Goal: Task Accomplishment & Management: Use online tool/utility

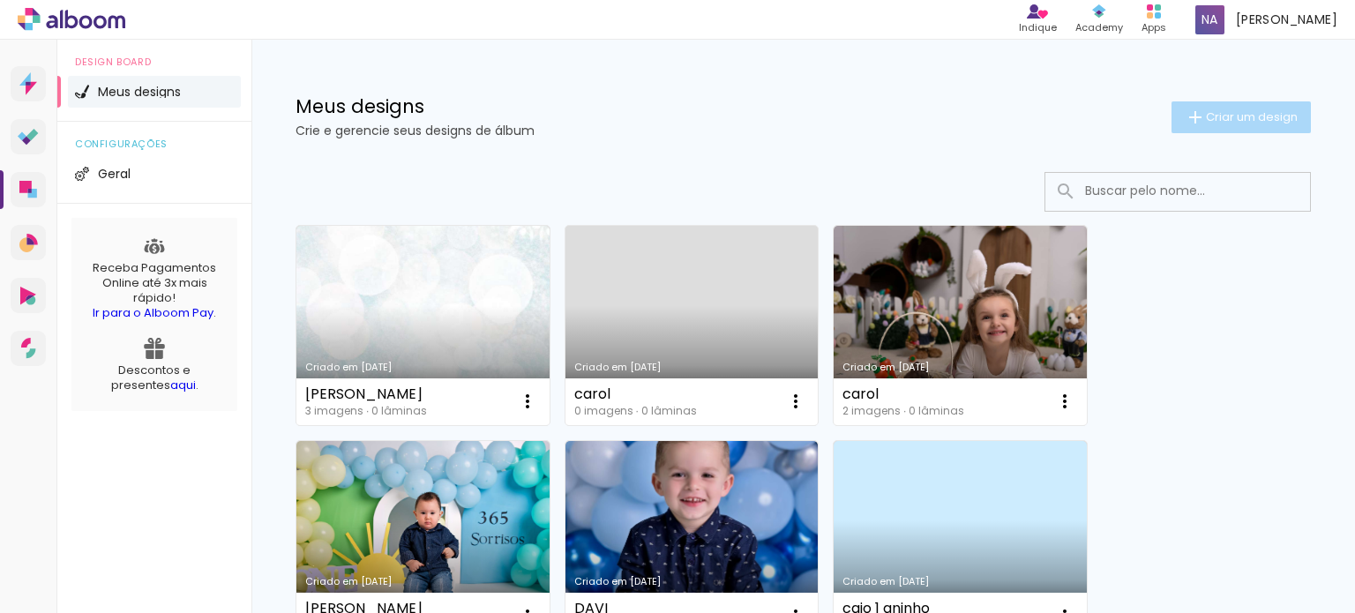
click at [1214, 114] on span "Criar um design" at bounding box center [1252, 116] width 92 height 11
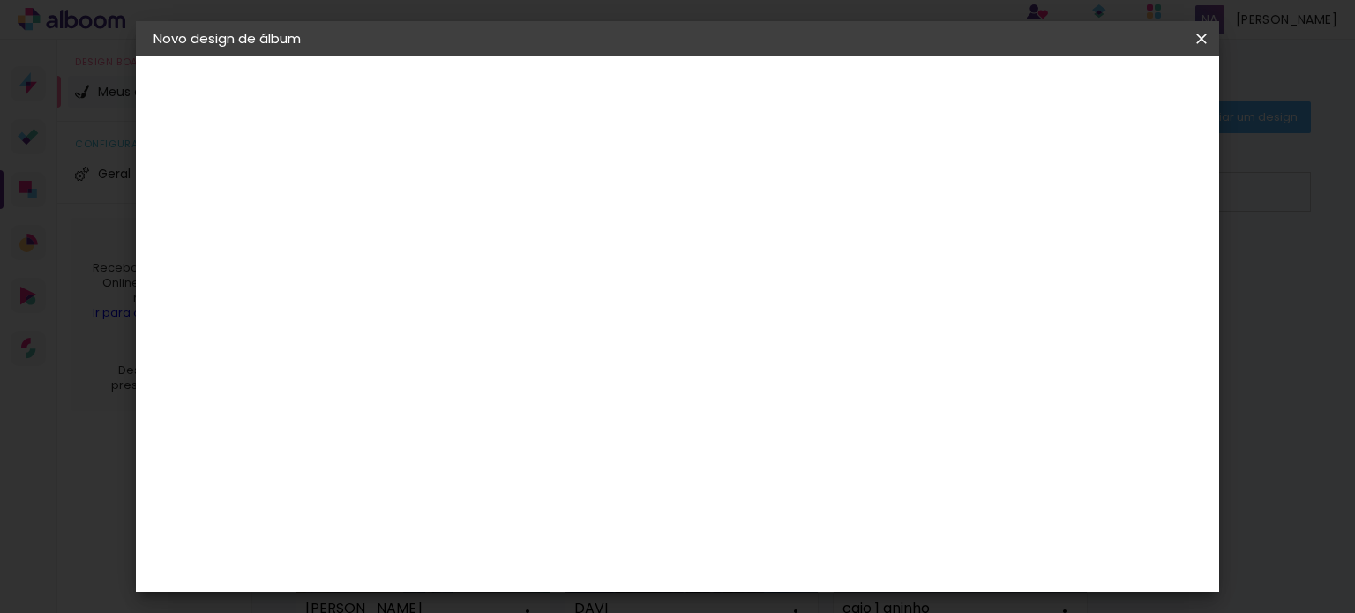
click at [442, 241] on input at bounding box center [442, 236] width 0 height 27
type input "[PERSON_NAME]"
type paper-input "[PERSON_NAME]"
click at [0, 0] on slot "Avançar" at bounding box center [0, 0] width 0 height 0
click at [488, 332] on input at bounding box center [487, 336] width 178 height 22
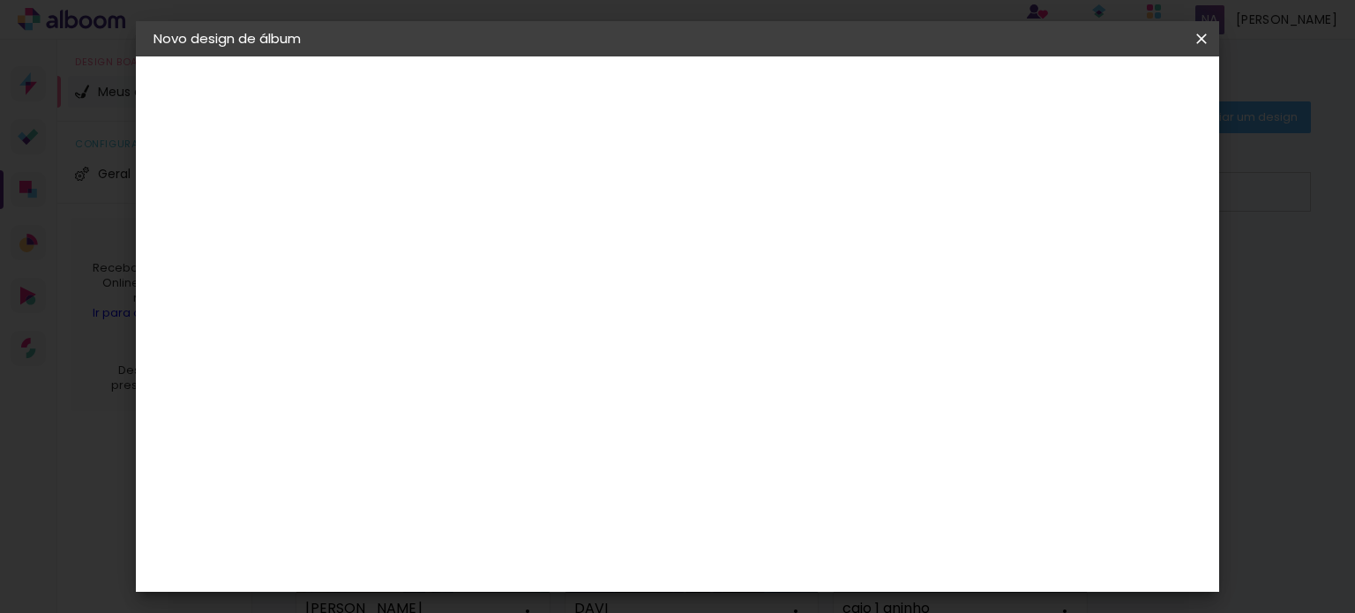
type input "fot"
type paper-input "fot"
click at [447, 210] on div at bounding box center [474, 211] width 153 height 2
type input "foto"
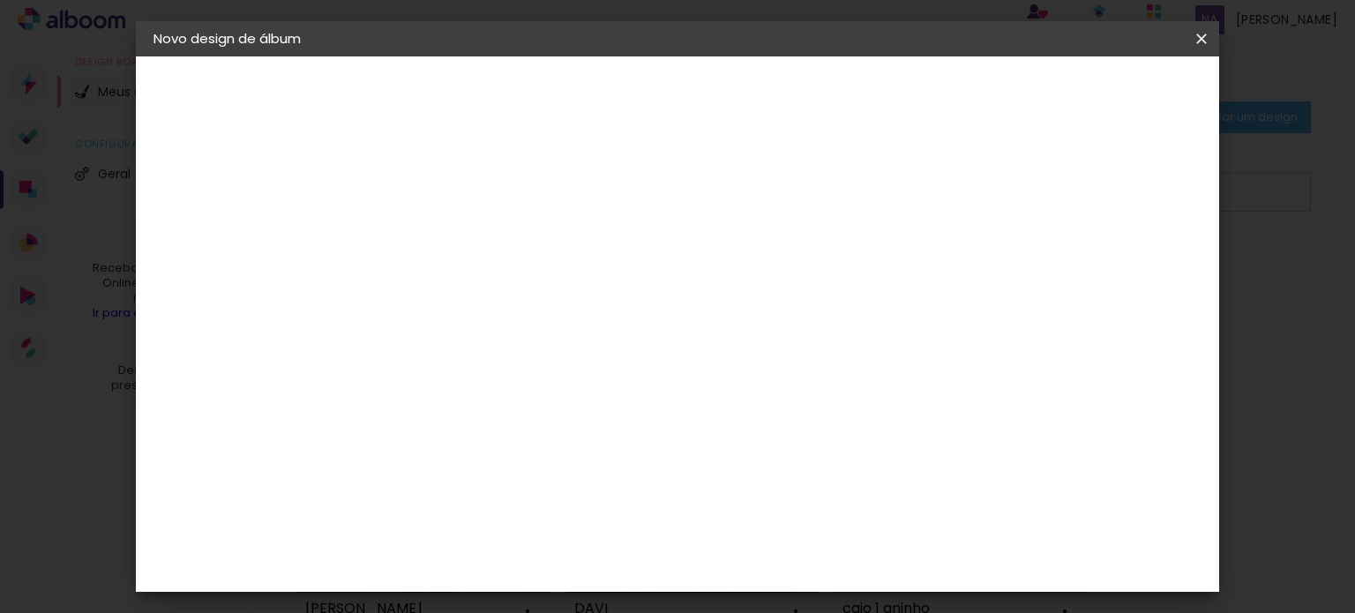
type paper-input "foto"
click at [470, 447] on paper-item "Grupo Foto Sul" at bounding box center [474, 477] width 165 height 60
click at [0, 0] on slot "Avançar" at bounding box center [0, 0] width 0 height 0
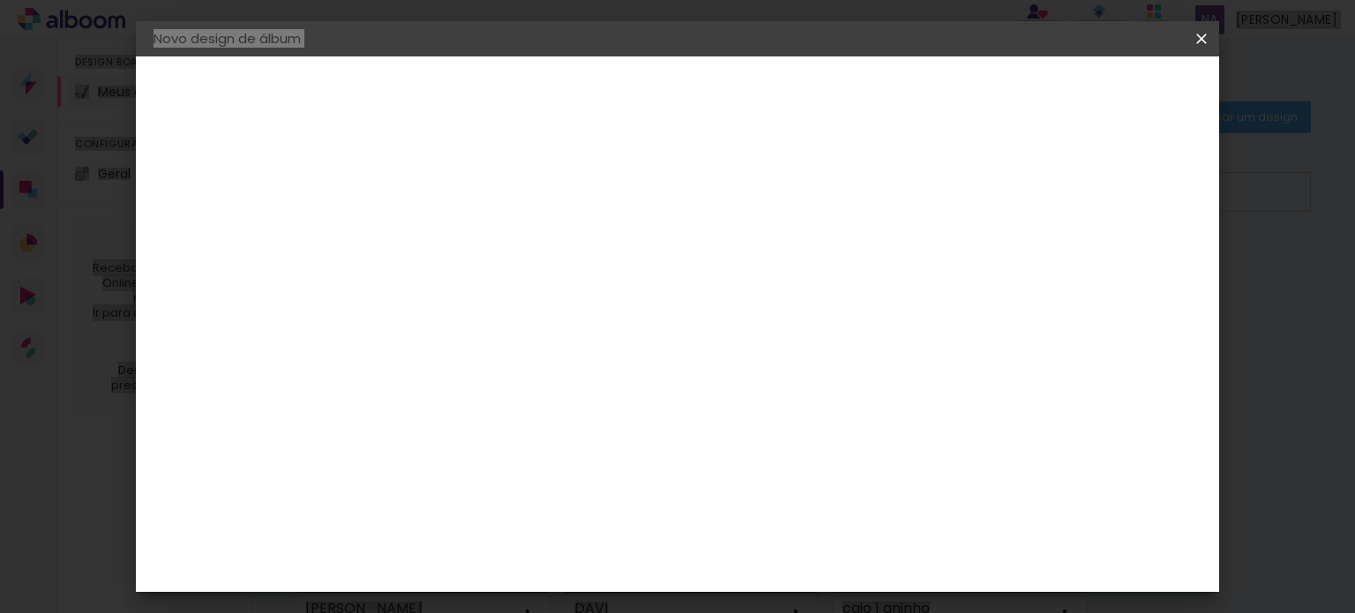
drag, startPoint x: 1219, startPoint y: 482, endPoint x: 1215, endPoint y: 404, distance: 78.6
click at [1215, 404] on body "link( href="../../bower_components/polymer/polymer.html" rel="import" ) picture…" at bounding box center [677, 306] width 1355 height 613
click at [0, 0] on slot "Avançar" at bounding box center [0, 0] width 0 height 0
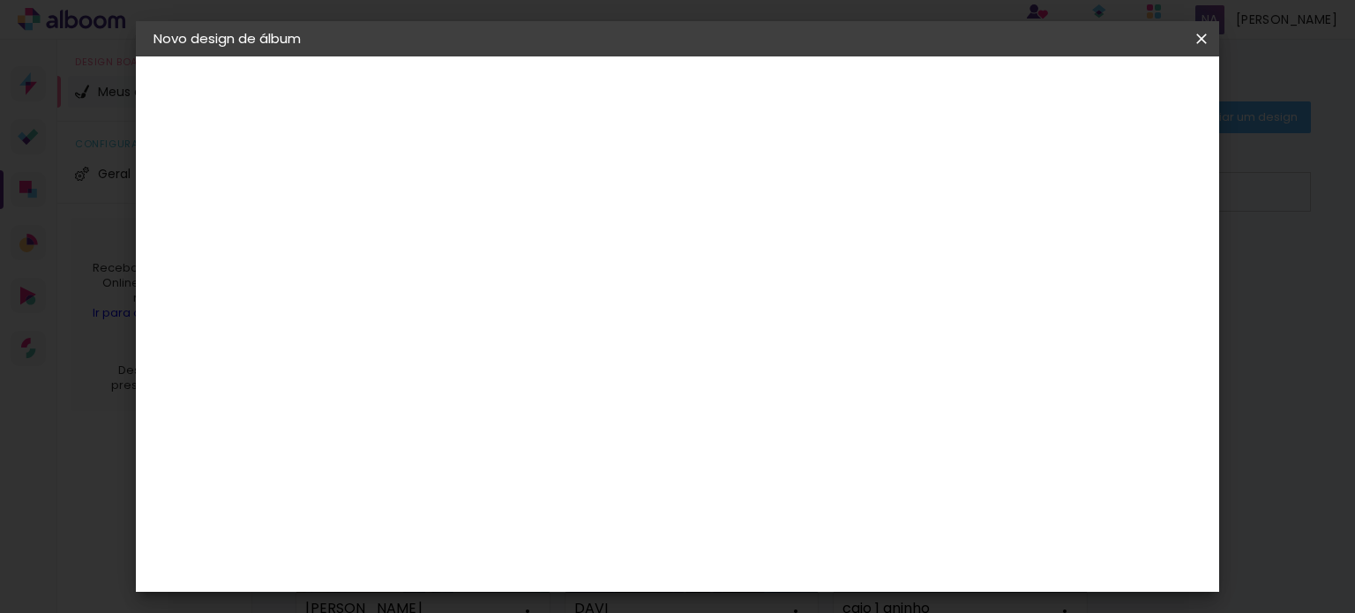
click at [880, 106] on paper-button "Iniciar design" at bounding box center [823, 93] width 116 height 30
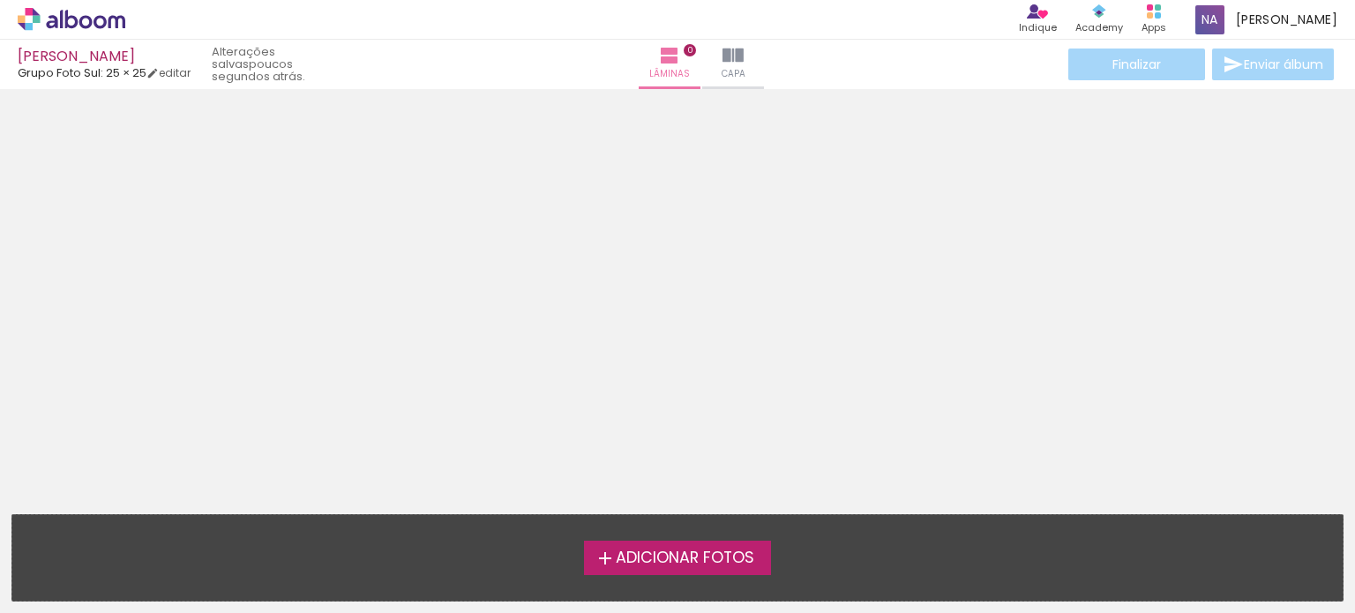
click at [651, 566] on span "Adicionar Fotos" at bounding box center [685, 558] width 138 height 16
click at [0, 0] on input "file" at bounding box center [0, 0] width 0 height 0
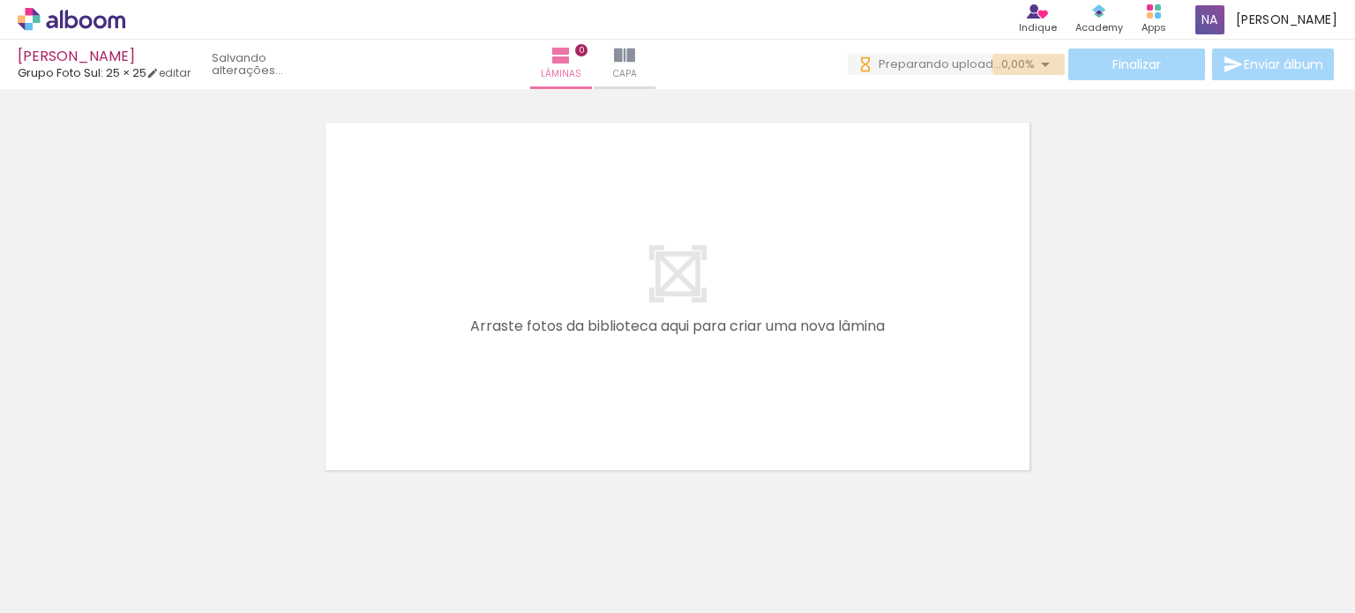
click at [1035, 65] on iron-icon at bounding box center [1045, 64] width 21 height 21
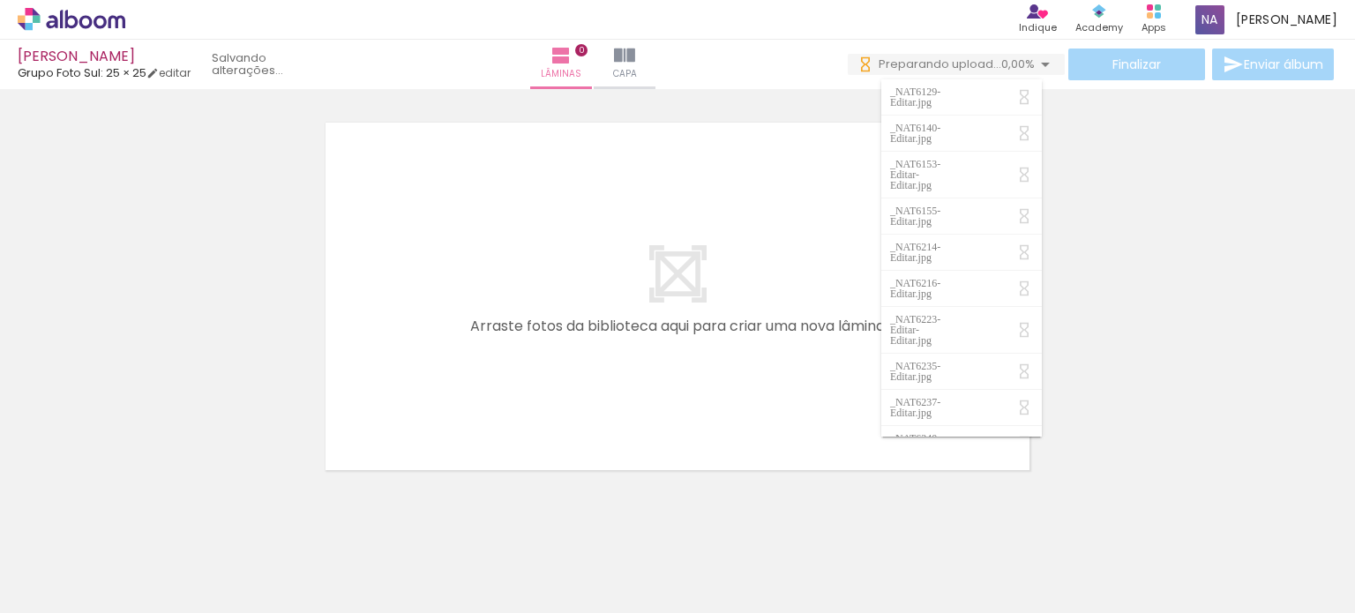
click at [1175, 249] on div at bounding box center [677, 273] width 1355 height 401
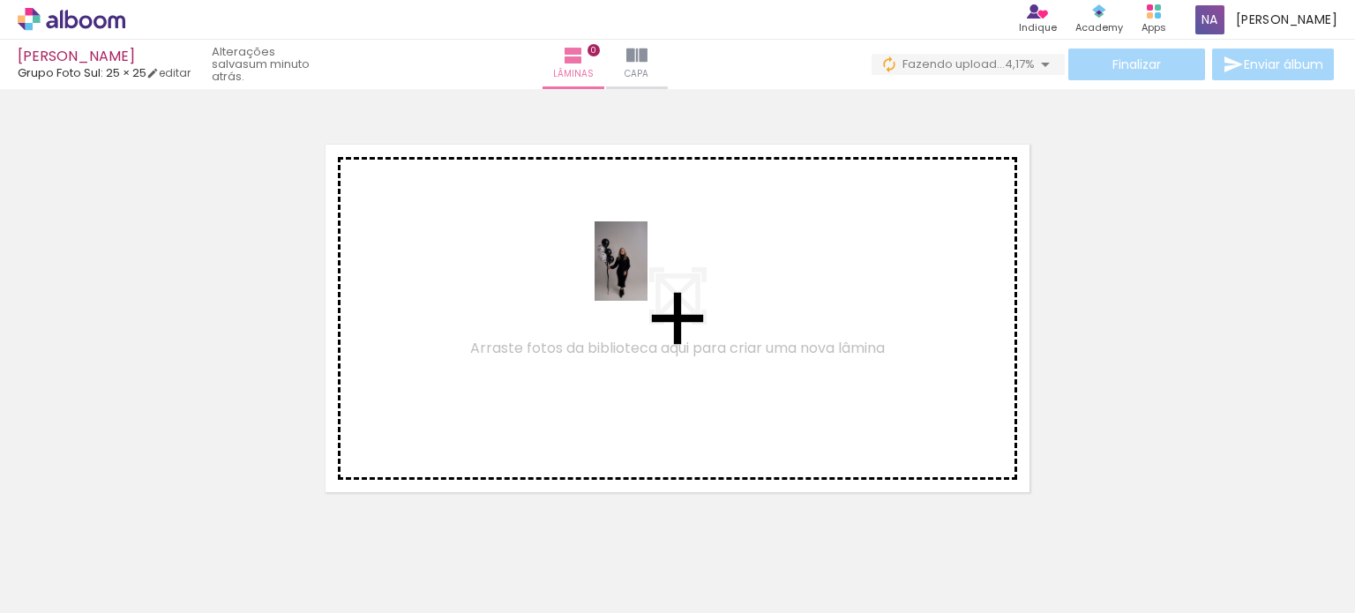
drag, startPoint x: 180, startPoint y: 557, endPoint x: 647, endPoint y: 274, distance: 546.1
click at [647, 274] on quentale-workspace at bounding box center [677, 306] width 1355 height 613
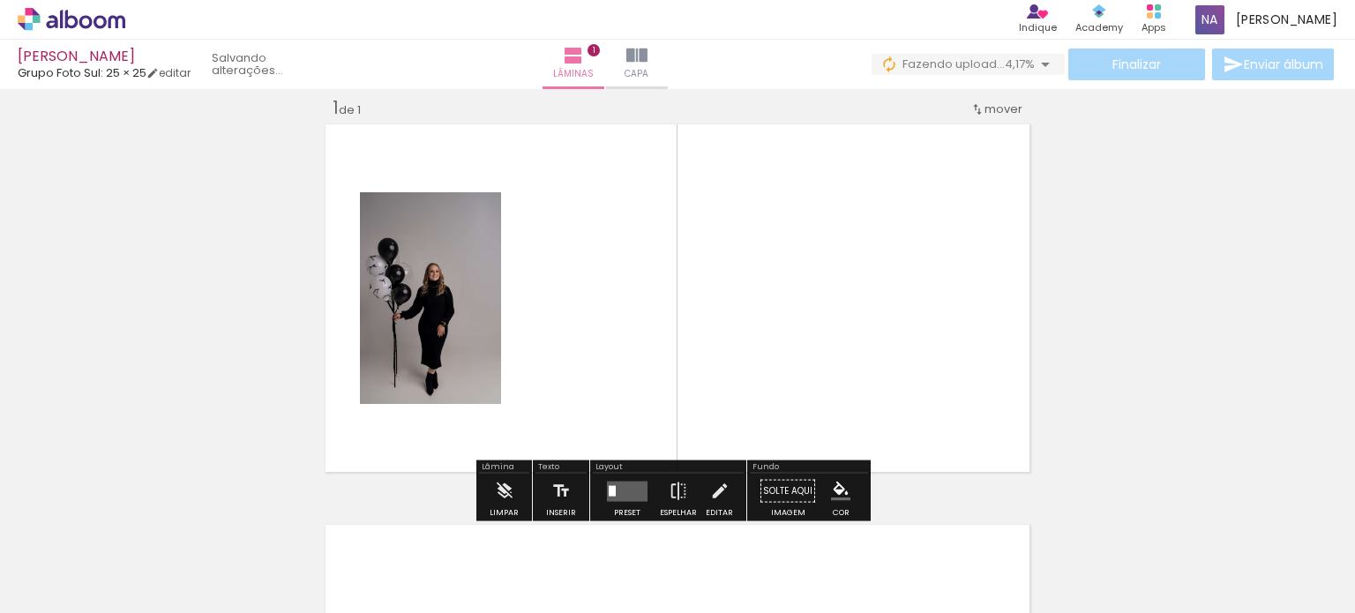
scroll to position [22, 0]
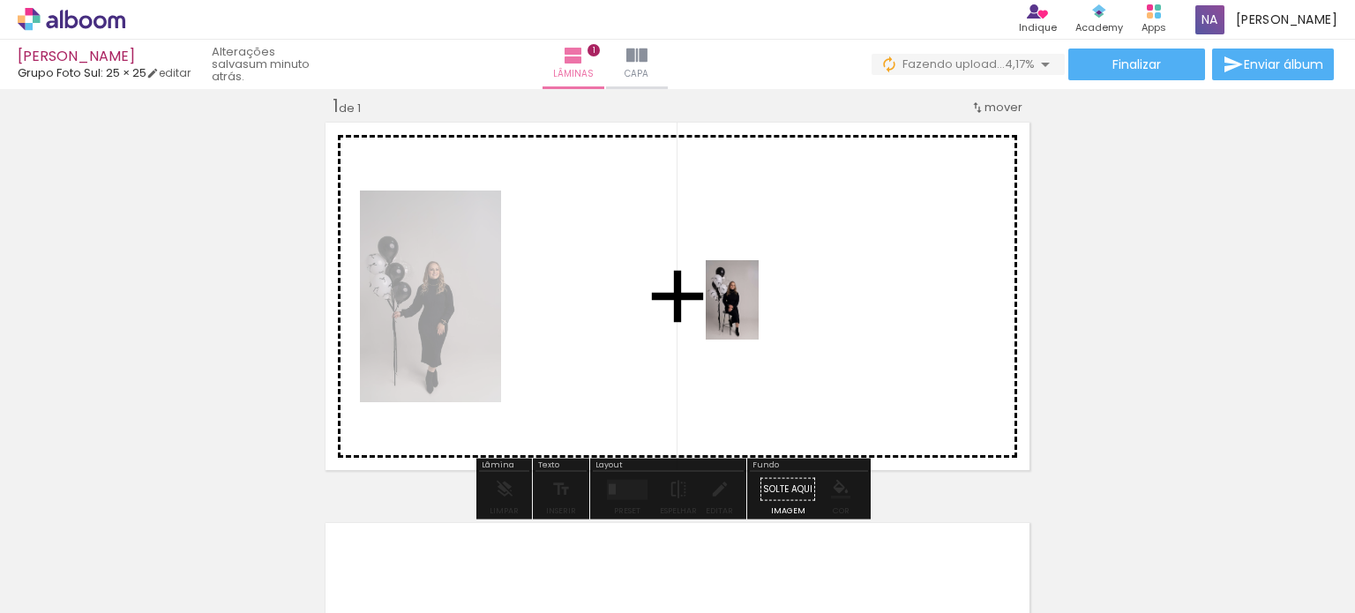
drag, startPoint x: 272, startPoint y: 560, endPoint x: 759, endPoint y: 313, distance: 545.9
click at [759, 313] on quentale-workspace at bounding box center [677, 306] width 1355 height 613
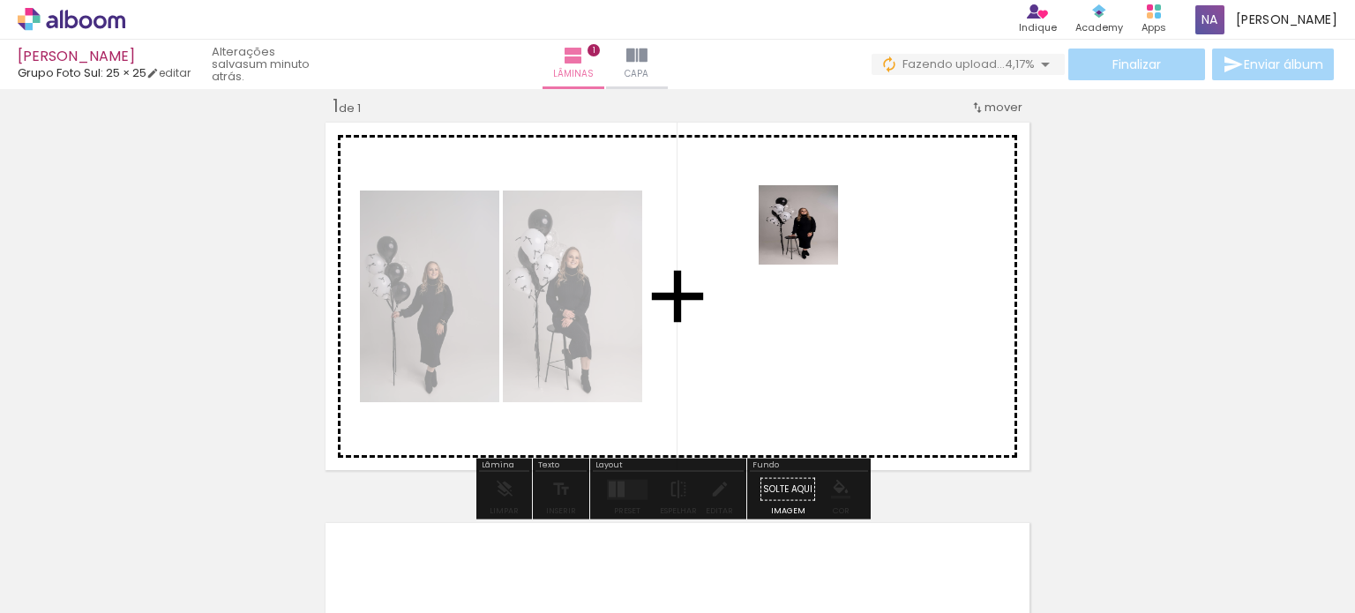
drag, startPoint x: 362, startPoint y: 534, endPoint x: 818, endPoint y: 233, distance: 546.2
click at [818, 233] on quentale-workspace at bounding box center [677, 306] width 1355 height 613
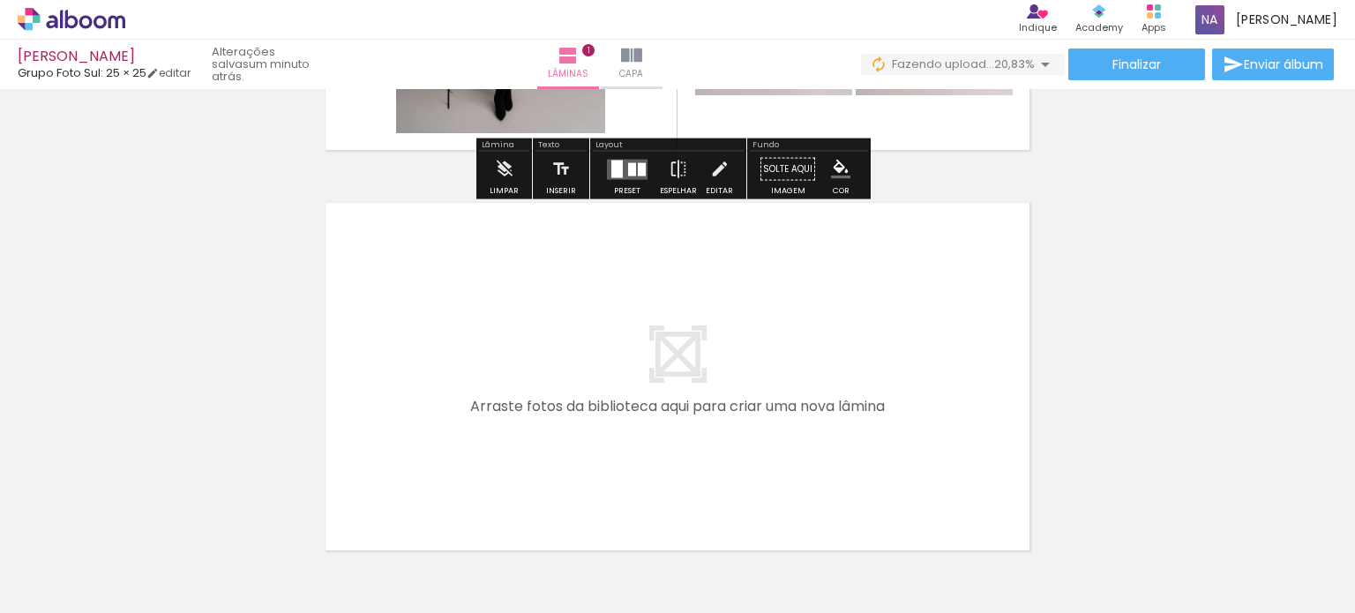
scroll to position [430, 0]
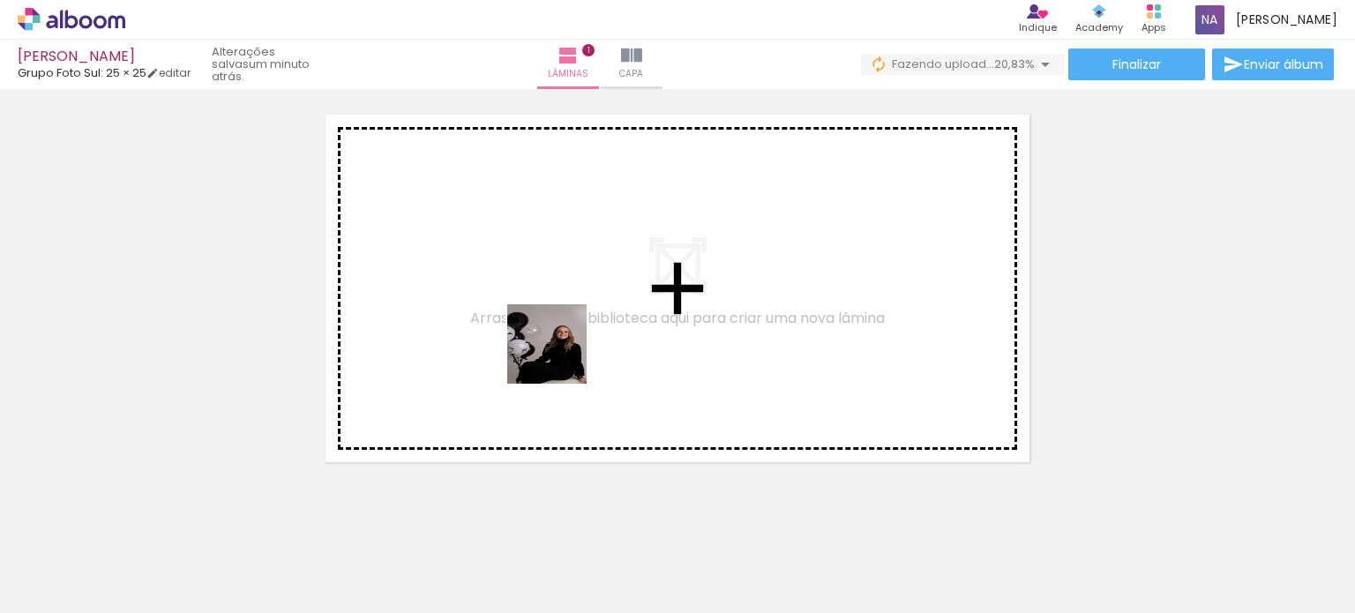
drag, startPoint x: 459, startPoint y: 559, endPoint x: 576, endPoint y: 327, distance: 259.9
click at [576, 327] on quentale-workspace at bounding box center [677, 306] width 1355 height 613
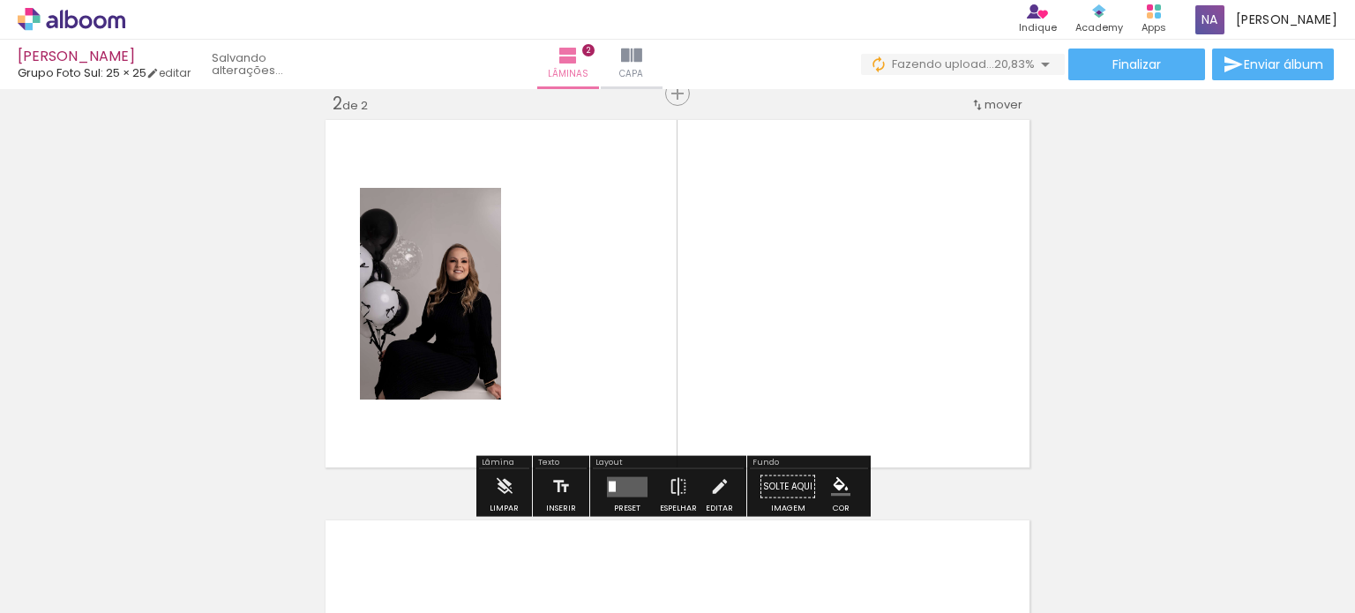
scroll to position [422, 0]
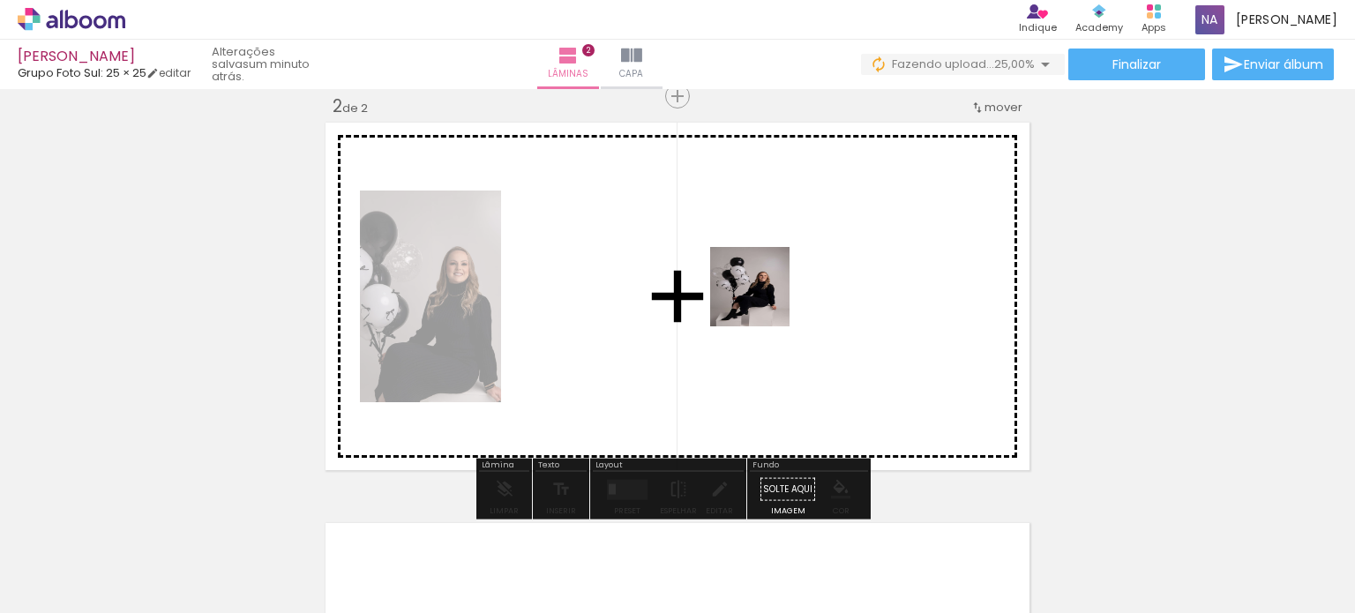
drag, startPoint x: 572, startPoint y: 557, endPoint x: 789, endPoint y: 264, distance: 365.2
click at [789, 264] on quentale-workspace at bounding box center [677, 306] width 1355 height 613
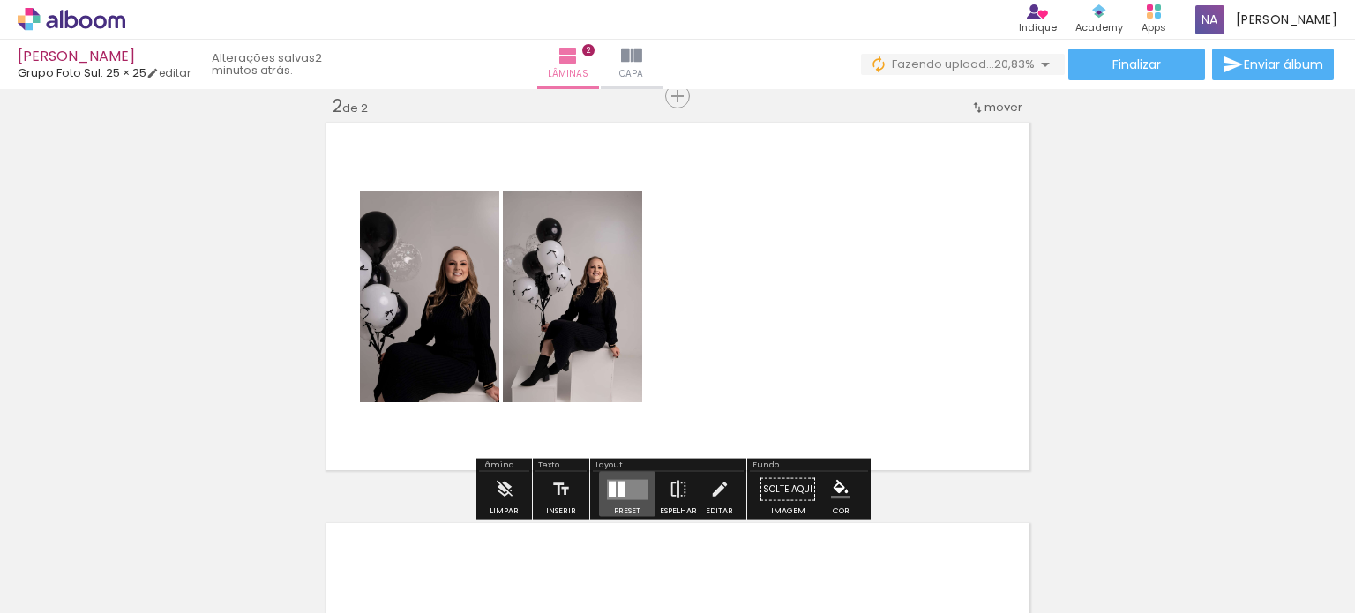
click at [621, 490] on quentale-layouter at bounding box center [627, 489] width 41 height 20
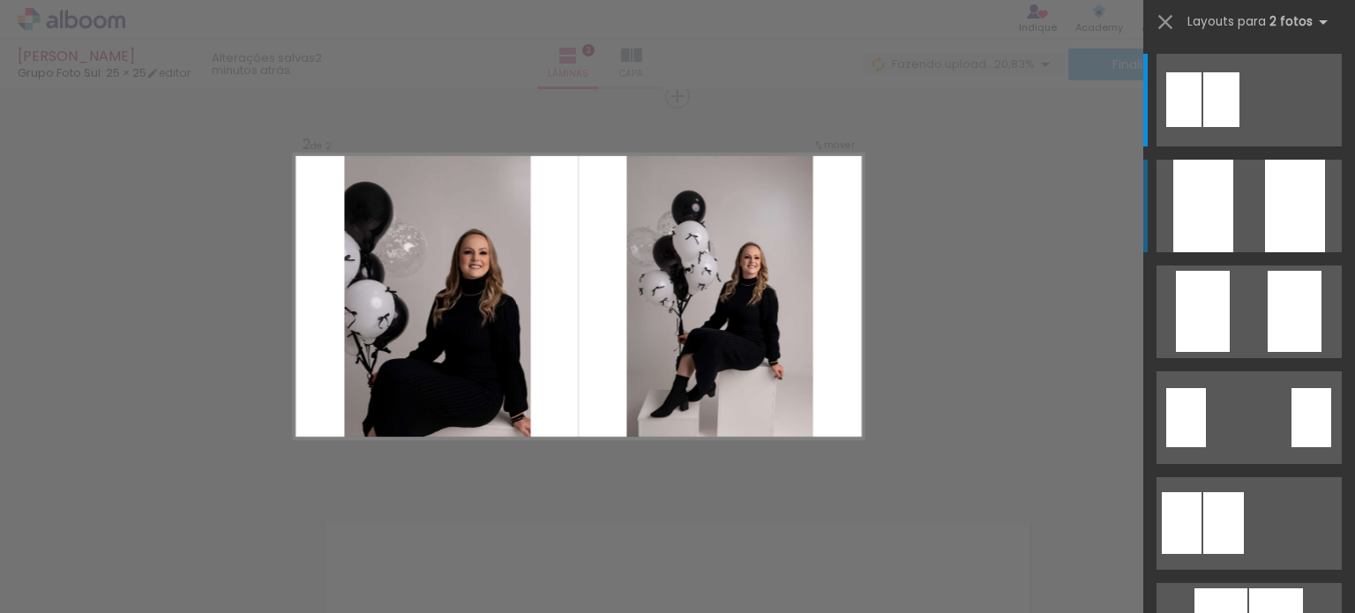
click at [1173, 199] on div at bounding box center [1203, 206] width 60 height 93
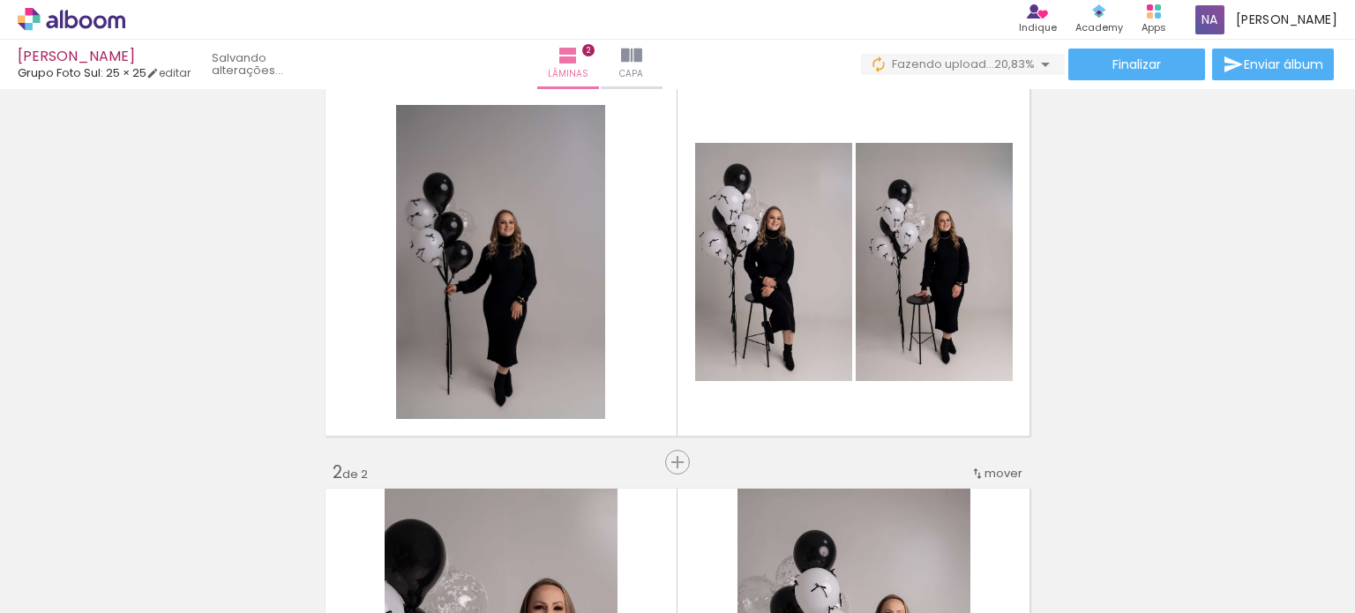
scroll to position [60, 0]
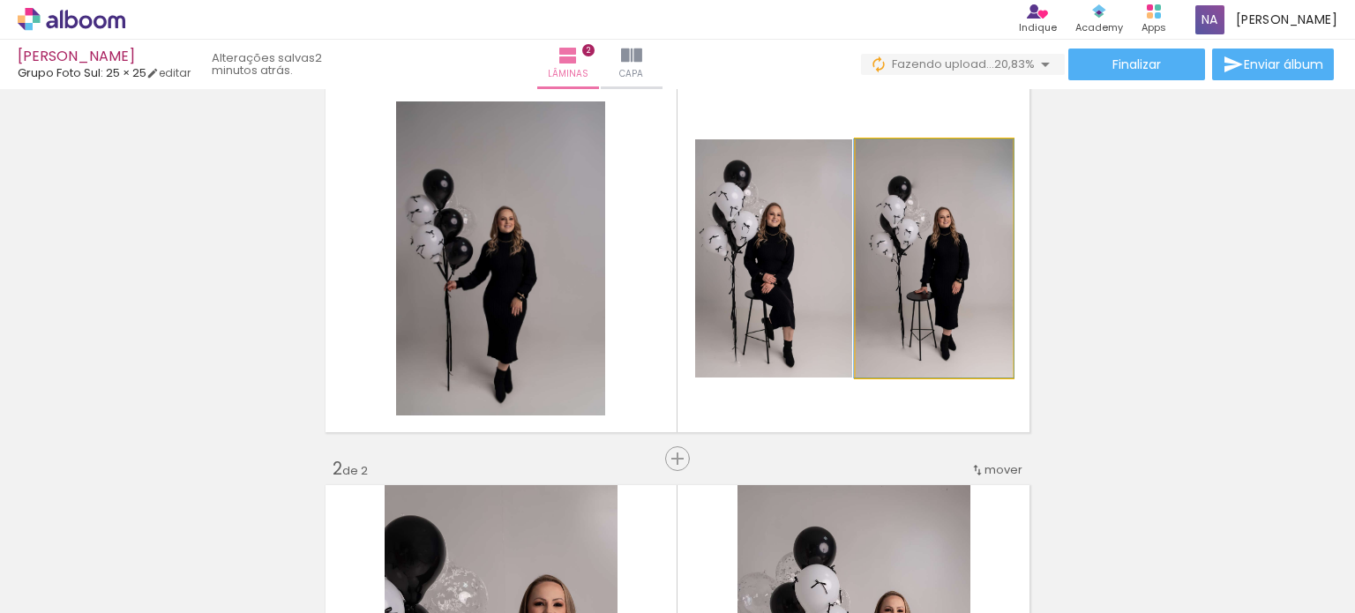
click at [856, 256] on quentale-photo at bounding box center [934, 258] width 157 height 238
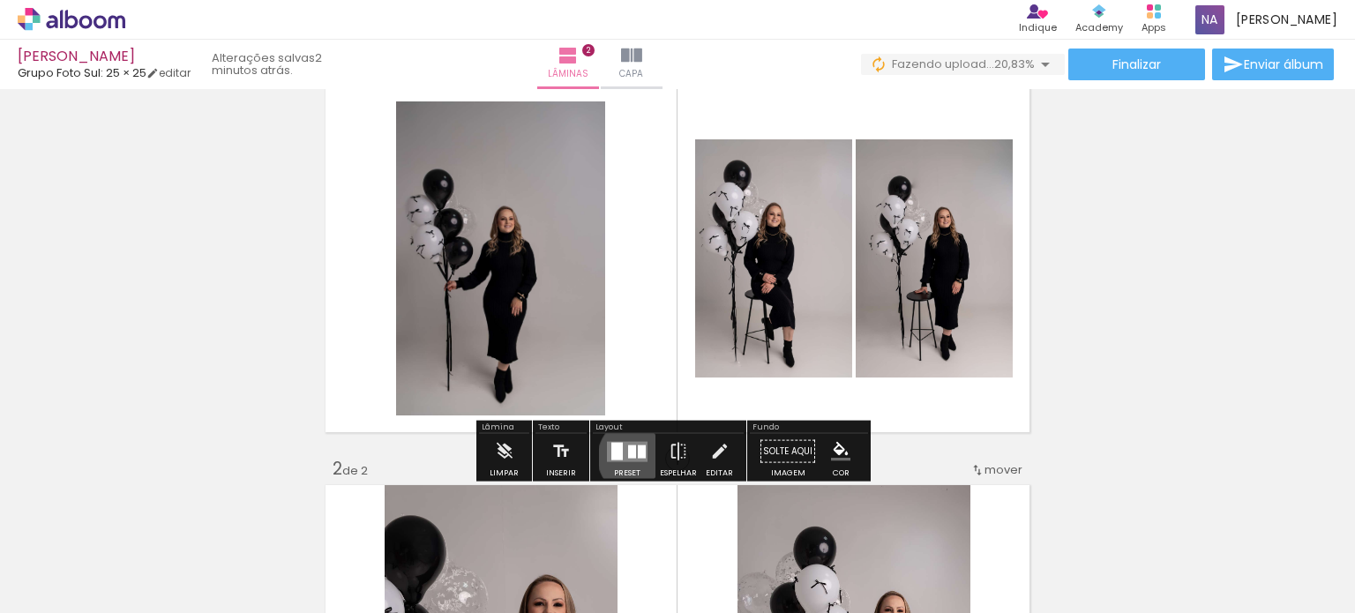
click at [638, 457] on div at bounding box center [642, 451] width 8 height 13
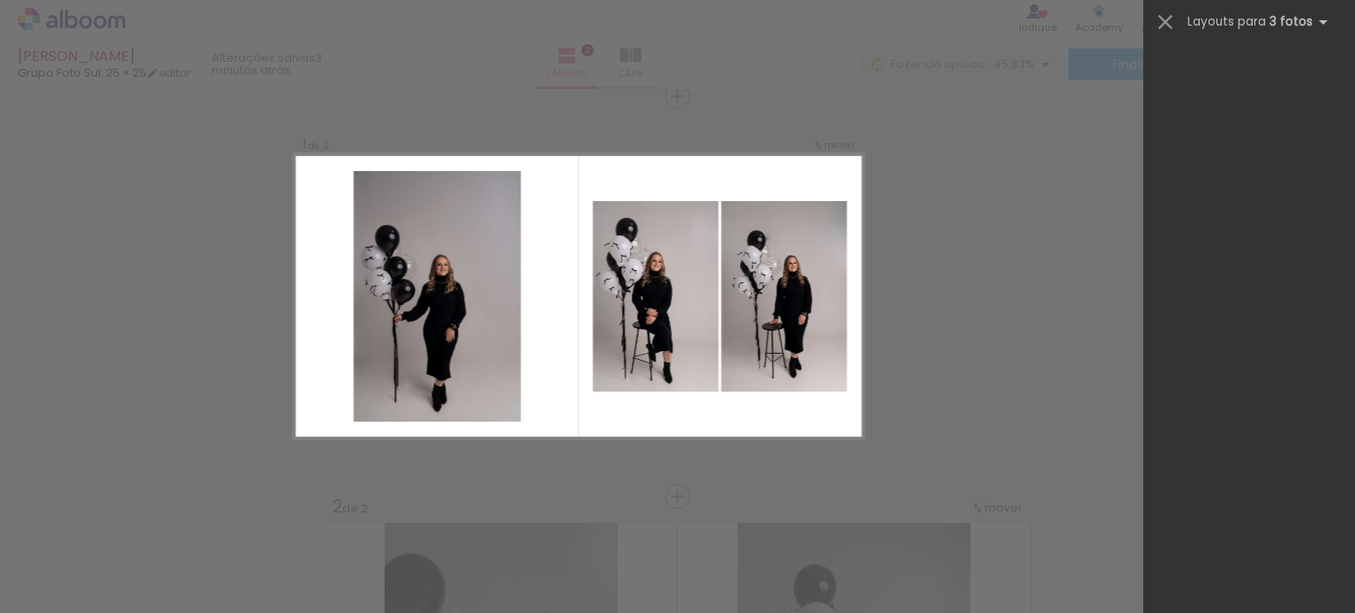
scroll to position [0, 0]
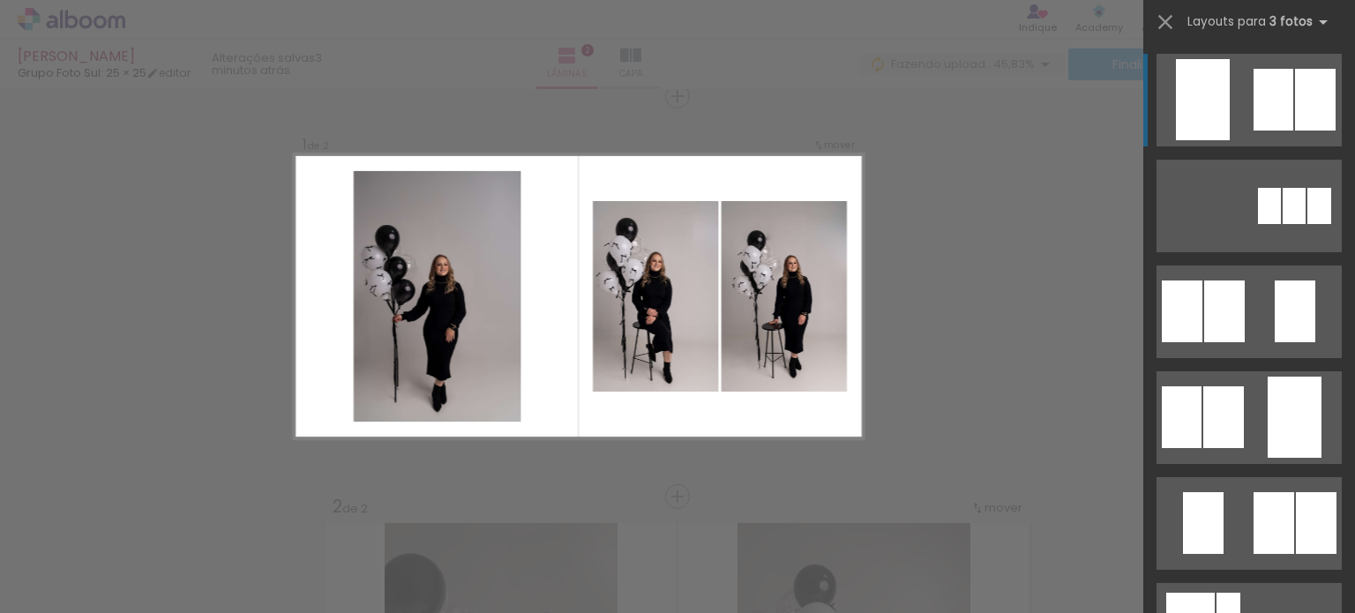
click at [1279, 103] on div at bounding box center [1273, 100] width 40 height 62
click at [1235, 123] on quentale-layouter at bounding box center [1248, 100] width 185 height 93
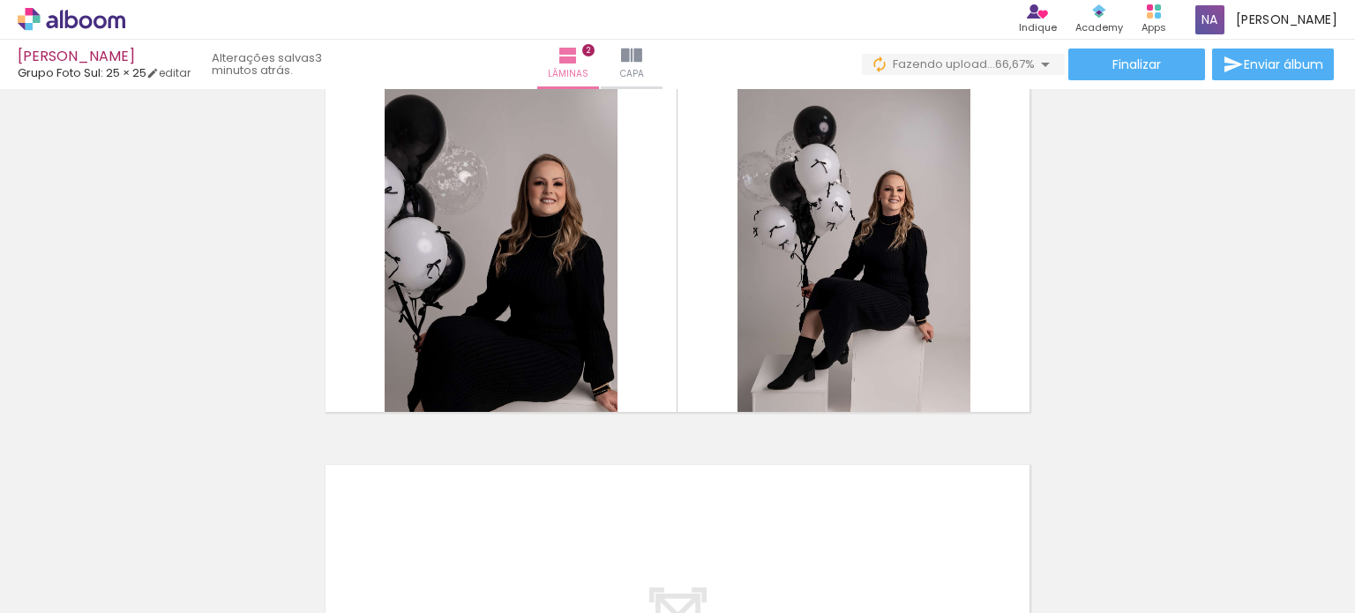
scroll to position [820, 0]
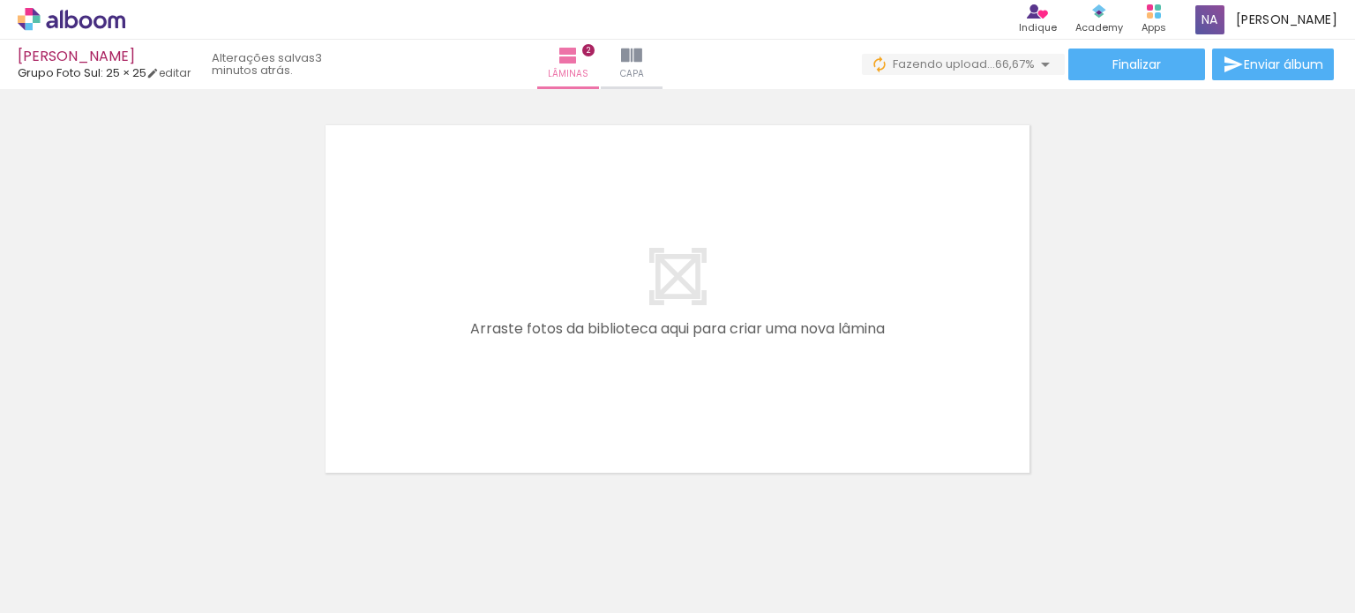
click at [677, 277] on quentale-layouter at bounding box center [677, 299] width 713 height 356
click at [203, 553] on div at bounding box center [176, 553] width 53 height 79
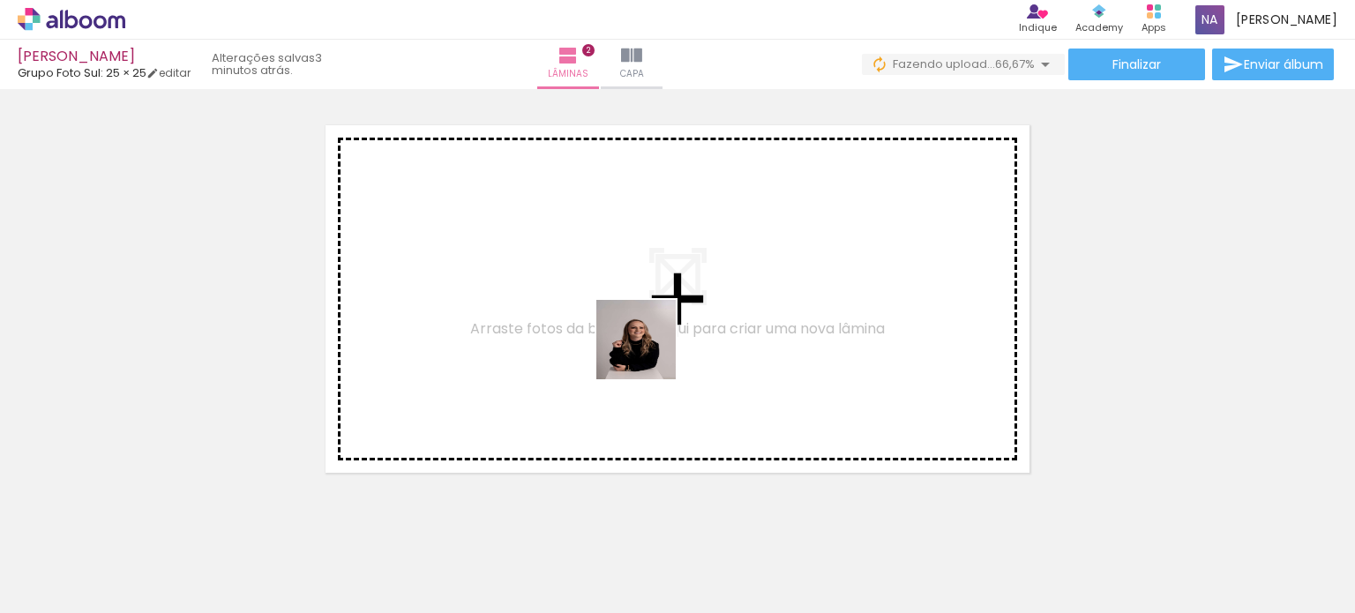
drag, startPoint x: 677, startPoint y: 560, endPoint x: 649, endPoint y: 353, distance: 209.2
click at [649, 353] on quentale-workspace at bounding box center [677, 306] width 1355 height 613
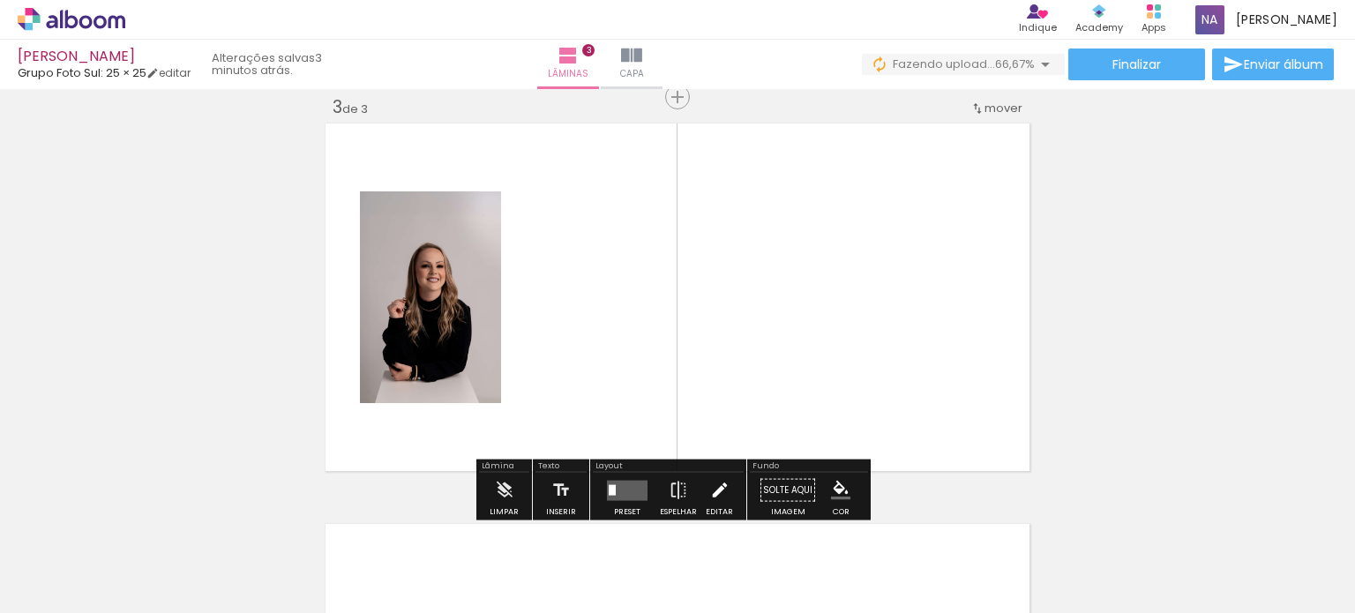
scroll to position [823, 0]
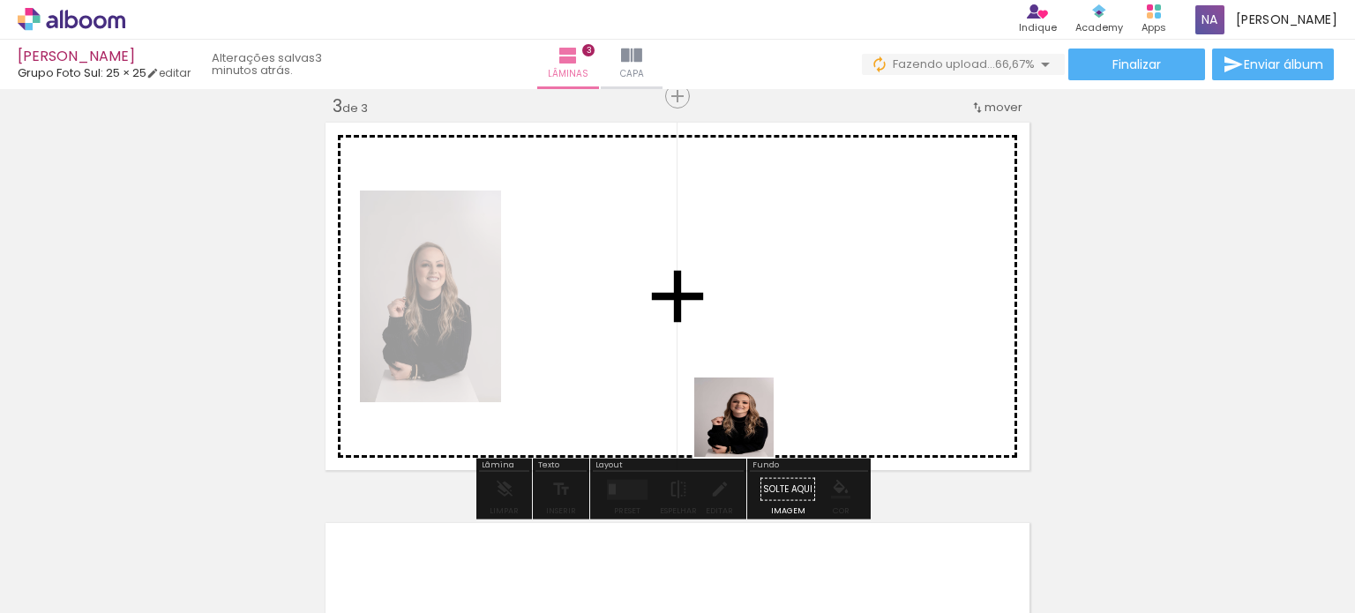
drag, startPoint x: 770, startPoint y: 572, endPoint x: 743, endPoint y: 348, distance: 225.7
click at [743, 348] on quentale-workspace at bounding box center [677, 306] width 1355 height 613
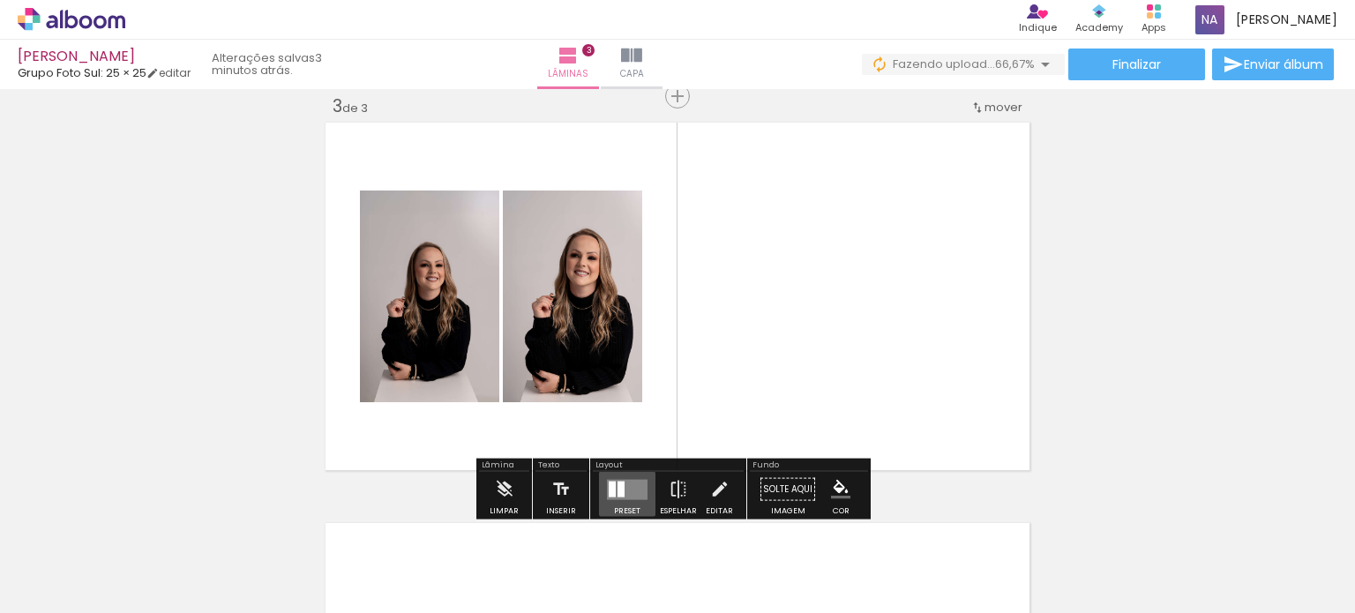
click at [624, 490] on quentale-layouter at bounding box center [627, 489] width 41 height 20
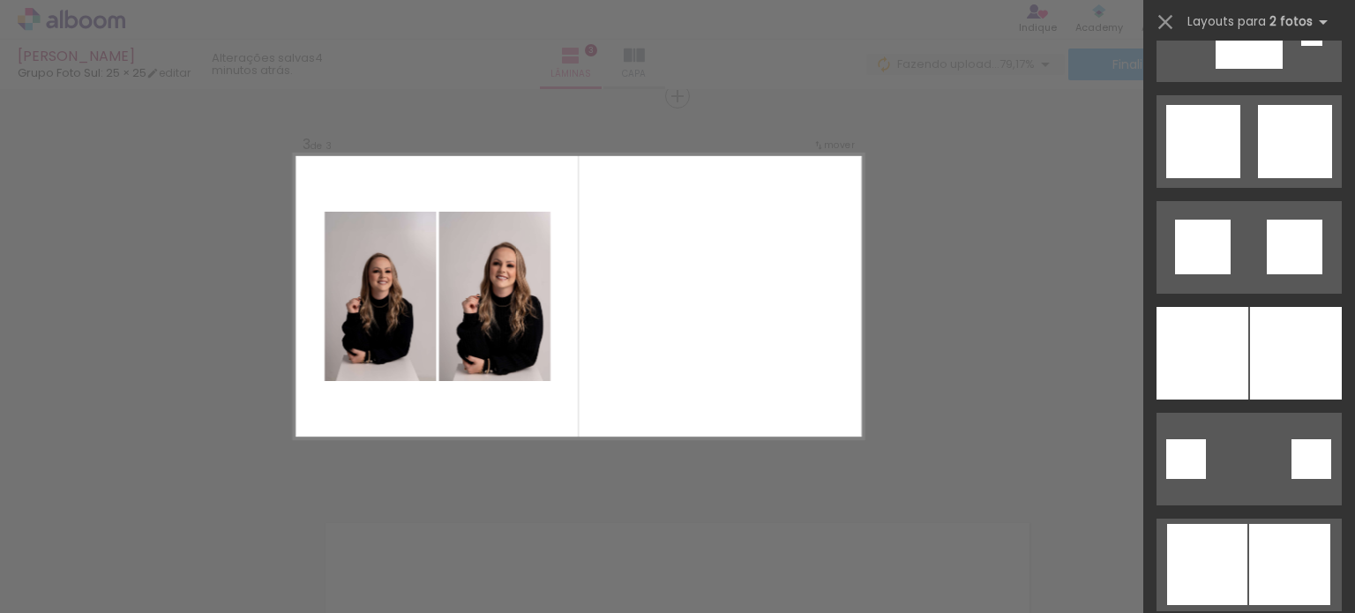
scroll to position [1877, 0]
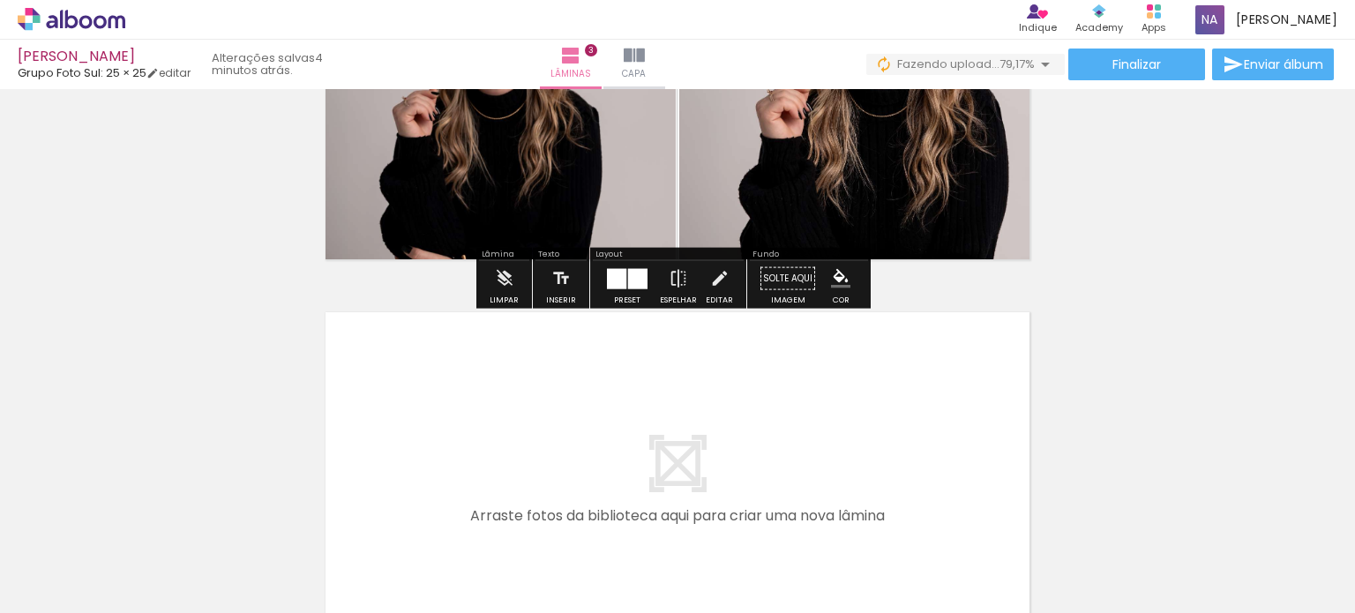
scroll to position [1041, 0]
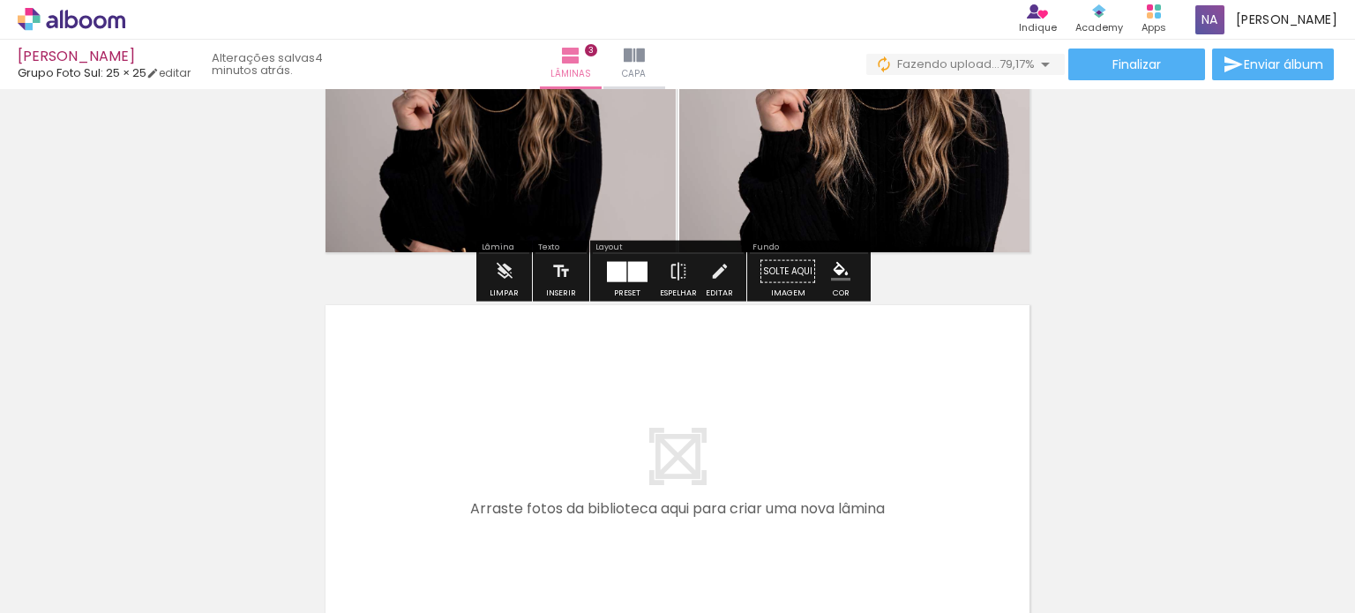
click at [842, 394] on quentale-layouter at bounding box center [677, 479] width 713 height 356
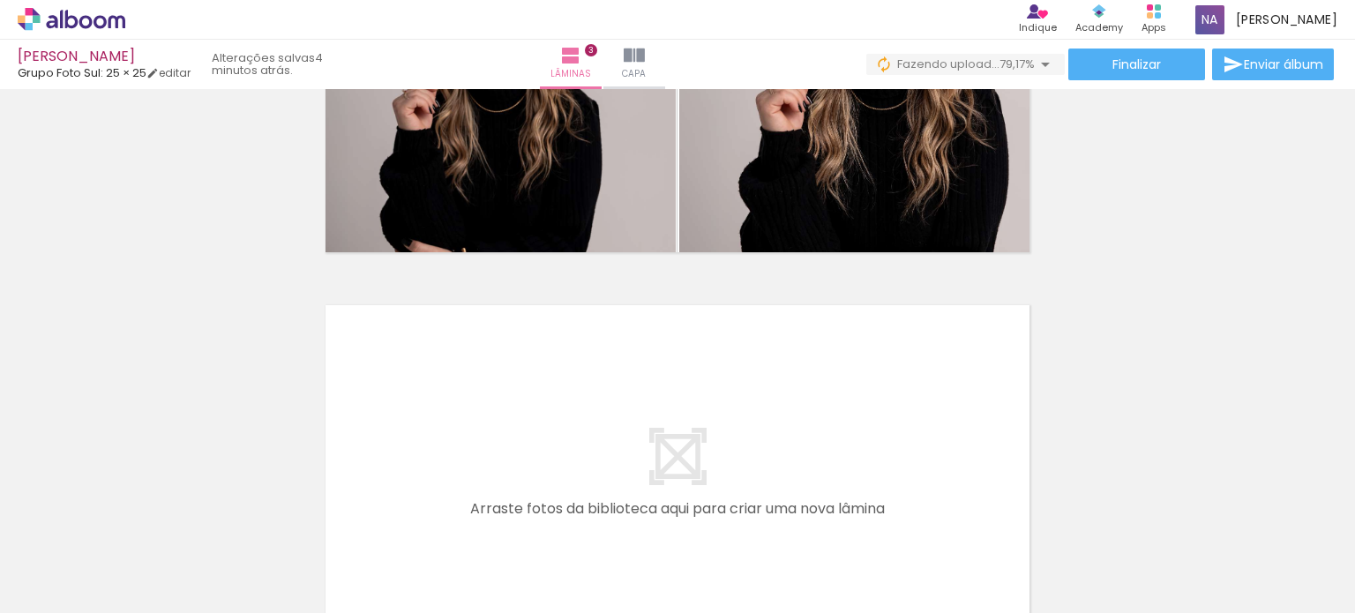
click at [726, 418] on quentale-layouter at bounding box center [677, 479] width 713 height 356
drag, startPoint x: 936, startPoint y: 513, endPoint x: 907, endPoint y: 542, distance: 40.5
click at [0, 0] on slot at bounding box center [0, 0] width 0 height 0
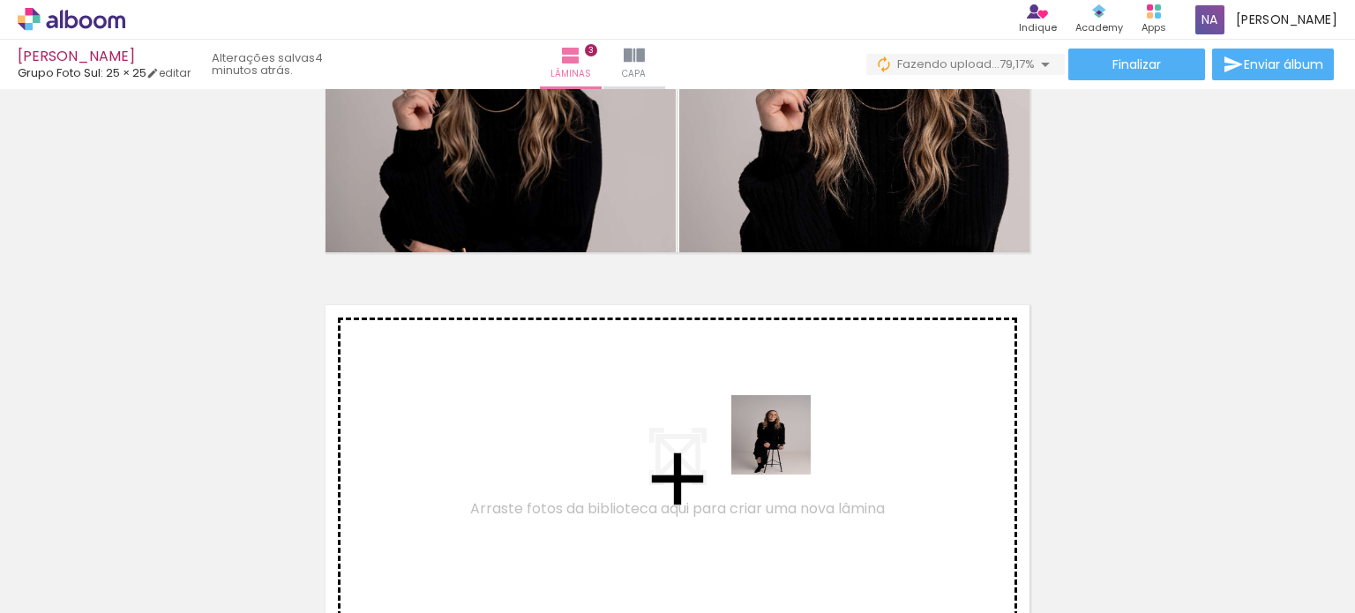
drag, startPoint x: 878, startPoint y: 553, endPoint x: 759, endPoint y: 422, distance: 176.1
click at [759, 422] on quentale-workspace at bounding box center [677, 306] width 1355 height 613
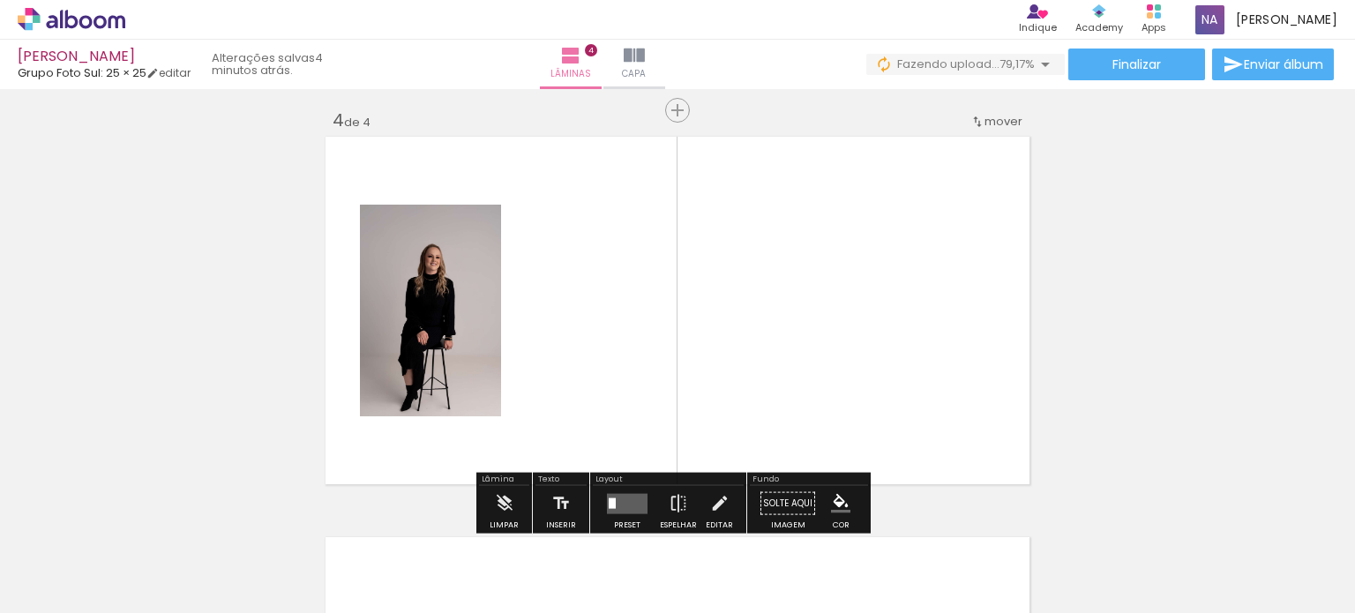
scroll to position [1223, 0]
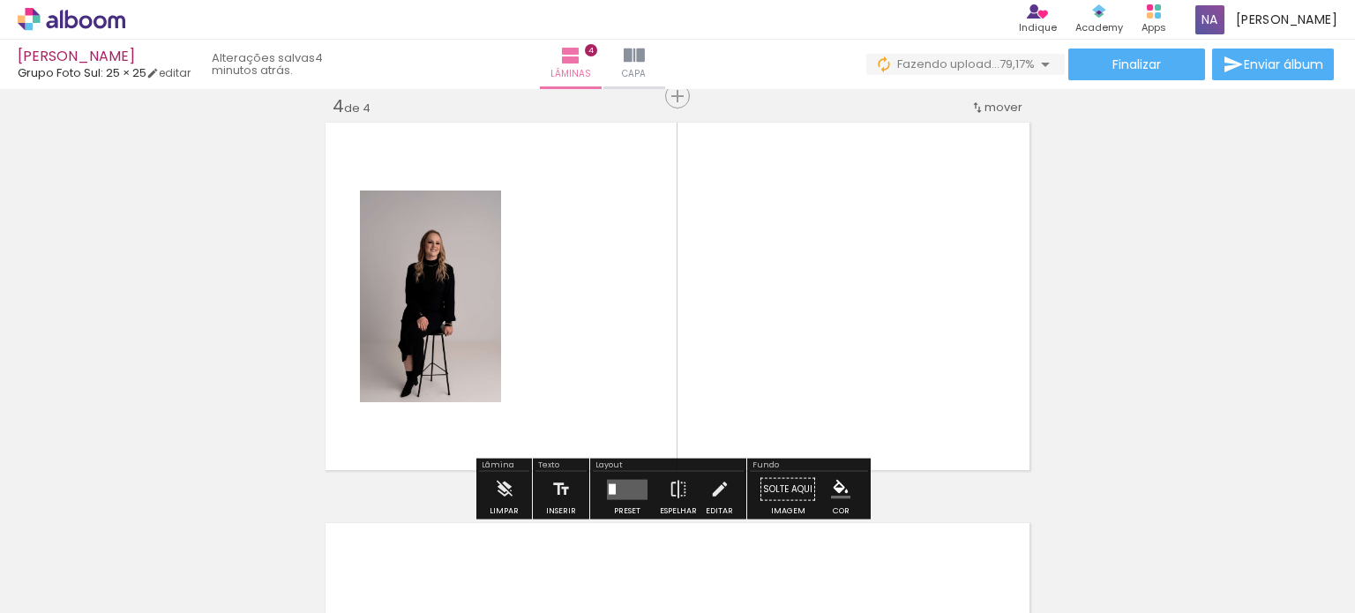
click at [615, 486] on quentale-layouter at bounding box center [627, 489] width 41 height 20
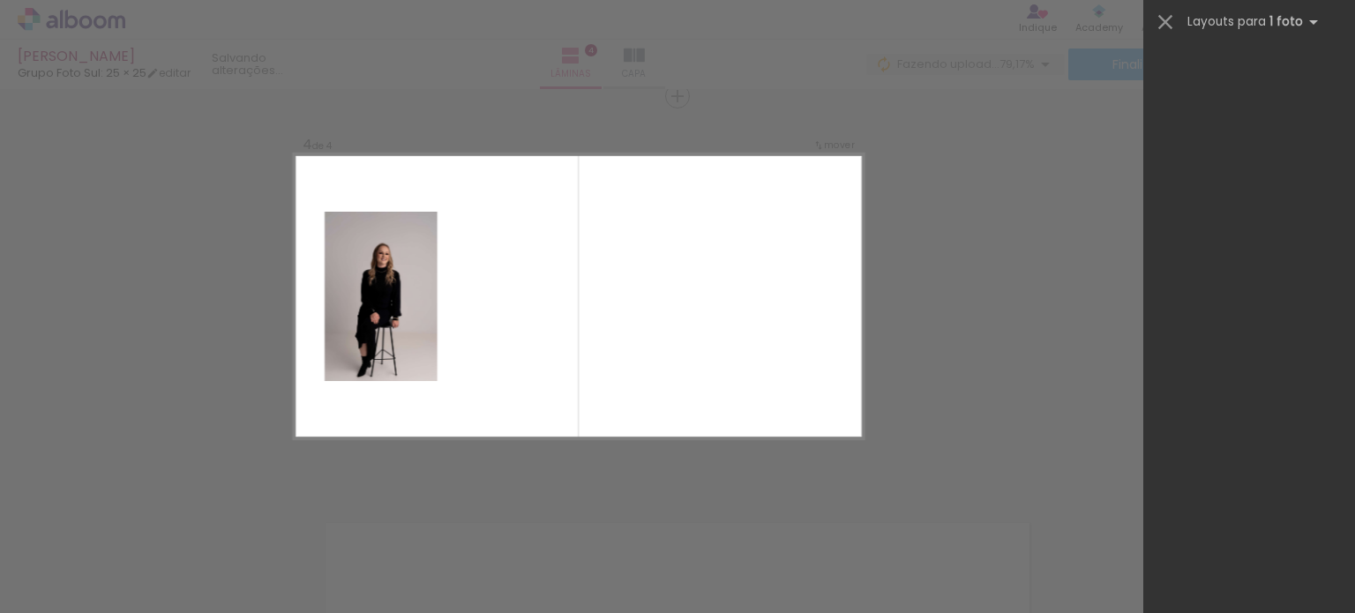
scroll to position [0, 0]
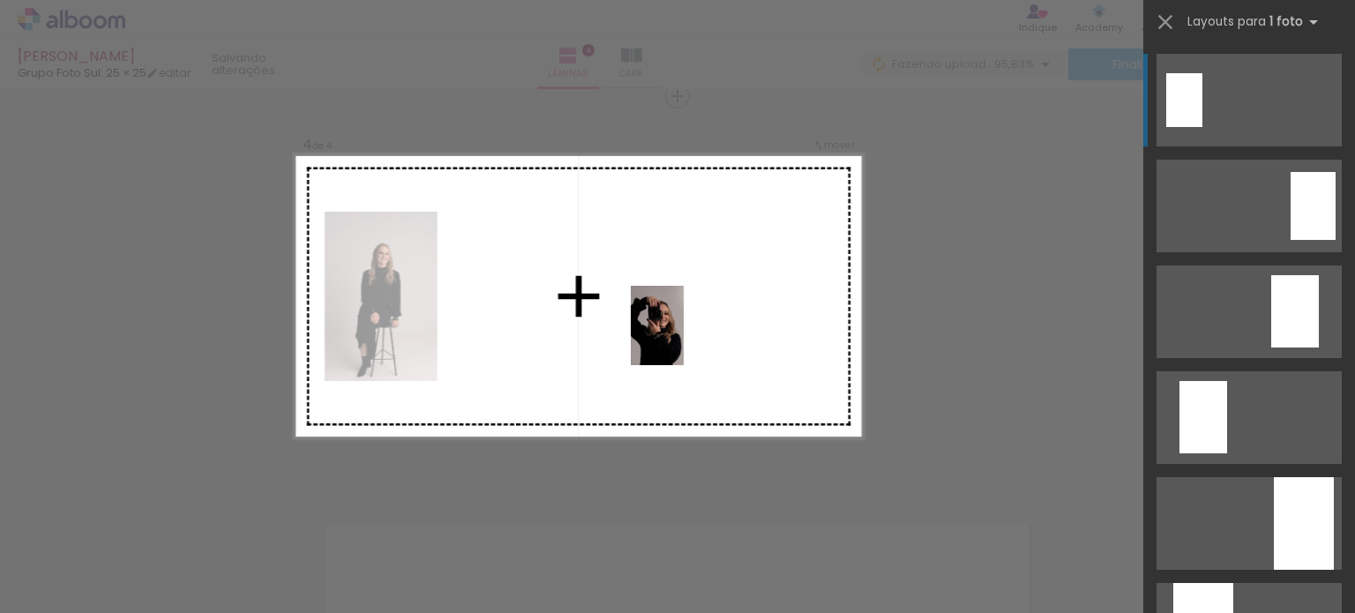
drag, startPoint x: 969, startPoint y: 554, endPoint x: 674, endPoint y: 331, distance: 370.3
click at [674, 331] on quentale-workspace at bounding box center [677, 306] width 1355 height 613
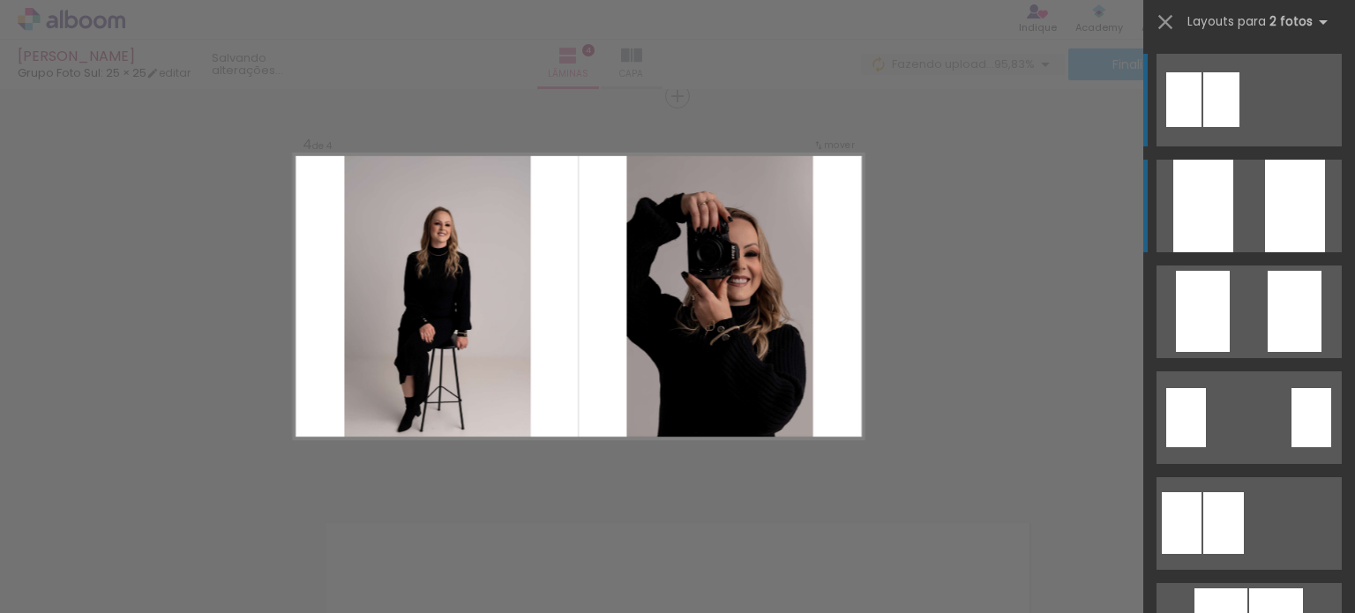
click at [1237, 214] on quentale-layouter at bounding box center [1248, 206] width 185 height 93
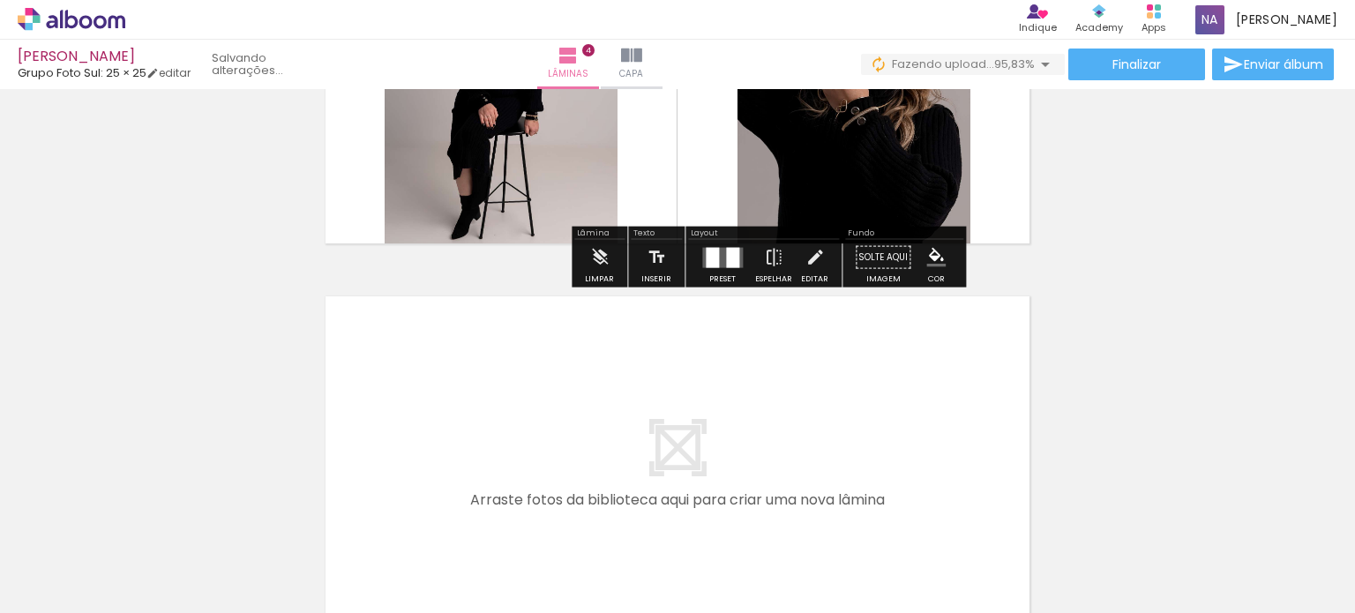
scroll to position [1475, 0]
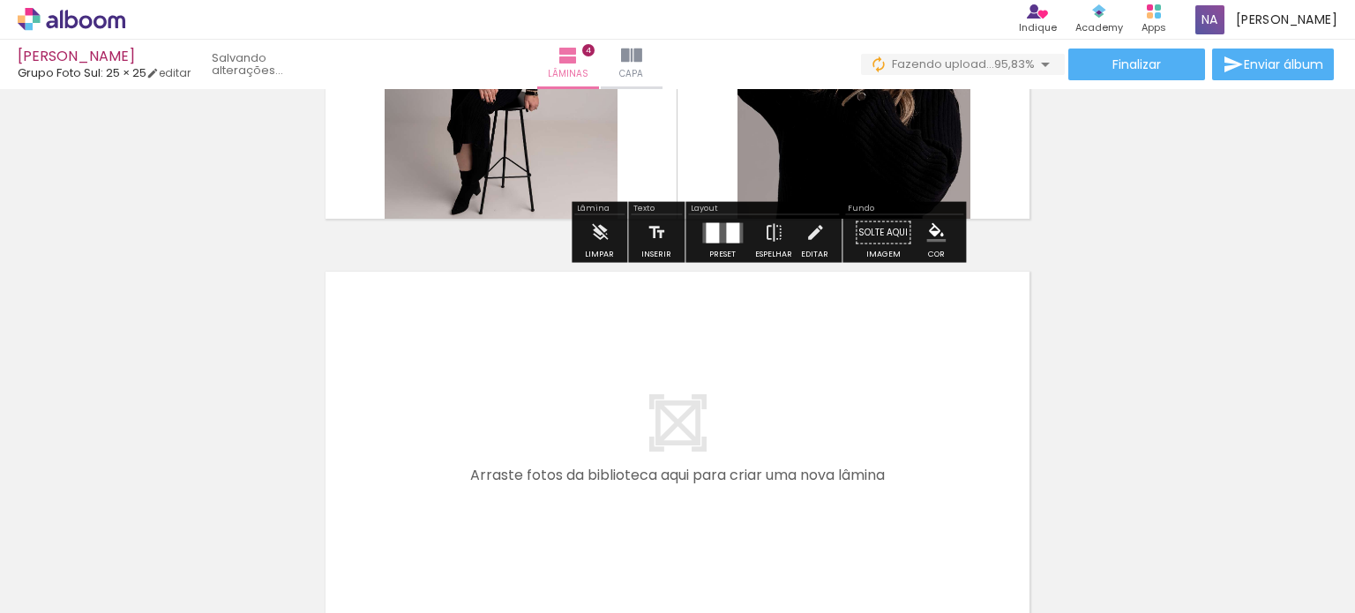
click at [639, 435] on quentale-layouter at bounding box center [677, 445] width 713 height 356
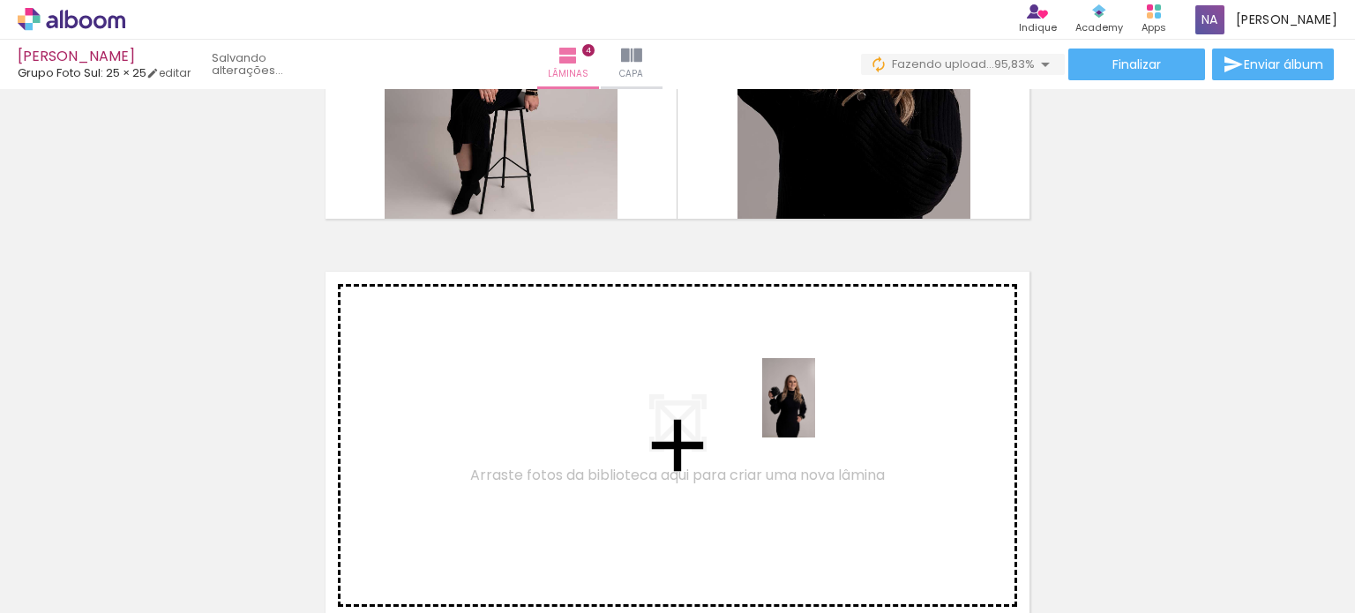
drag, startPoint x: 1072, startPoint y: 557, endPoint x: 798, endPoint y: 402, distance: 314.0
click at [798, 402] on quentale-workspace at bounding box center [677, 306] width 1355 height 613
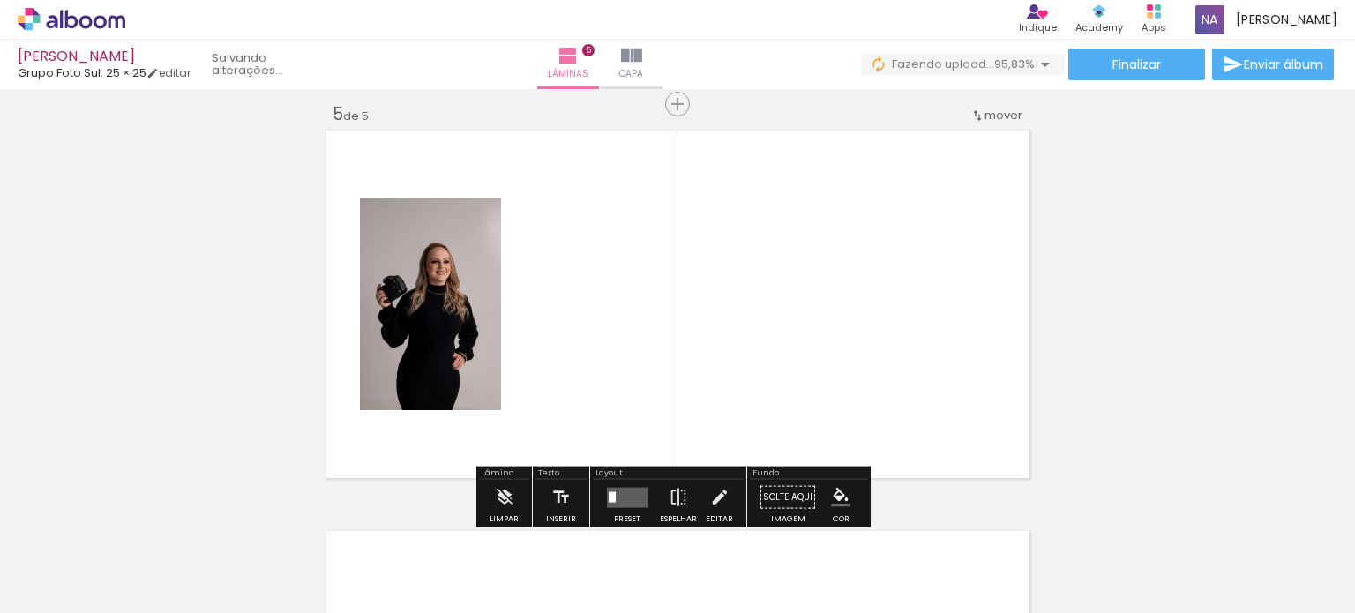
scroll to position [1624, 0]
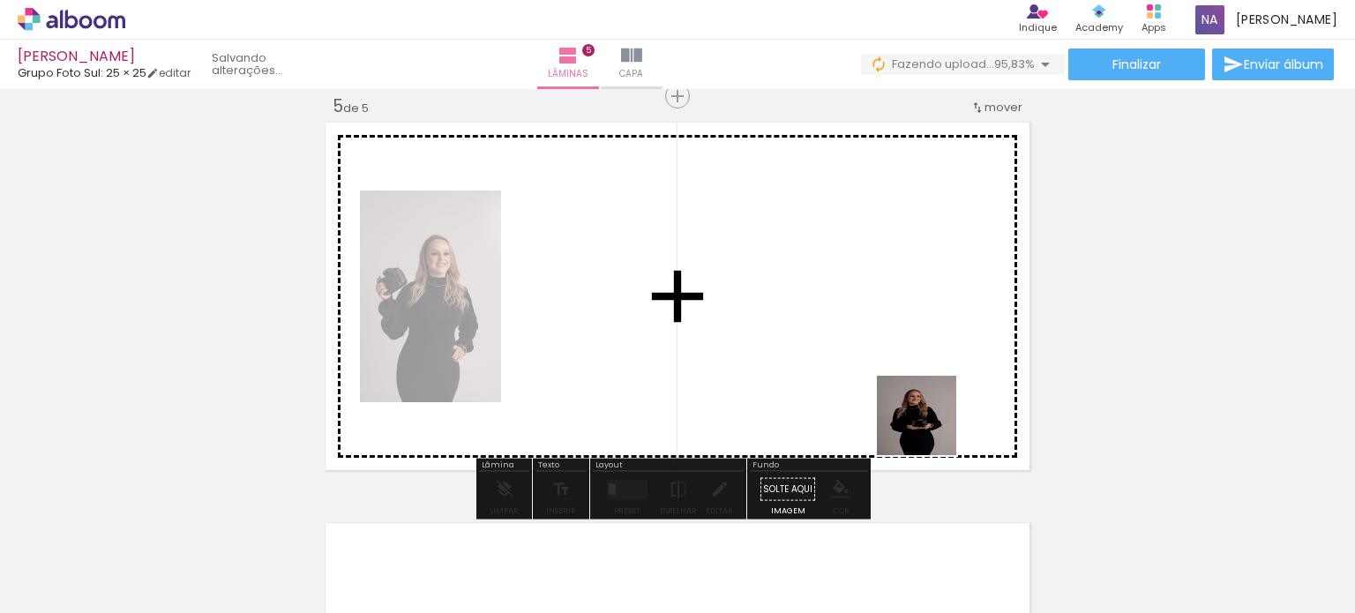
drag, startPoint x: 1149, startPoint y: 553, endPoint x: 781, endPoint y: 357, distance: 416.7
click at [781, 357] on quentale-workspace at bounding box center [677, 306] width 1355 height 613
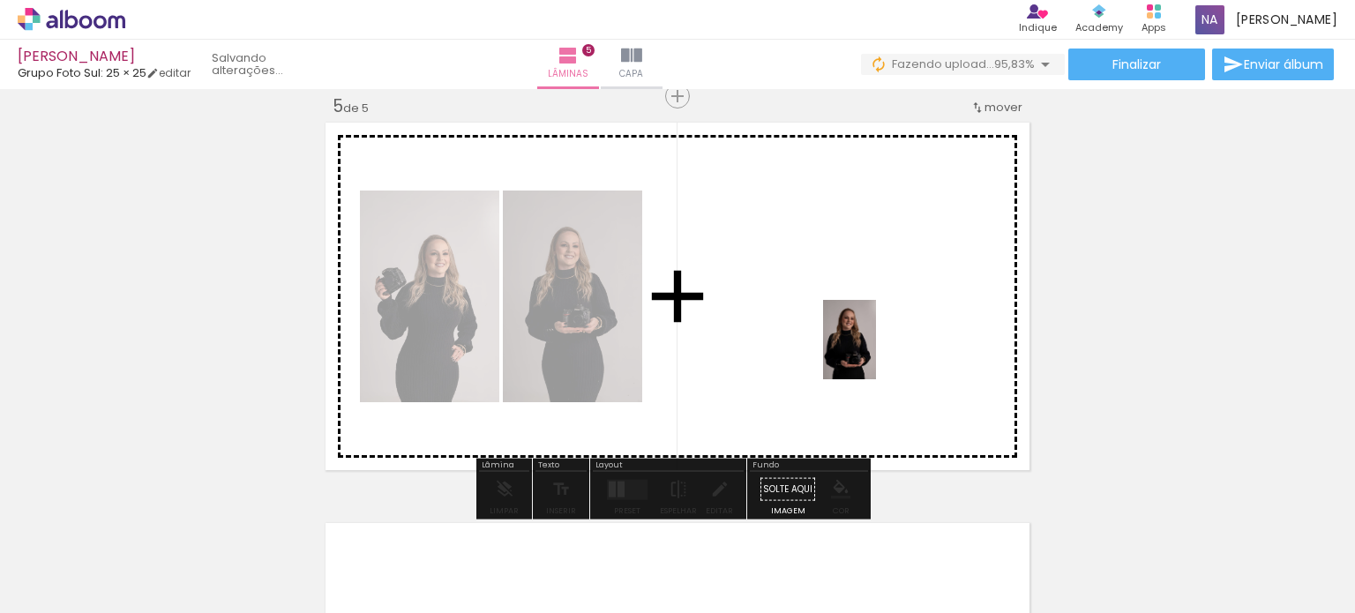
drag, startPoint x: 1255, startPoint y: 564, endPoint x: 868, endPoint y: 349, distance: 443.0
click at [868, 349] on quentale-workspace at bounding box center [677, 306] width 1355 height 613
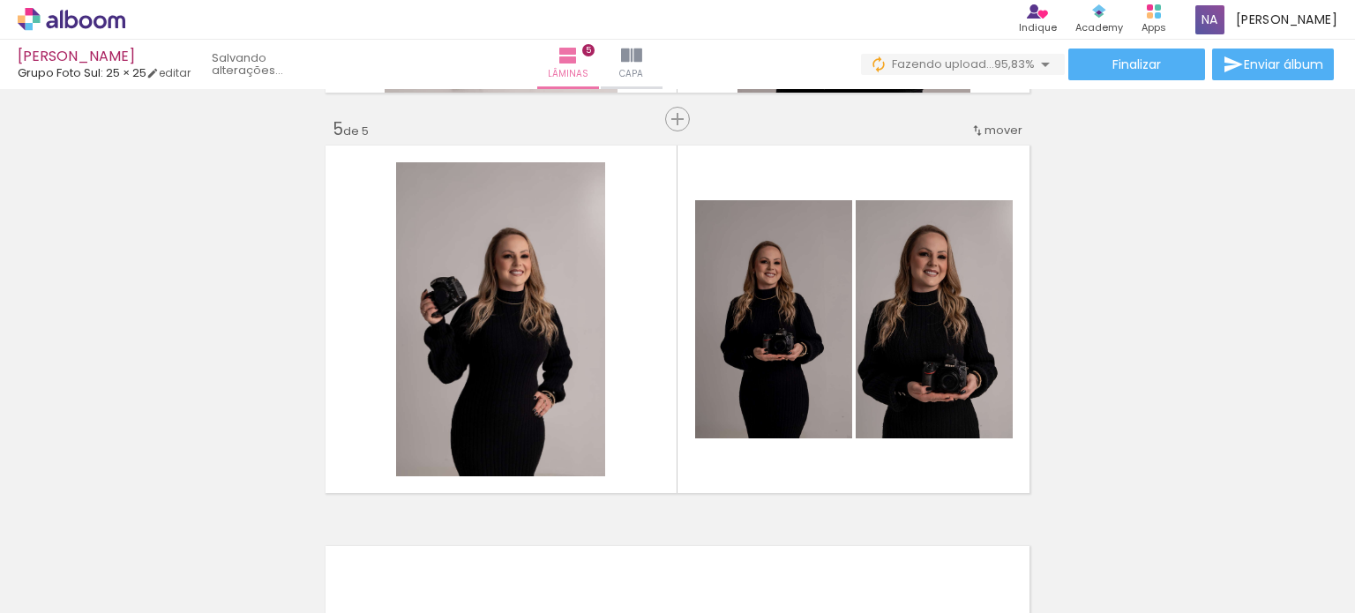
scroll to position [1590, 0]
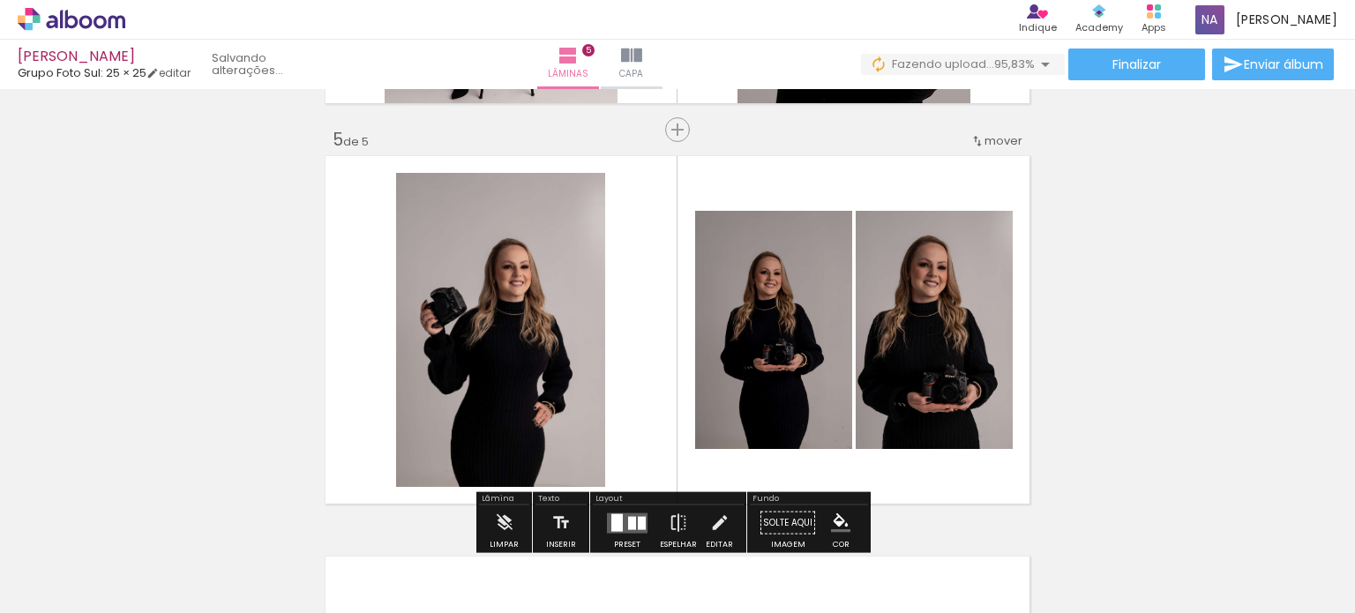
click at [605, 497] on div "Layout" at bounding box center [668, 500] width 151 height 11
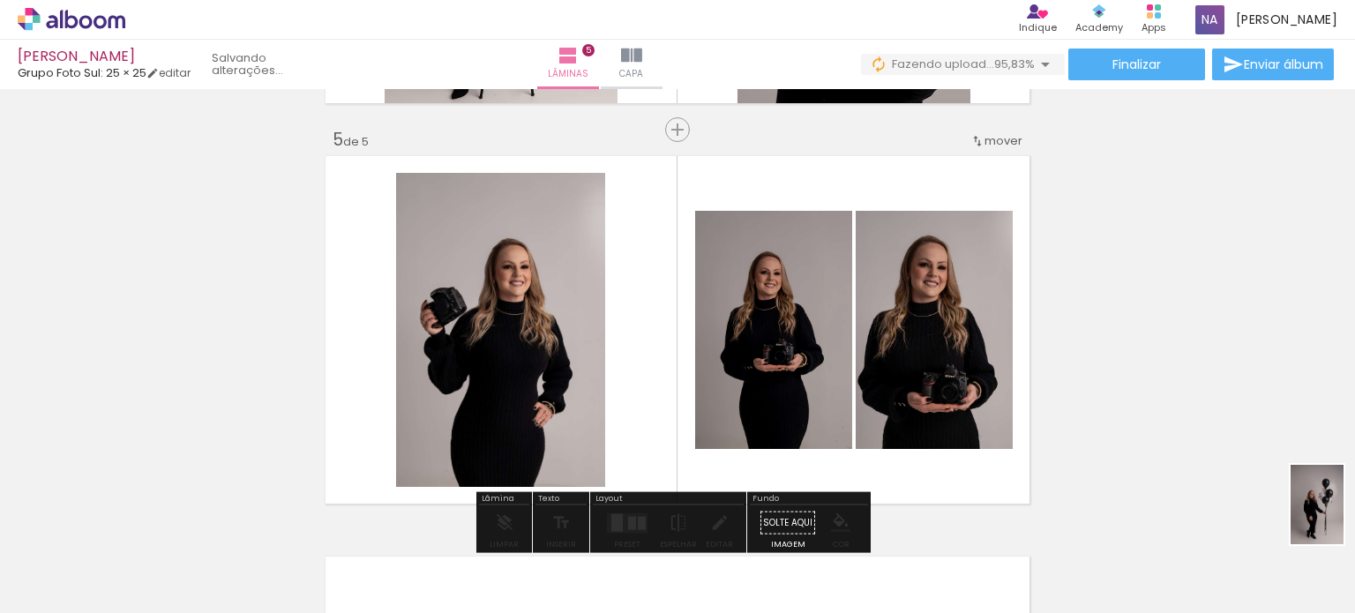
drag, startPoint x: 1354, startPoint y: 507, endPoint x: 1342, endPoint y: 546, distance: 40.5
click at [1342, 546] on quentale-thumb at bounding box center [1361, 553] width 99 height 101
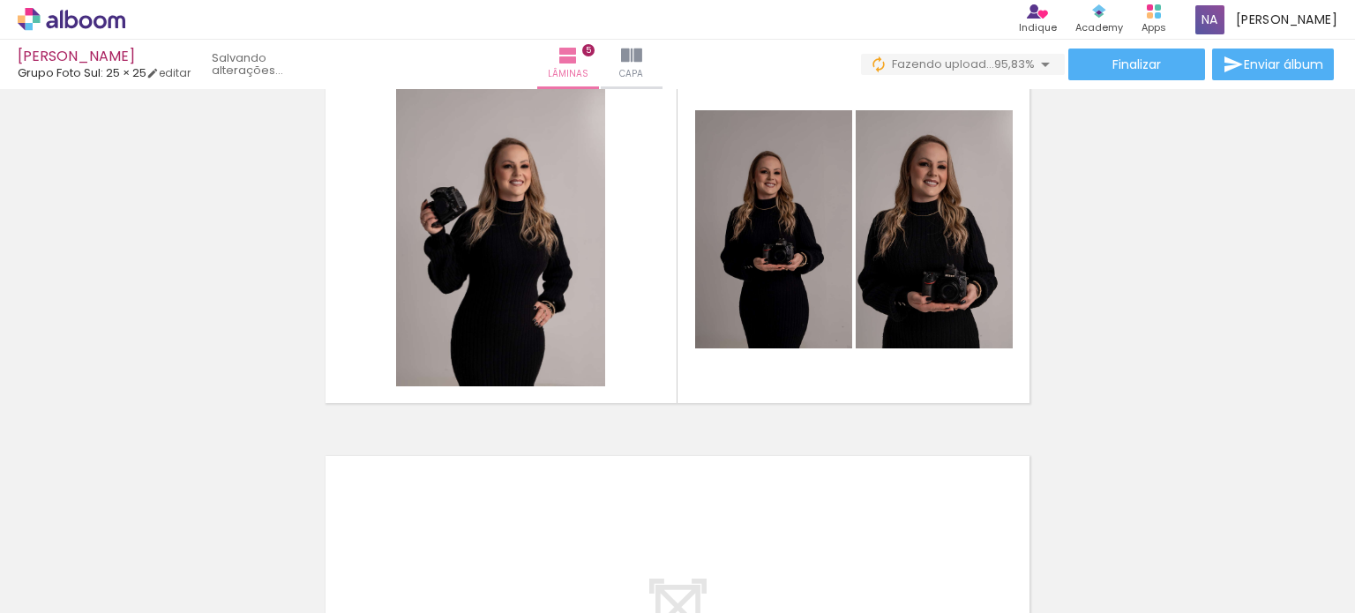
scroll to position [1698, 0]
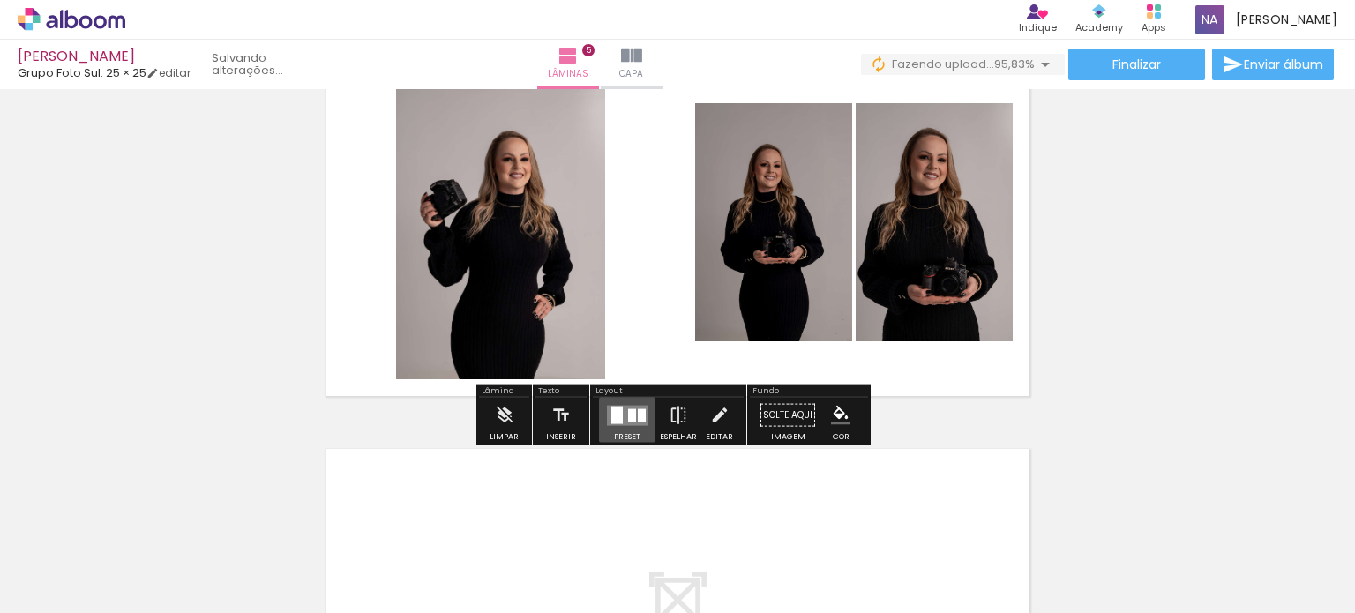
click at [622, 409] on quentale-layouter at bounding box center [627, 415] width 41 height 20
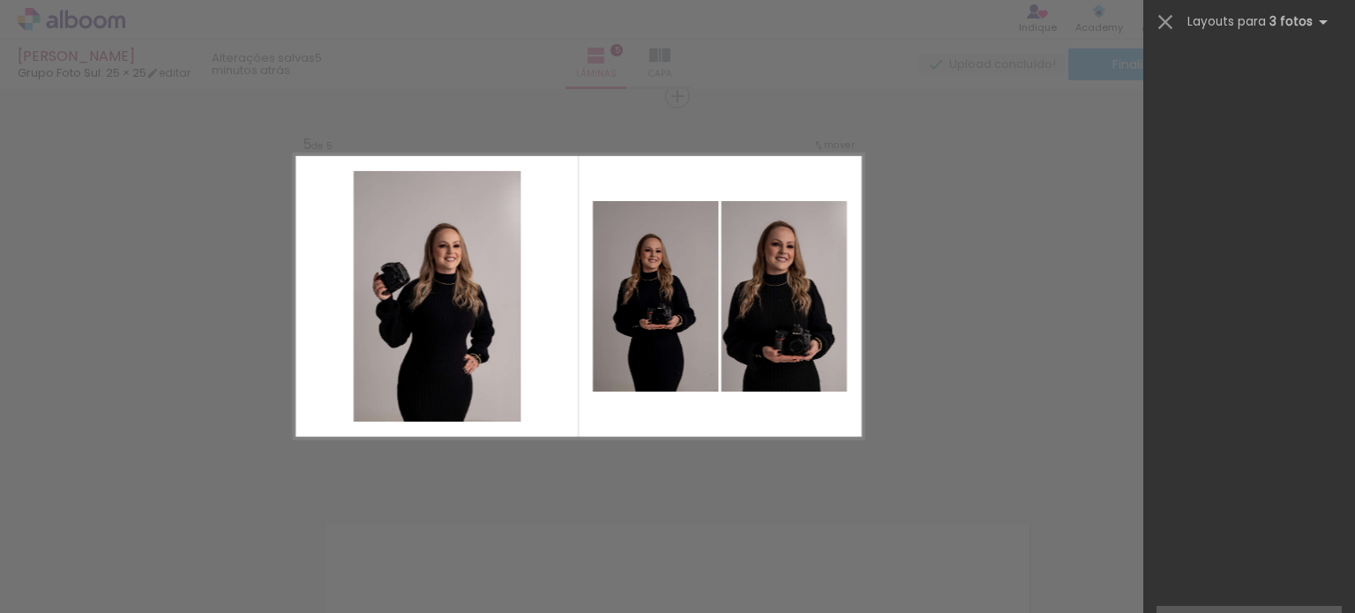
scroll to position [53, 0]
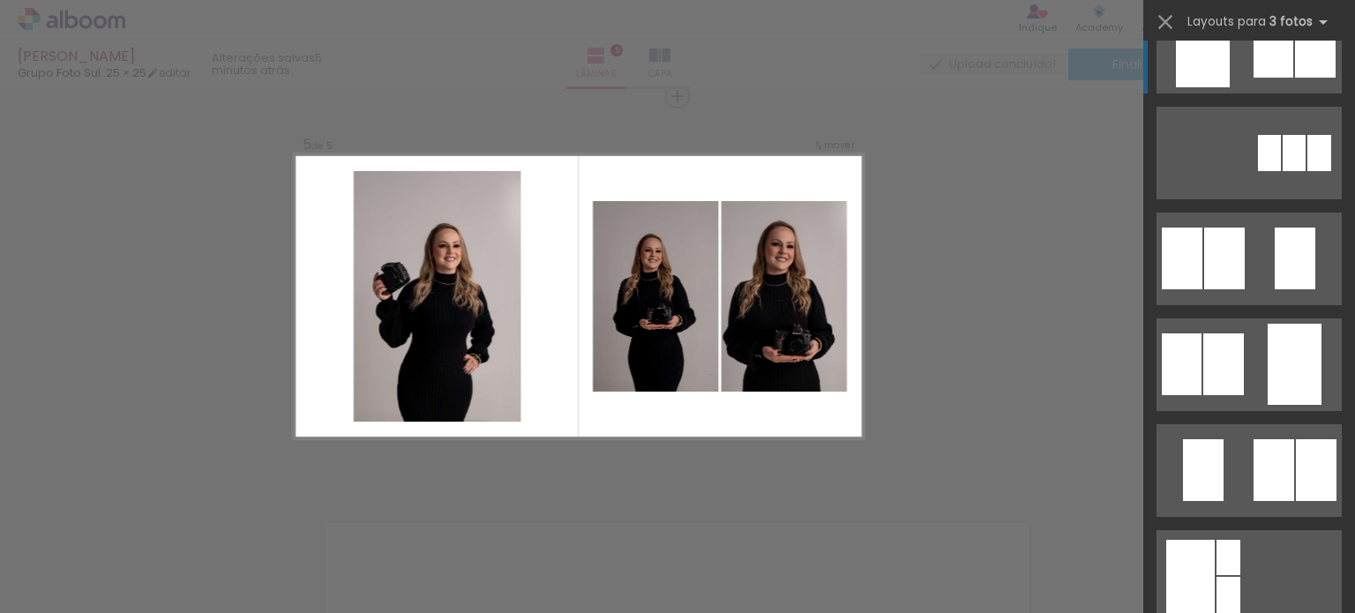
click at [1287, 107] on quentale-layouter at bounding box center [1248, 153] width 185 height 93
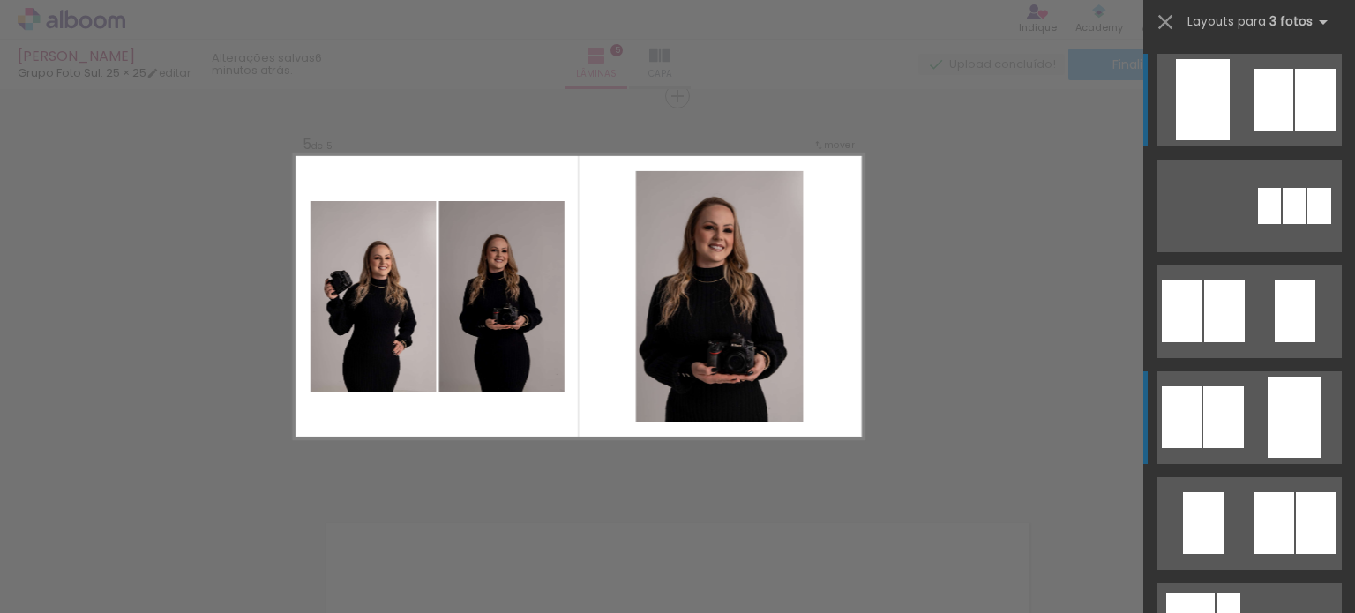
click at [1242, 252] on quentale-layouter at bounding box center [1248, 206] width 185 height 93
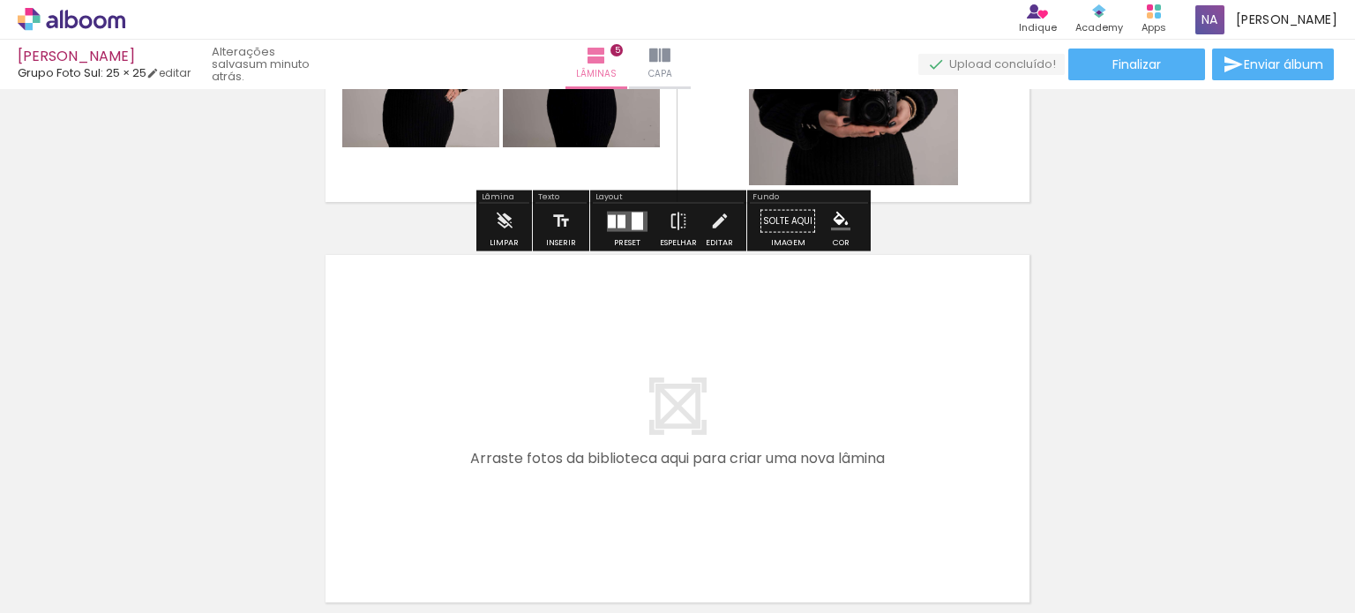
scroll to position [1915, 0]
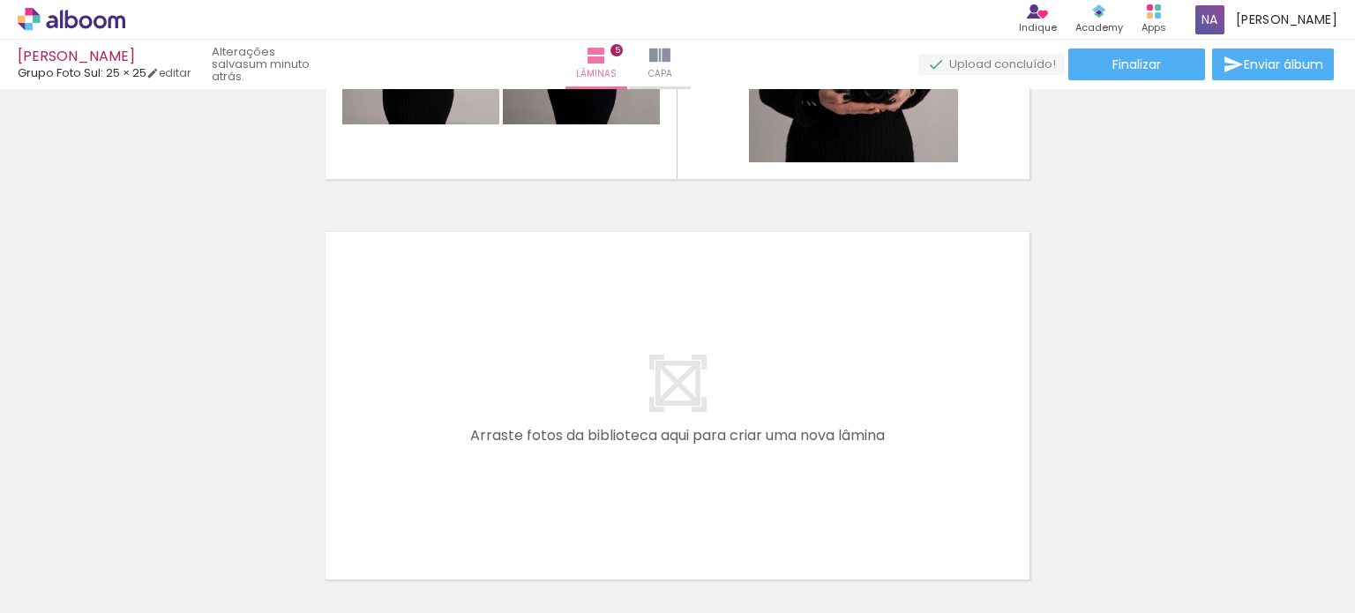
click at [695, 391] on quentale-layouter at bounding box center [677, 406] width 713 height 356
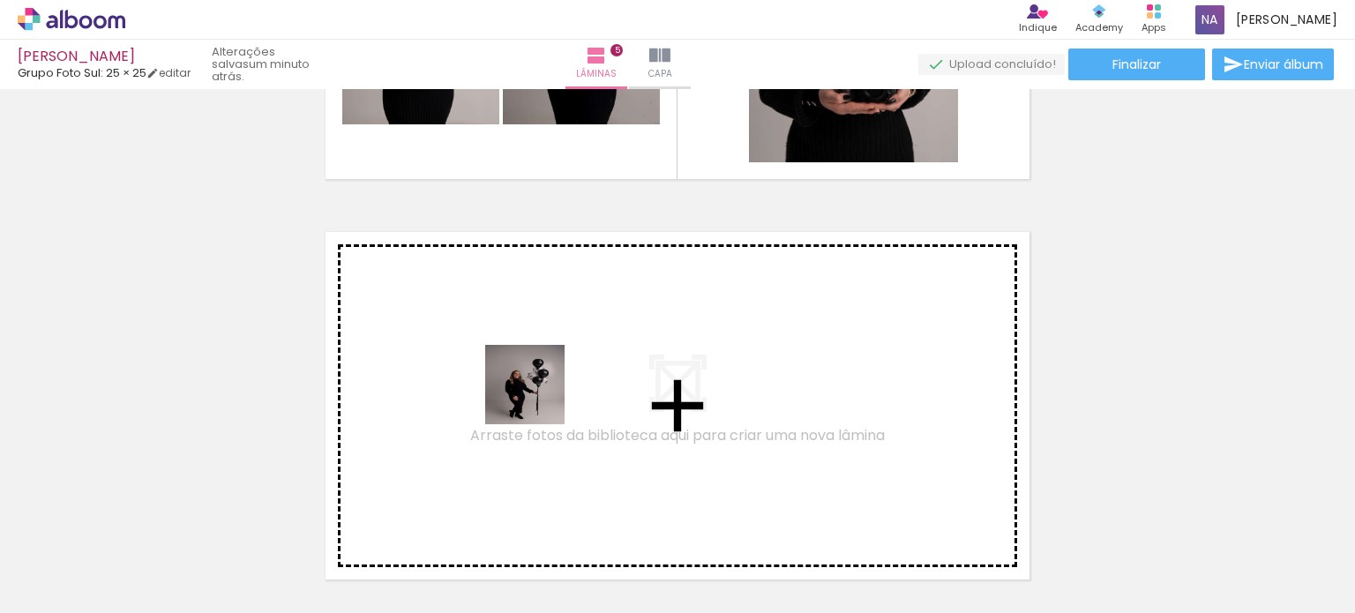
drag, startPoint x: 562, startPoint y: 553, endPoint x: 537, endPoint y: 394, distance: 160.7
click at [537, 394] on quentale-workspace at bounding box center [677, 306] width 1355 height 613
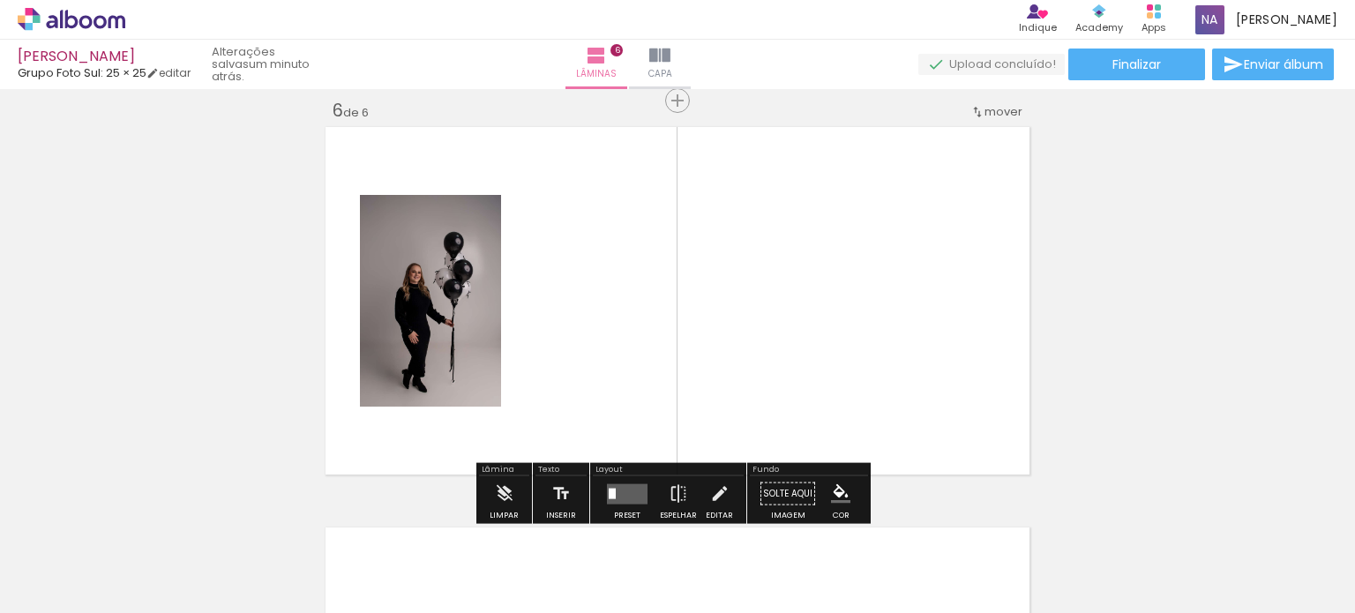
scroll to position [2024, 0]
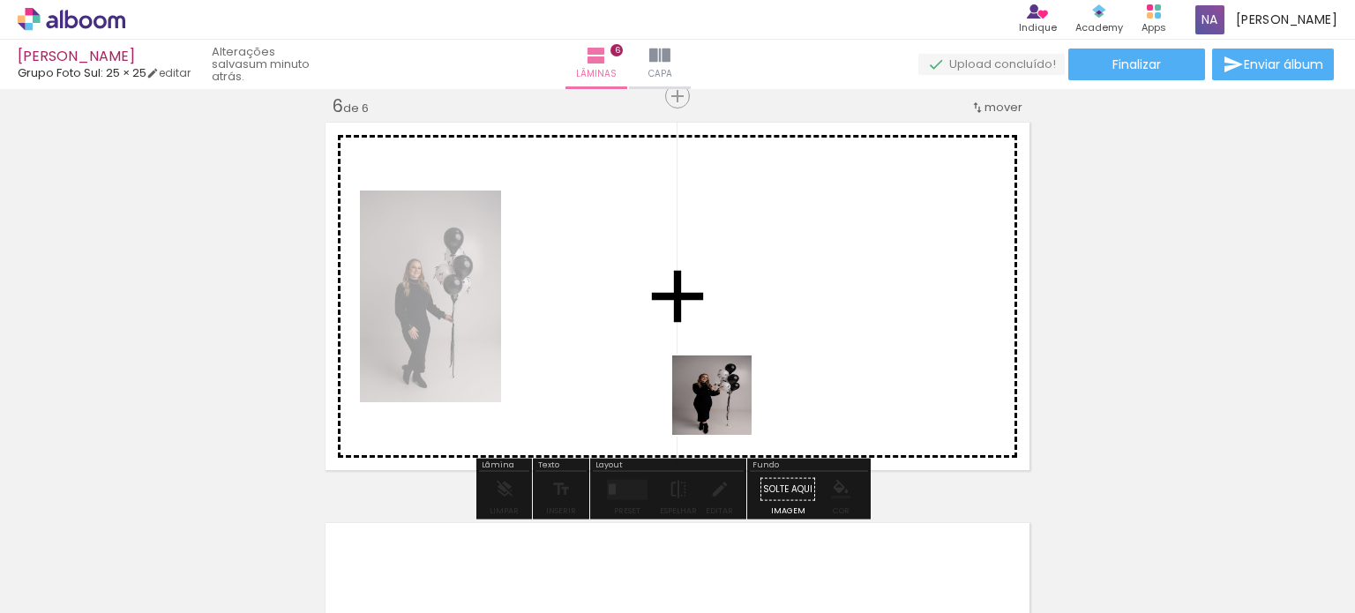
drag, startPoint x: 676, startPoint y: 557, endPoint x: 737, endPoint y: 382, distance: 185.2
click at [737, 382] on quentale-workspace at bounding box center [677, 306] width 1355 height 613
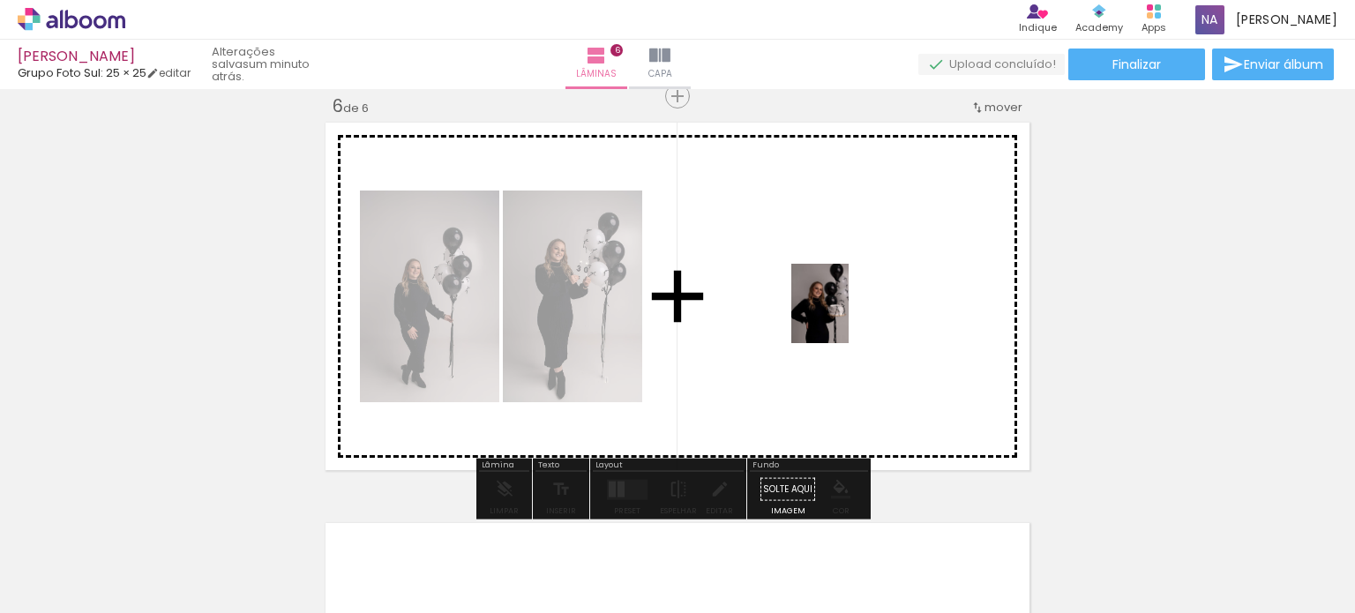
drag, startPoint x: 764, startPoint y: 557, endPoint x: 844, endPoint y: 317, distance: 253.8
click at [844, 317] on quentale-workspace at bounding box center [677, 306] width 1355 height 613
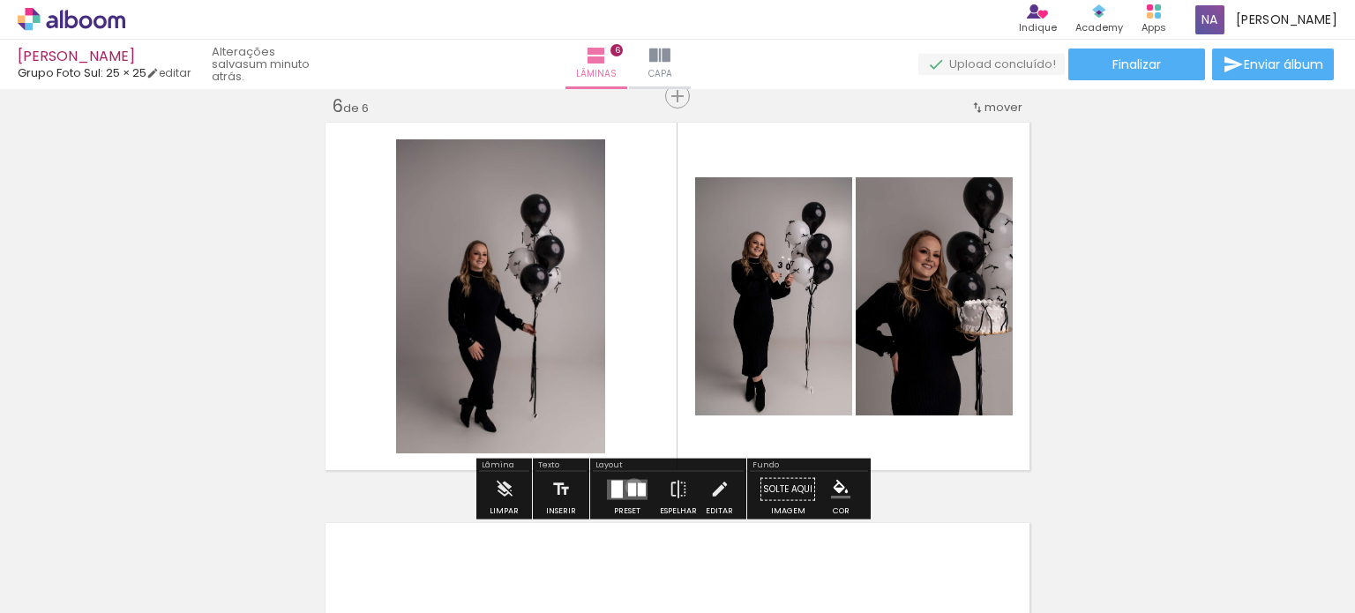
click at [630, 486] on div at bounding box center [632, 488] width 8 height 13
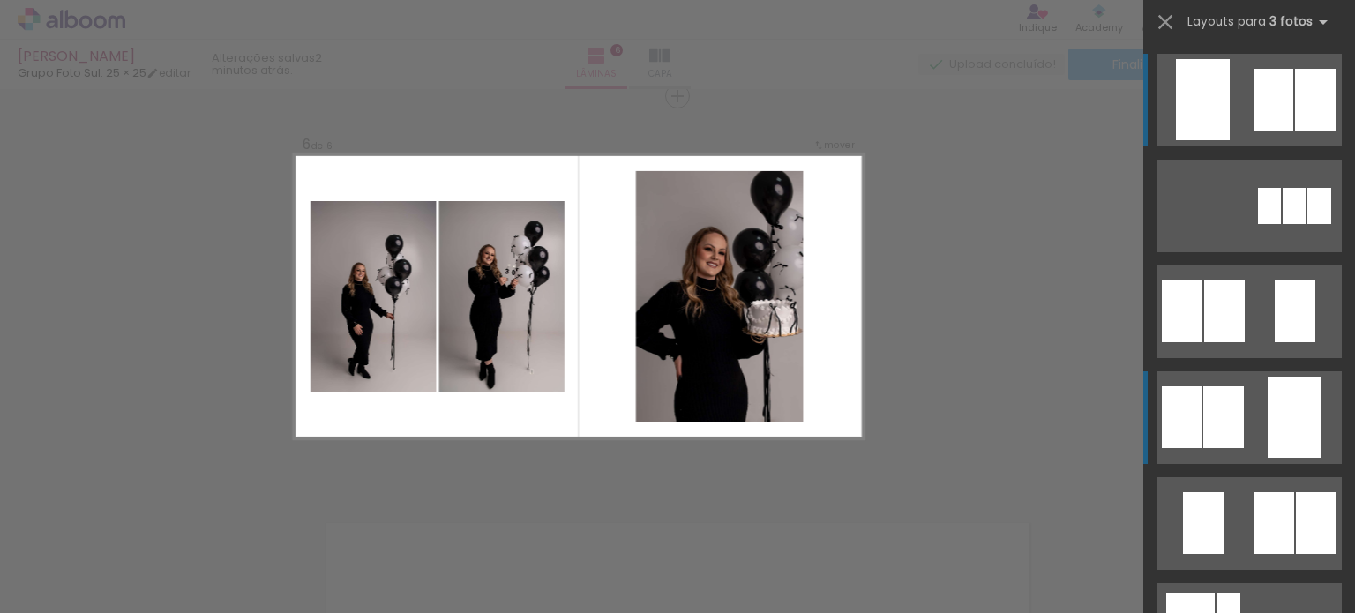
click at [1244, 252] on quentale-layouter at bounding box center [1248, 206] width 185 height 93
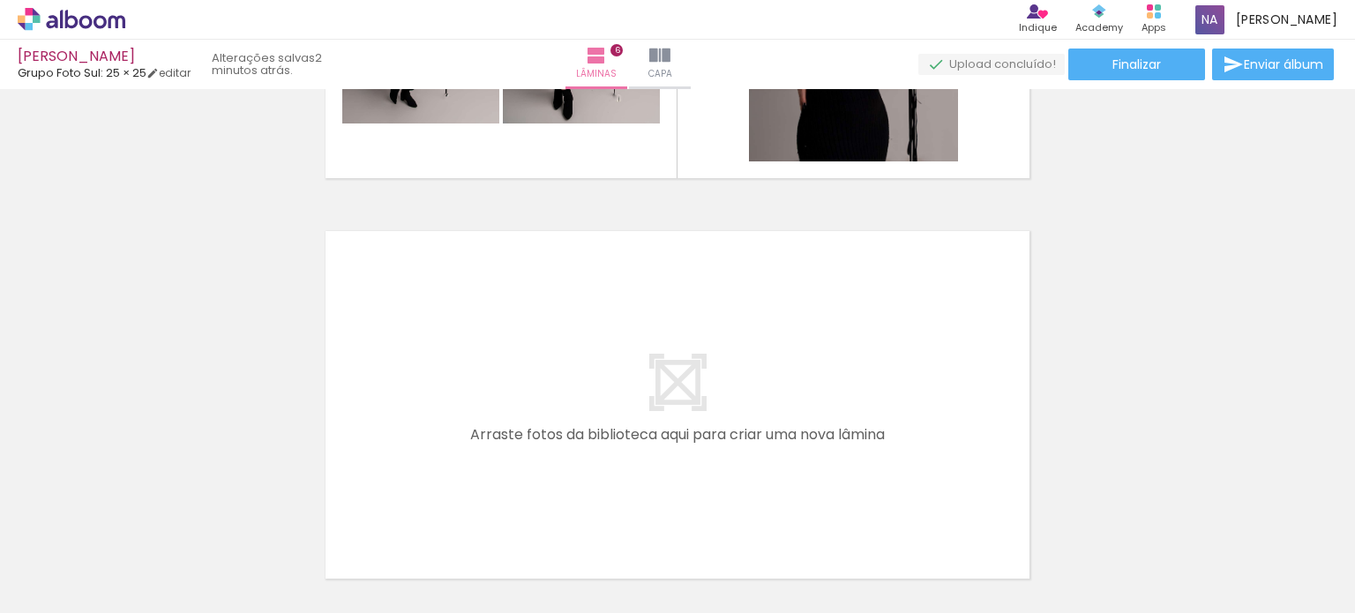
scroll to position [2381, 0]
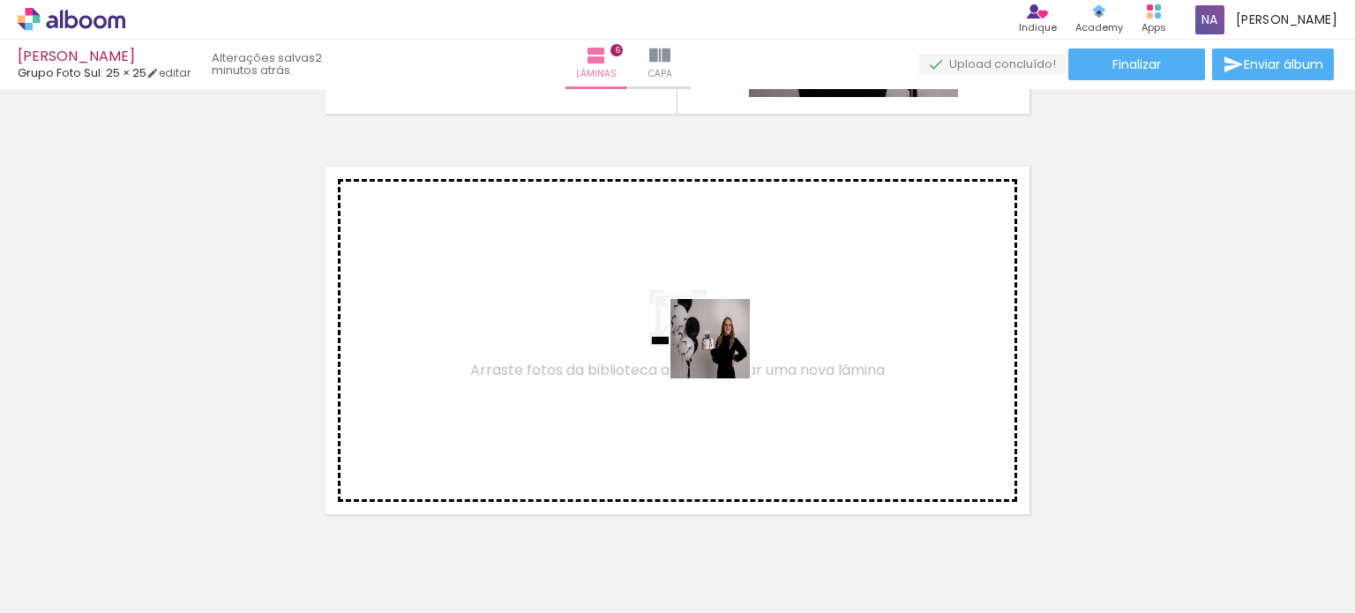
drag, startPoint x: 849, startPoint y: 534, endPoint x: 717, endPoint y: 345, distance: 231.2
click at [717, 345] on quentale-workspace at bounding box center [677, 306] width 1355 height 613
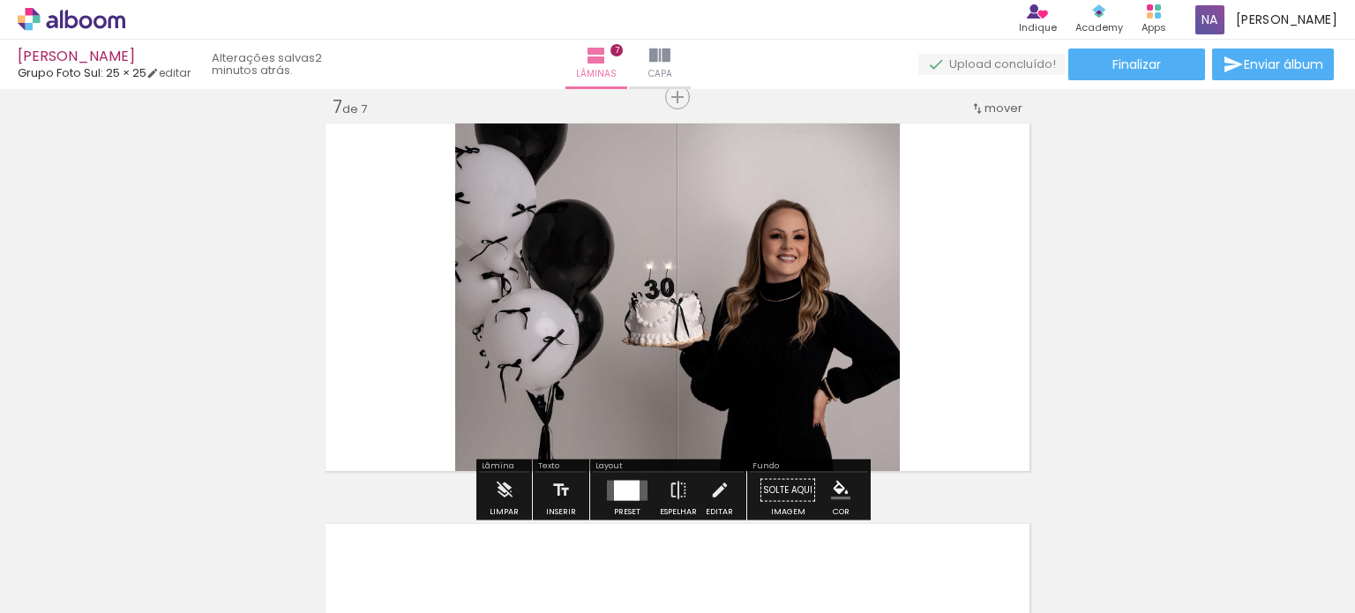
scroll to position [2425, 0]
click at [624, 490] on div at bounding box center [627, 489] width 26 height 20
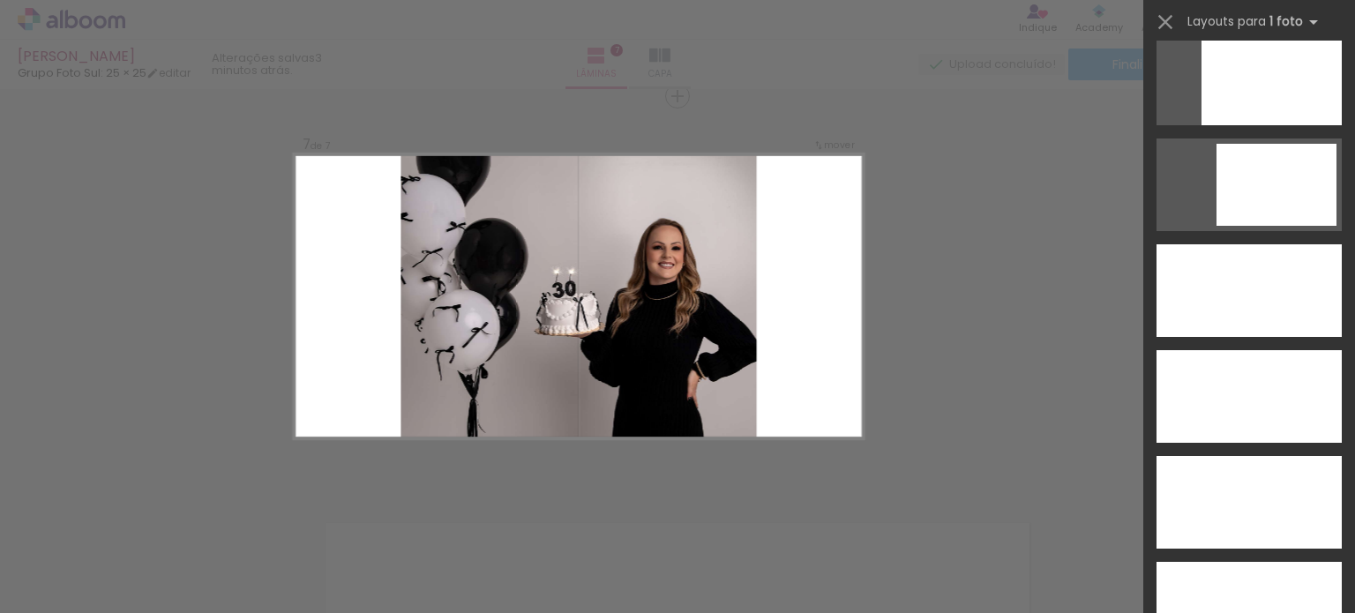
scroll to position [5021, 0]
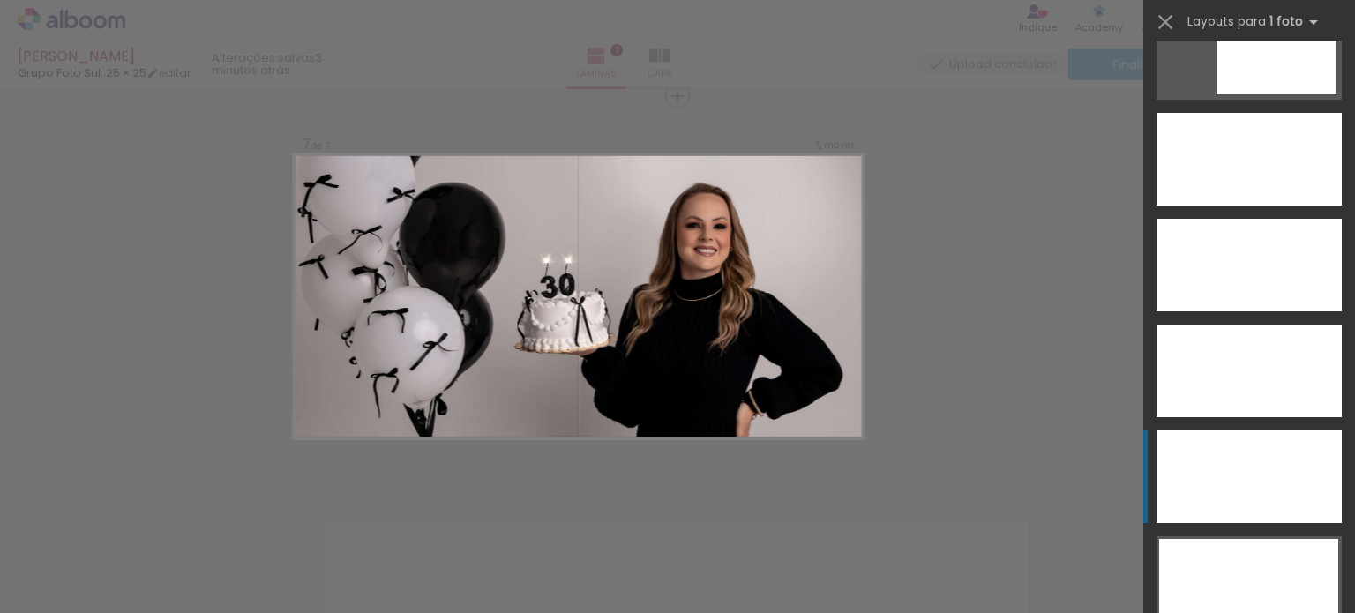
click at [1245, 311] on div at bounding box center [1248, 265] width 185 height 93
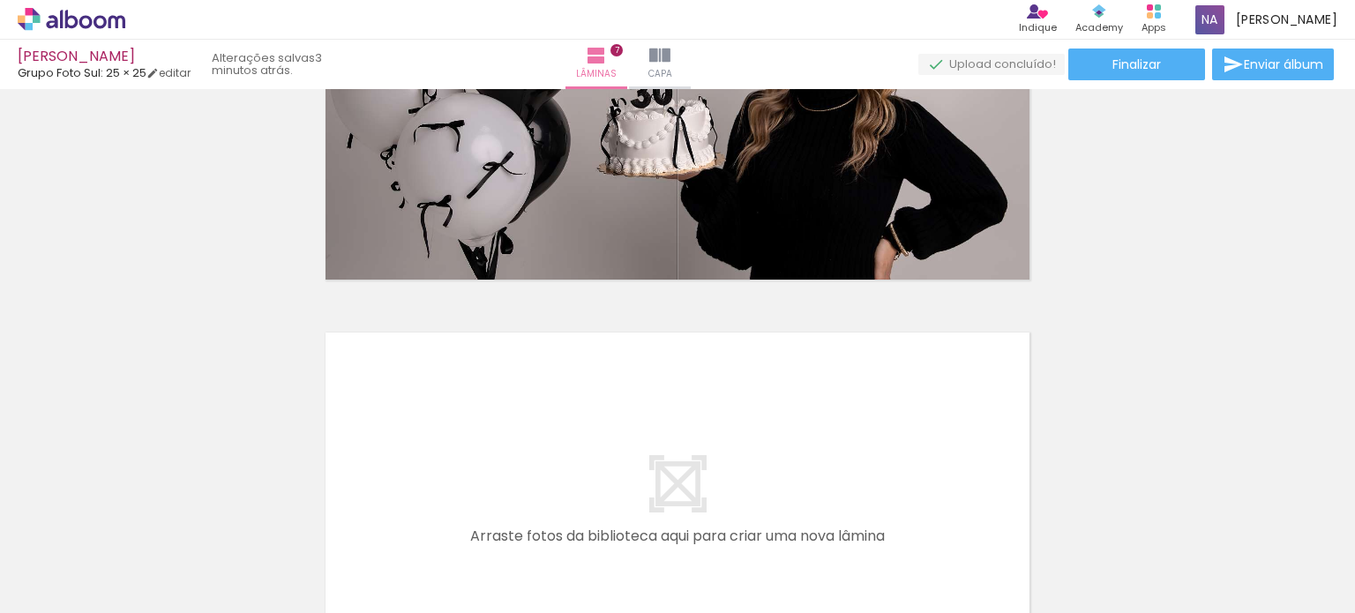
scroll to position [2625, 0]
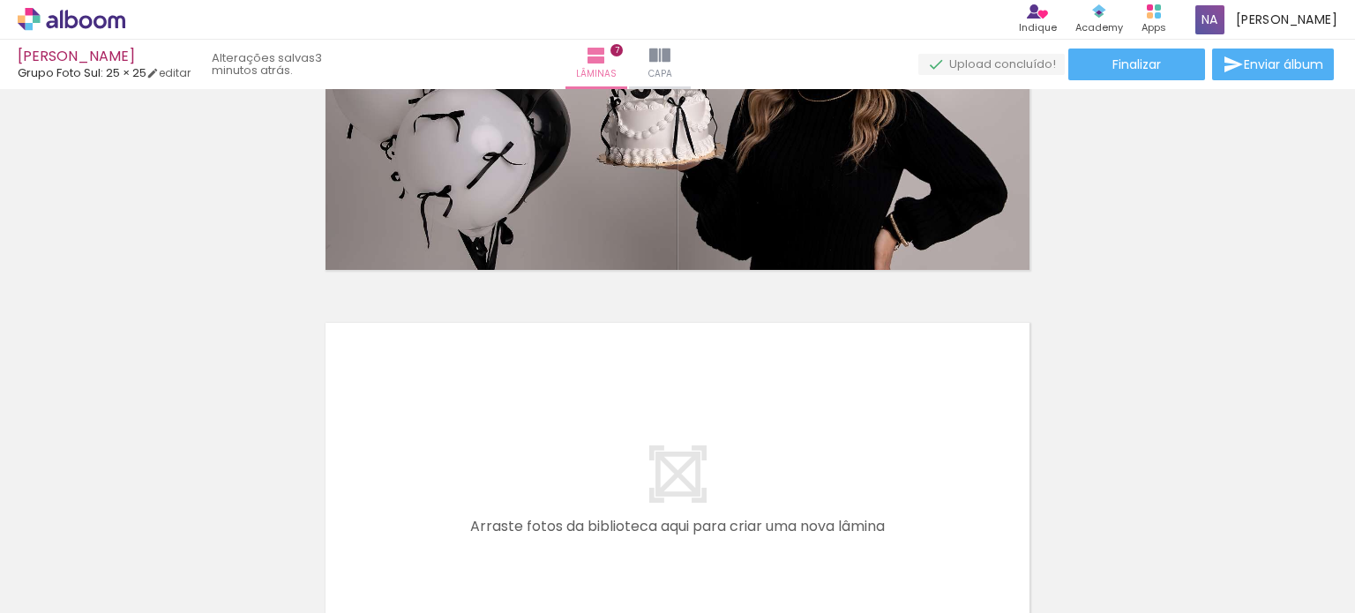
click at [734, 422] on quentale-layouter at bounding box center [677, 496] width 713 height 356
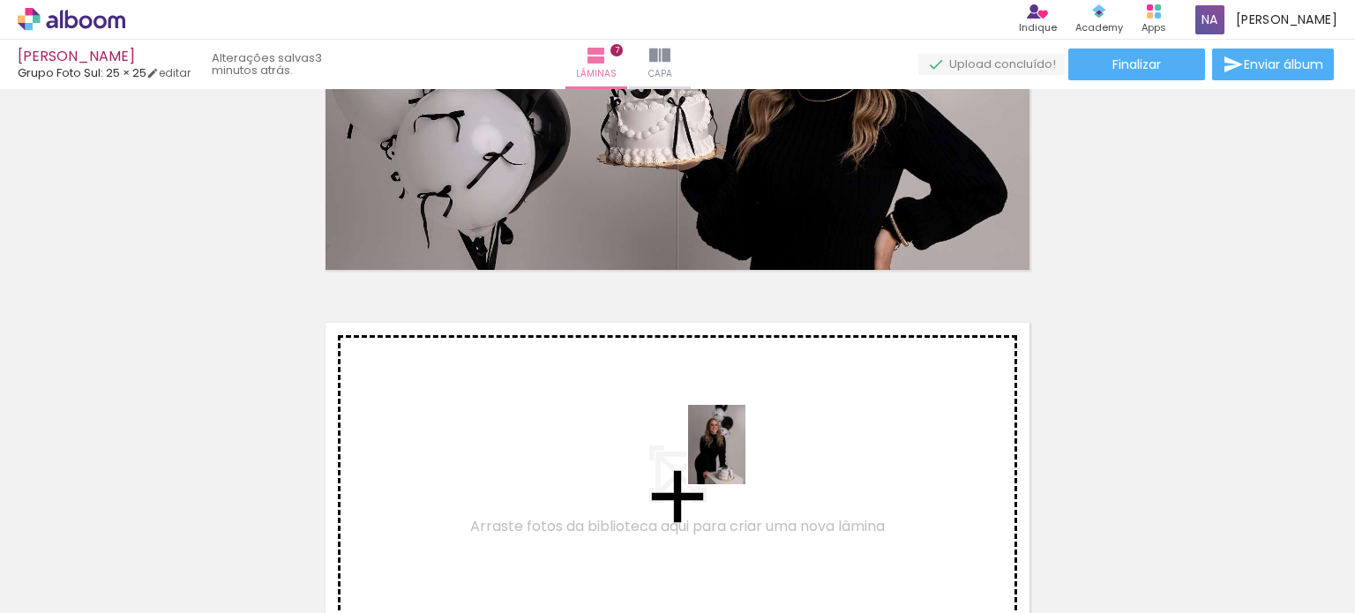
drag, startPoint x: 1055, startPoint y: 578, endPoint x: 741, endPoint y: 458, distance: 336.1
click at [741, 458] on quentale-workspace at bounding box center [677, 306] width 1355 height 613
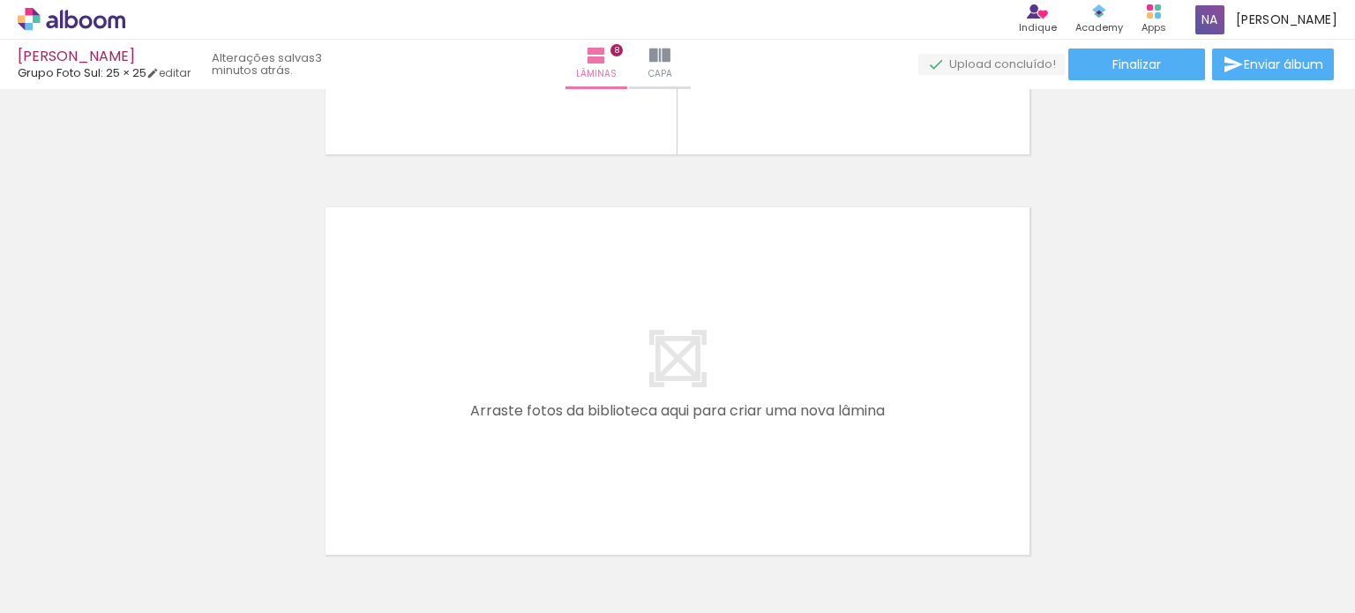
scroll to position [3147, 0]
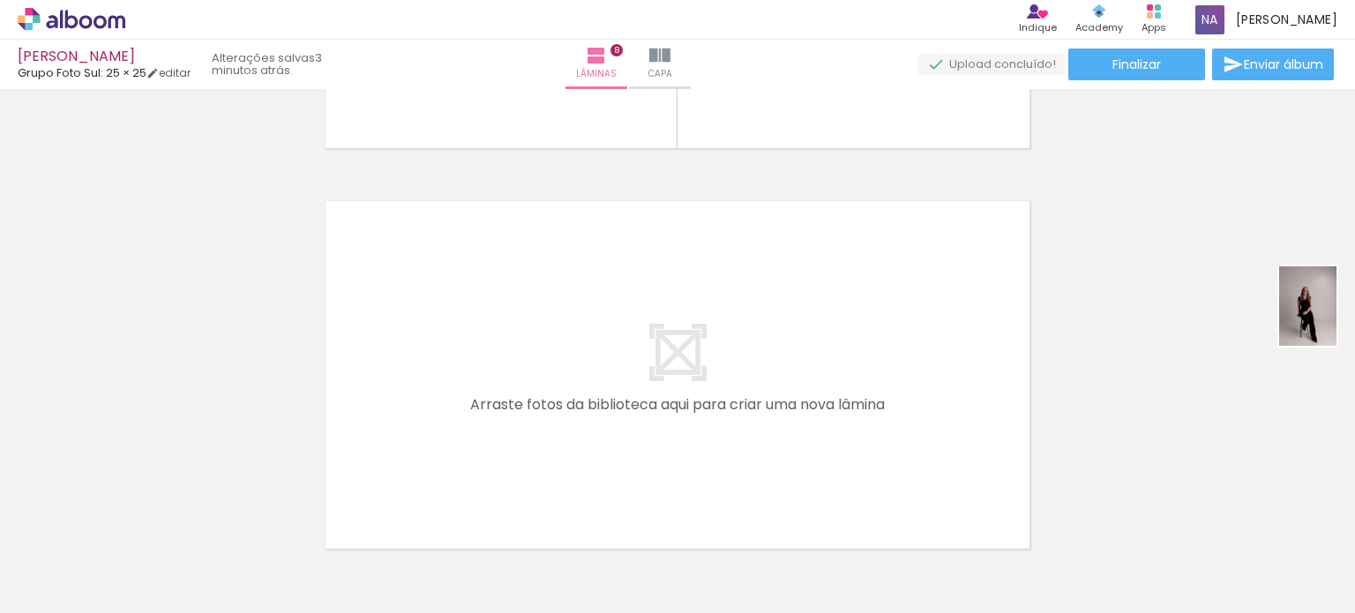
drag, startPoint x: 1256, startPoint y: 543, endPoint x: 1354, endPoint y: 313, distance: 250.2
click at [1354, 313] on quentale-workspace at bounding box center [677, 306] width 1355 height 613
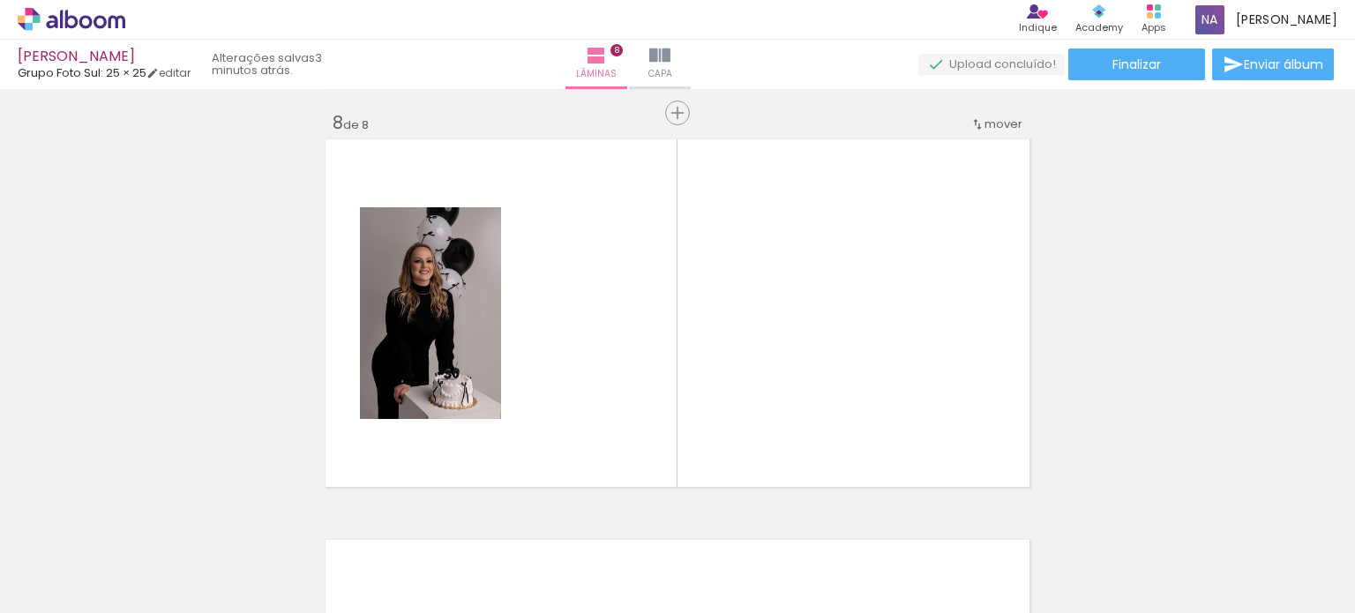
scroll to position [2794, 0]
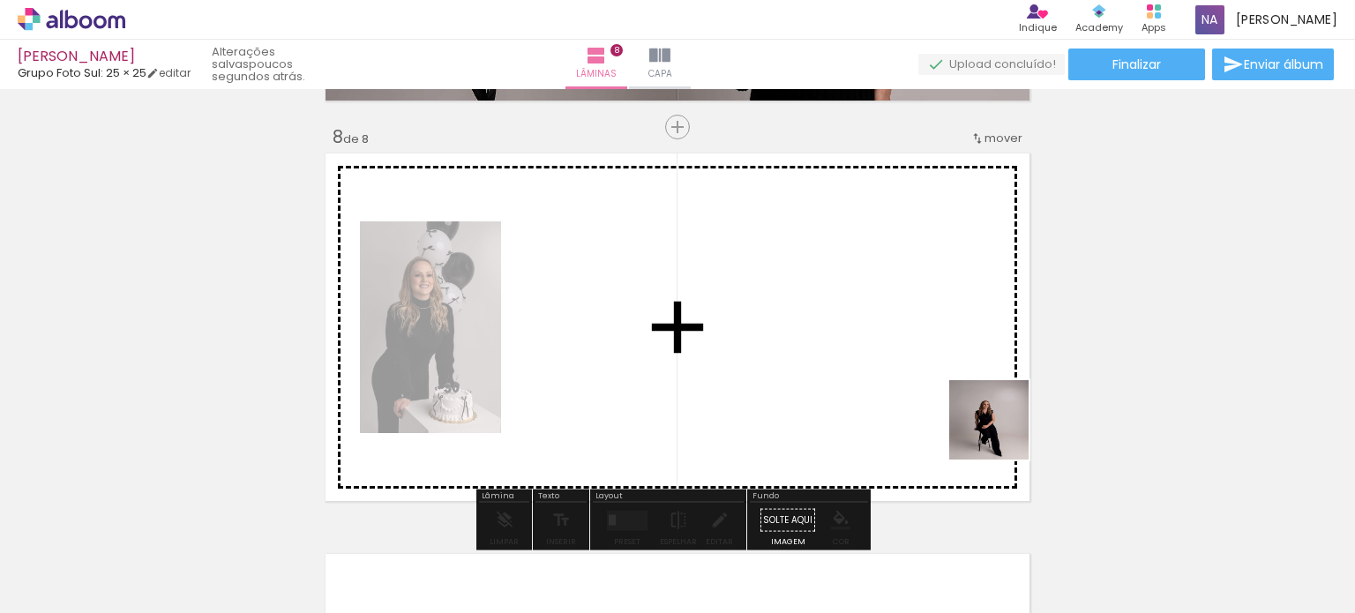
drag, startPoint x: 1272, startPoint y: 562, endPoint x: 827, endPoint y: 370, distance: 484.3
click at [827, 370] on quentale-workspace at bounding box center [677, 306] width 1355 height 613
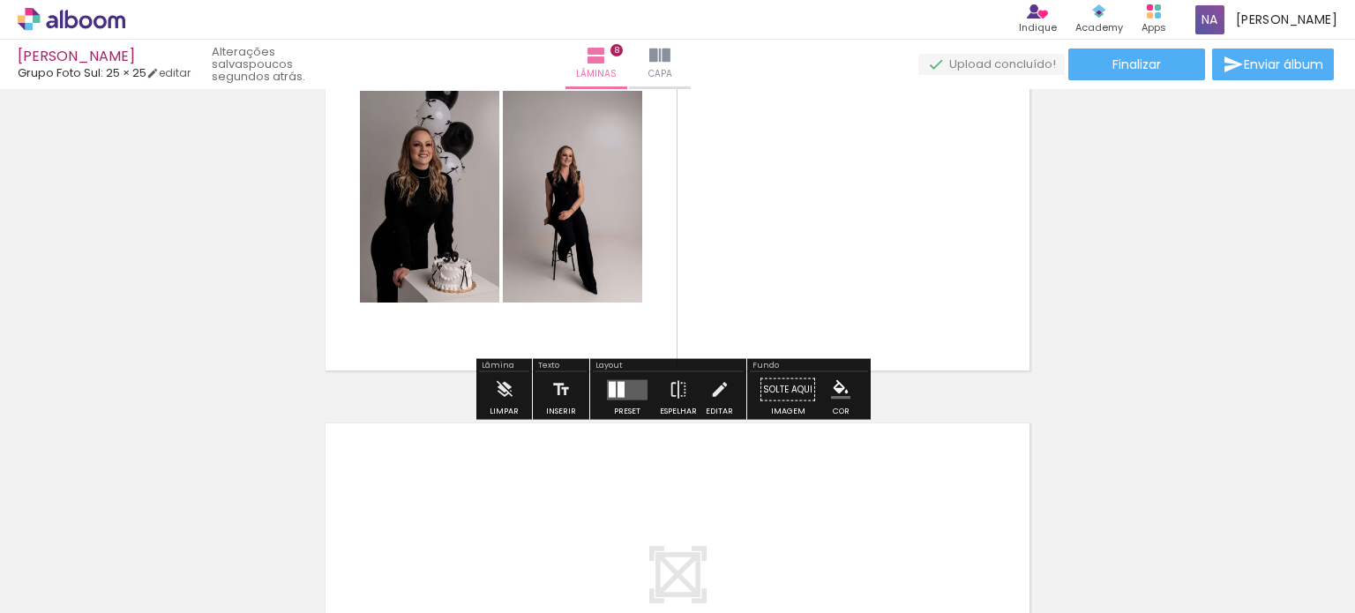
scroll to position [2931, 0]
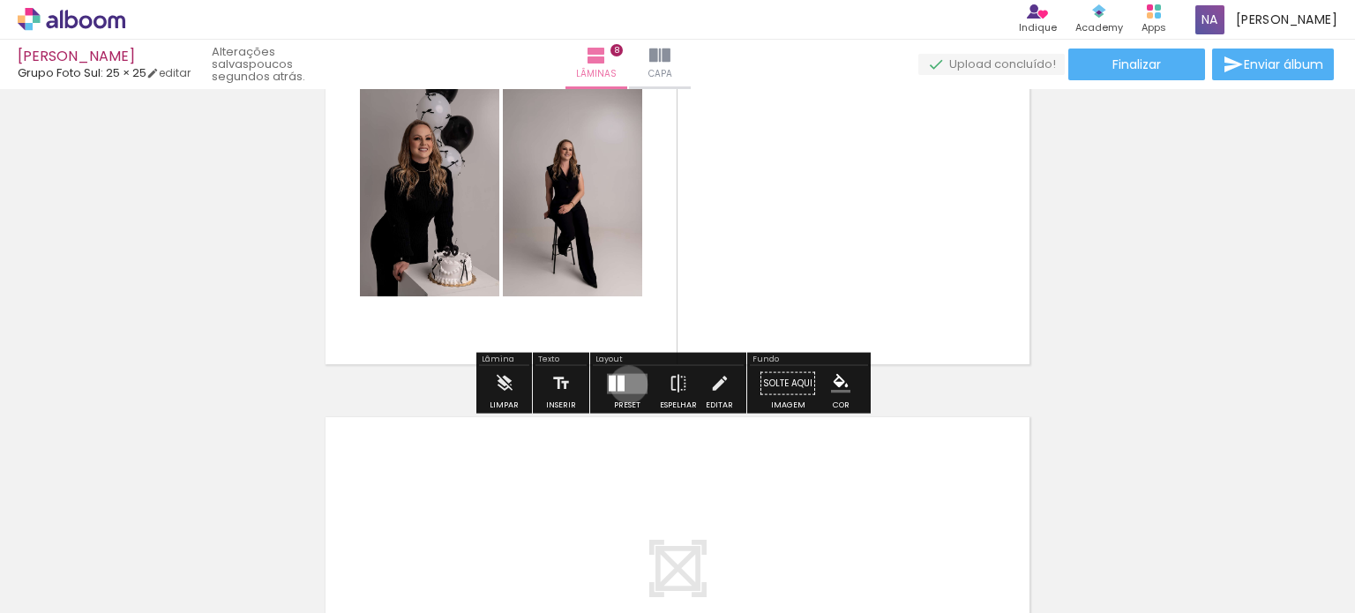
click at [624, 384] on quentale-layouter at bounding box center [627, 383] width 41 height 20
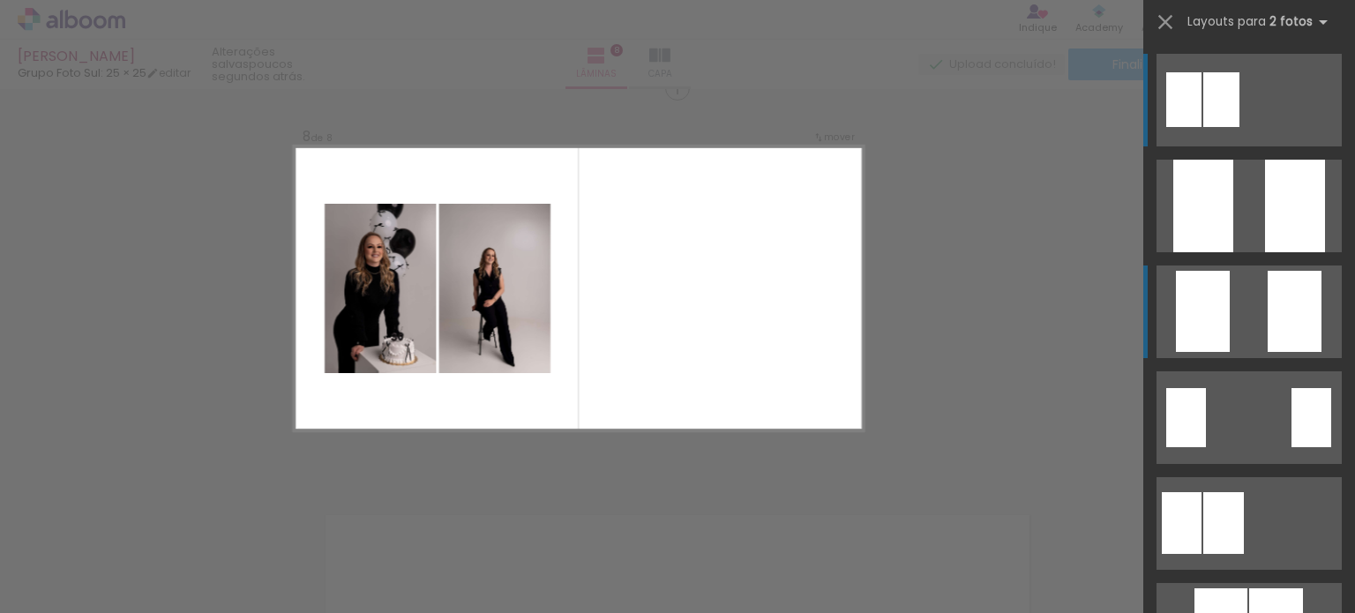
scroll to position [2825, 0]
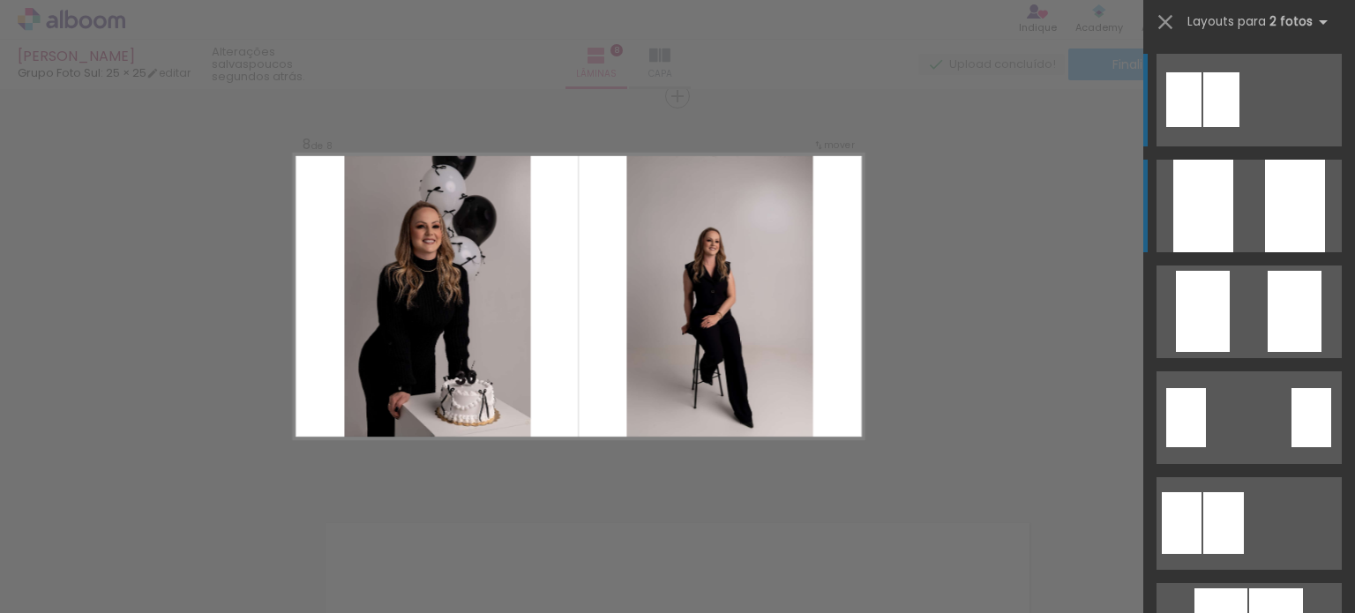
click at [1267, 213] on div at bounding box center [1295, 206] width 60 height 93
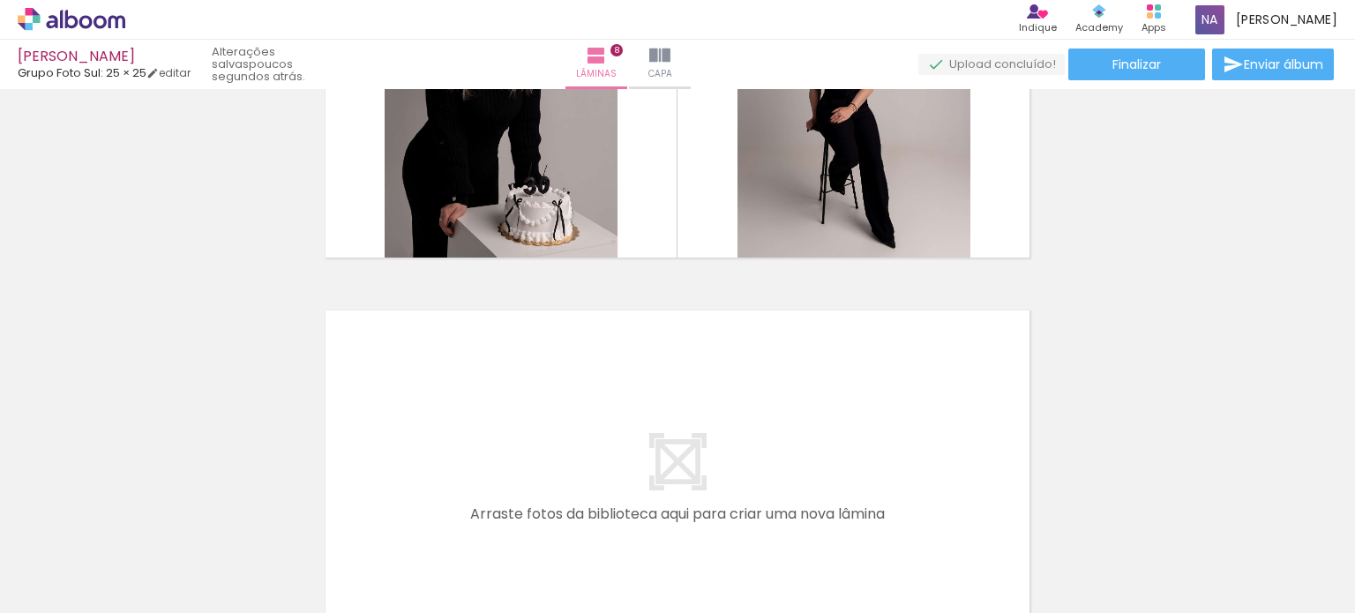
scroll to position [3092, 0]
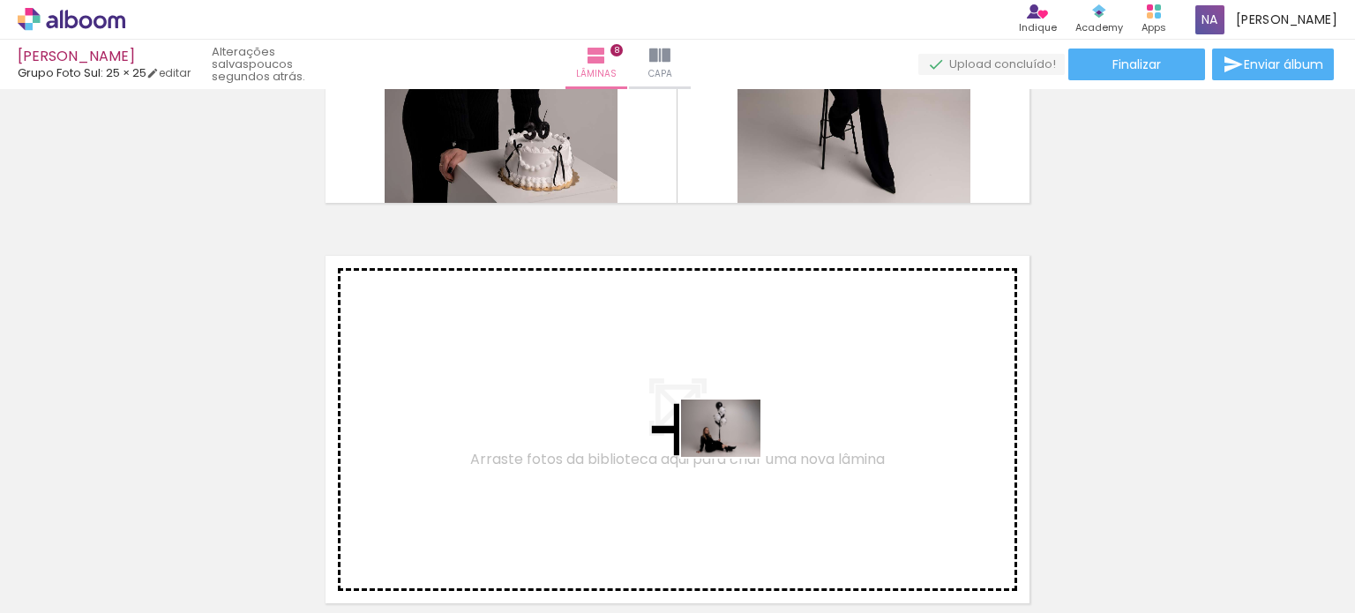
drag, startPoint x: 1142, startPoint y: 564, endPoint x: 734, endPoint y: 452, distance: 423.2
click at [734, 452] on quentale-workspace at bounding box center [677, 306] width 1355 height 613
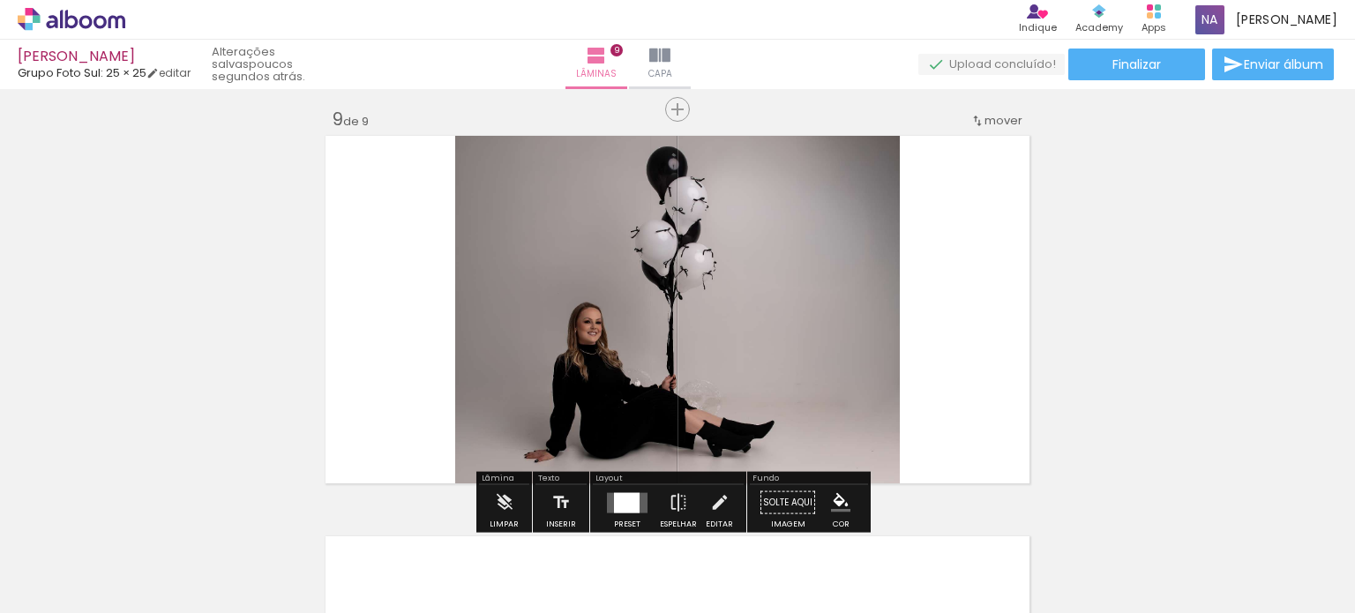
scroll to position [3225, 0]
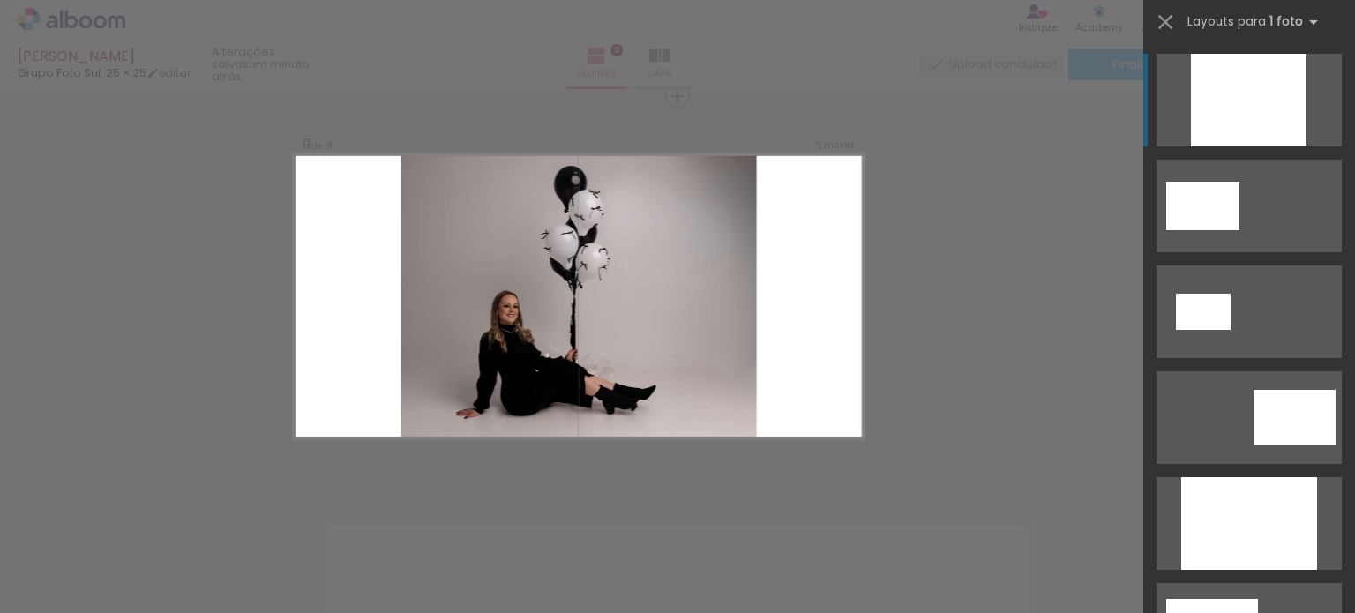
click at [1234, 477] on div at bounding box center [1249, 523] width 136 height 93
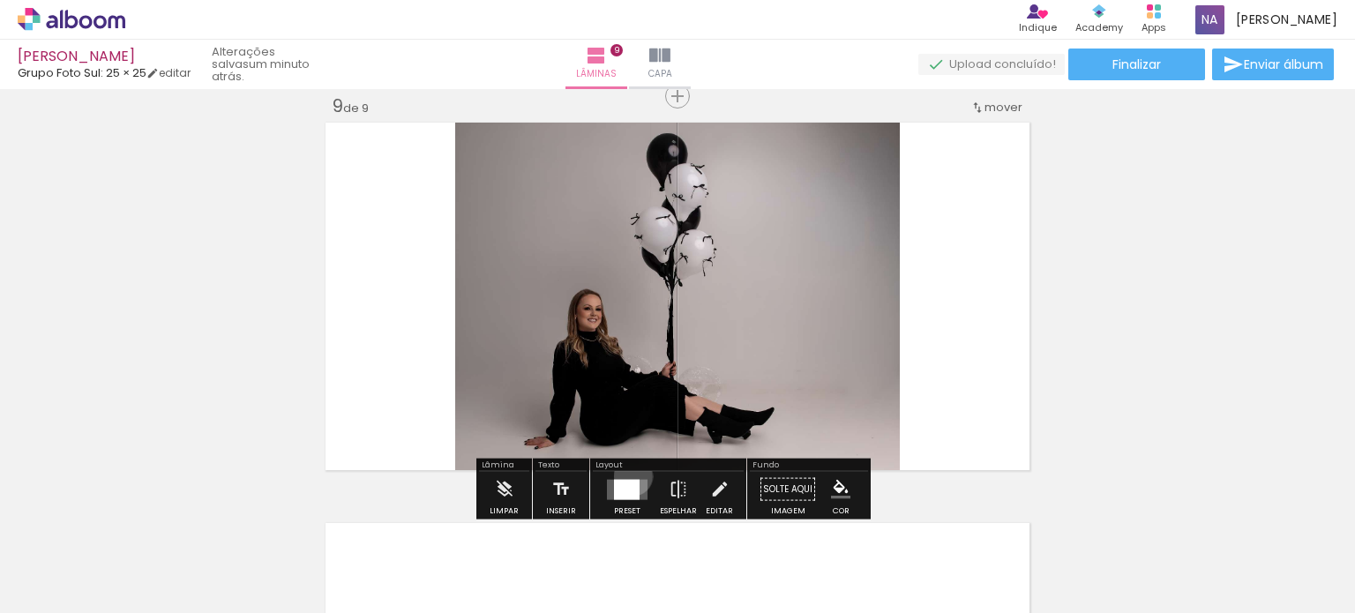
click at [629, 475] on div at bounding box center [627, 489] width 48 height 35
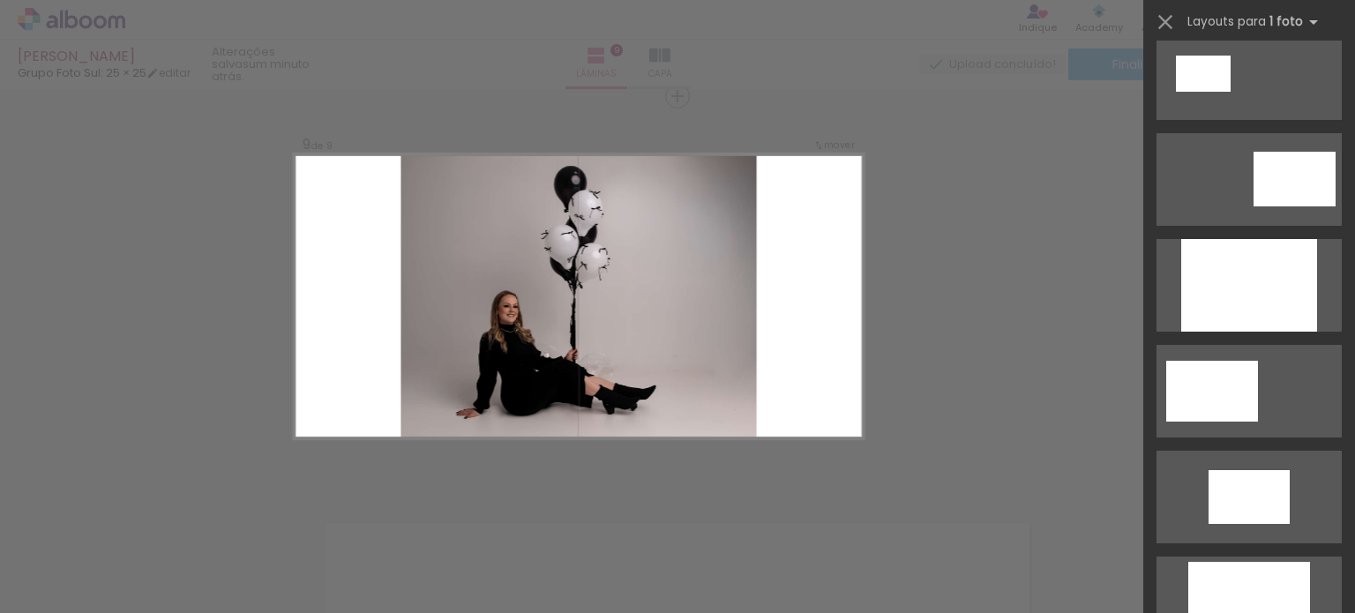
scroll to position [247, 0]
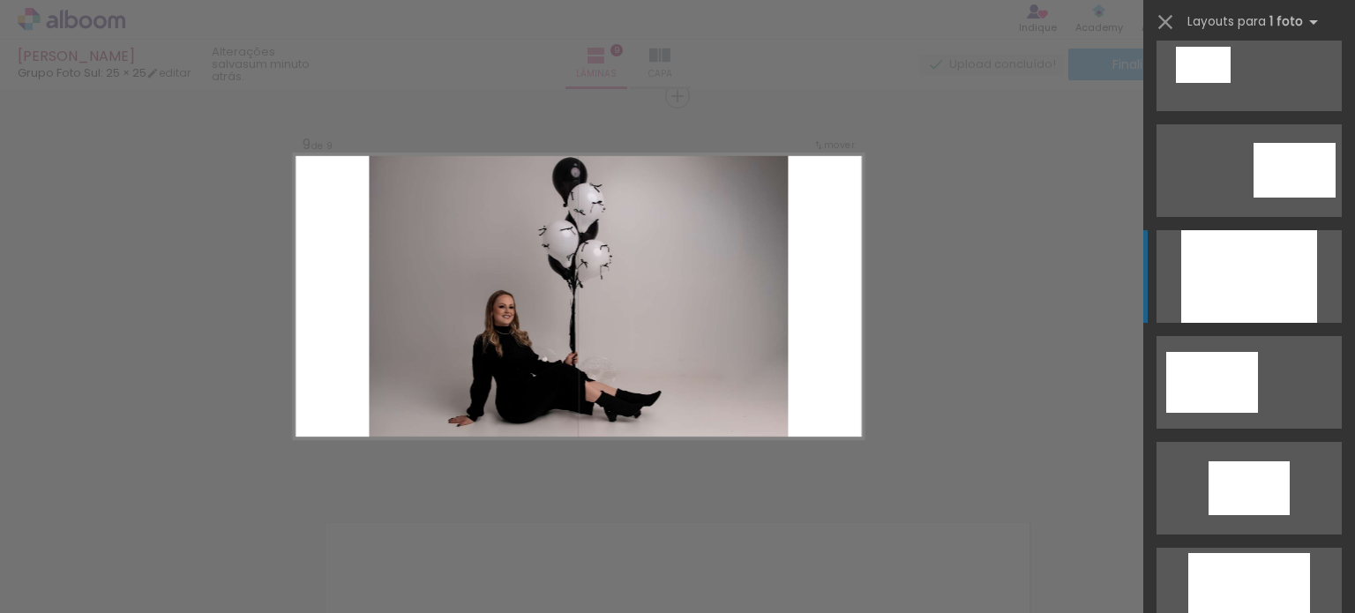
click at [1259, 264] on div at bounding box center [1249, 276] width 136 height 93
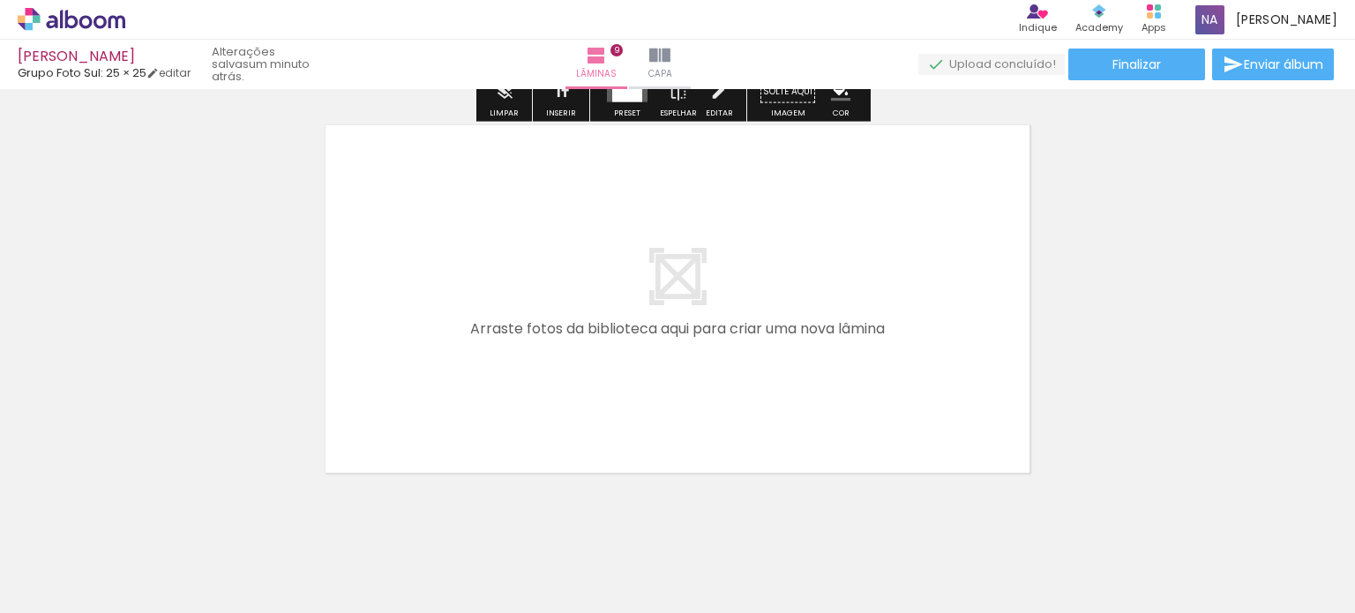
scroll to position [3635, 0]
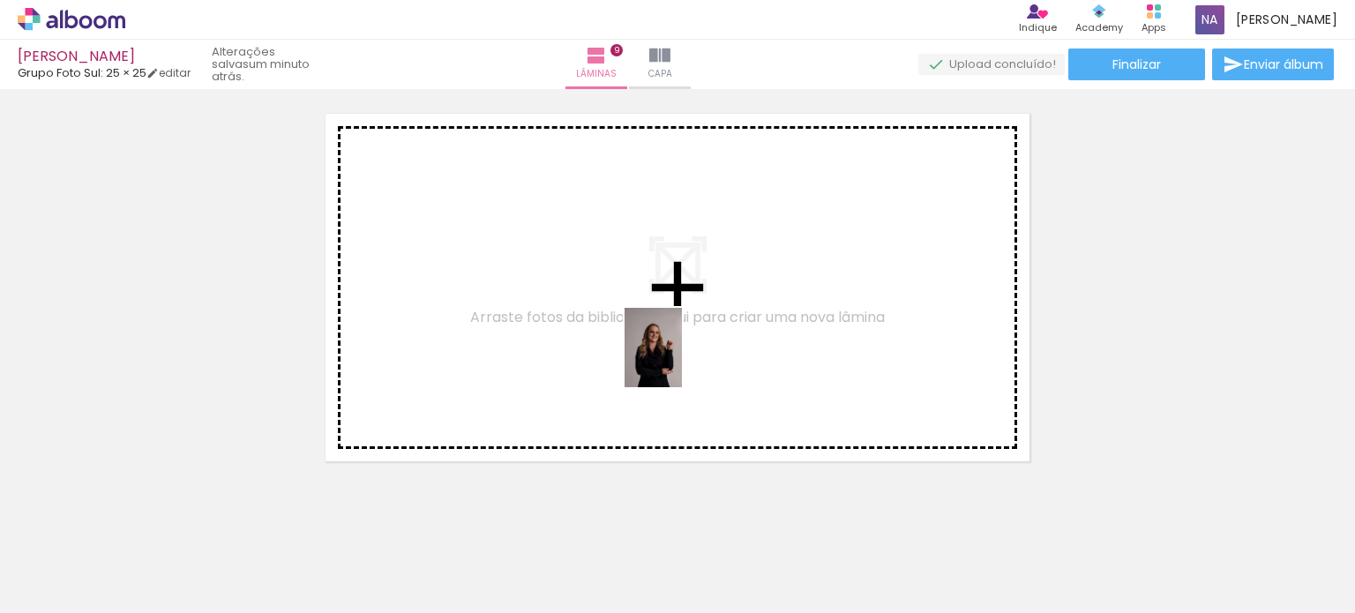
drag, startPoint x: 998, startPoint y: 566, endPoint x: 665, endPoint y: 352, distance: 395.6
click at [665, 352] on quentale-workspace at bounding box center [677, 306] width 1355 height 613
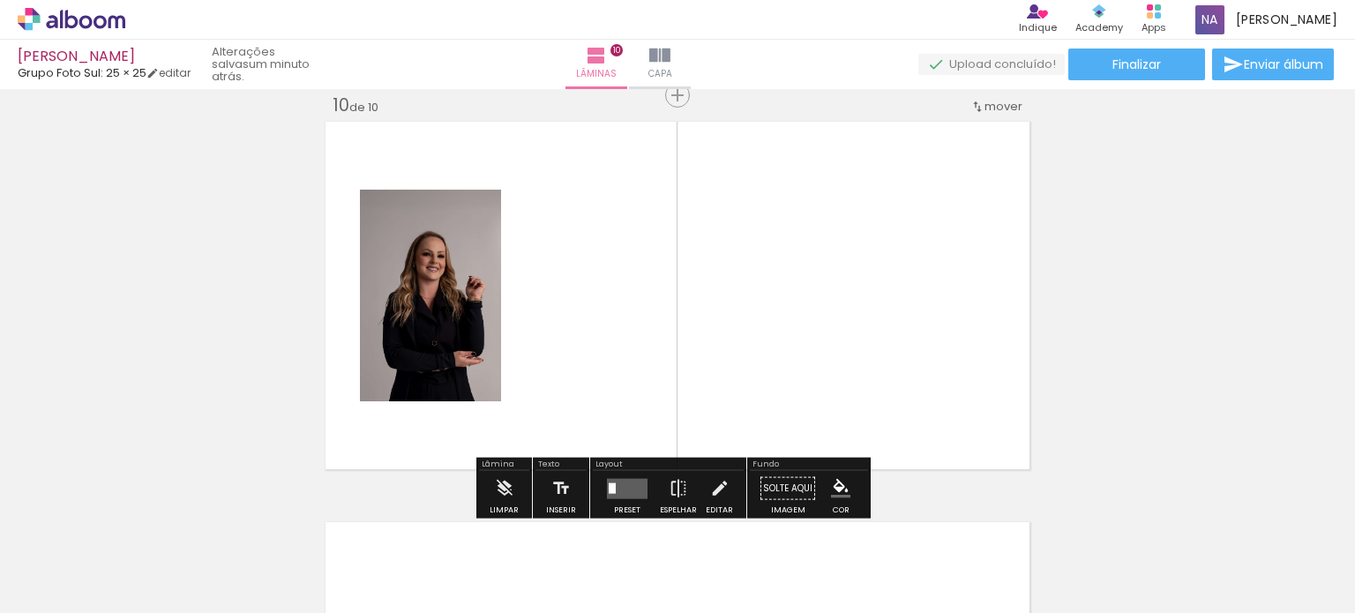
scroll to position [3626, 0]
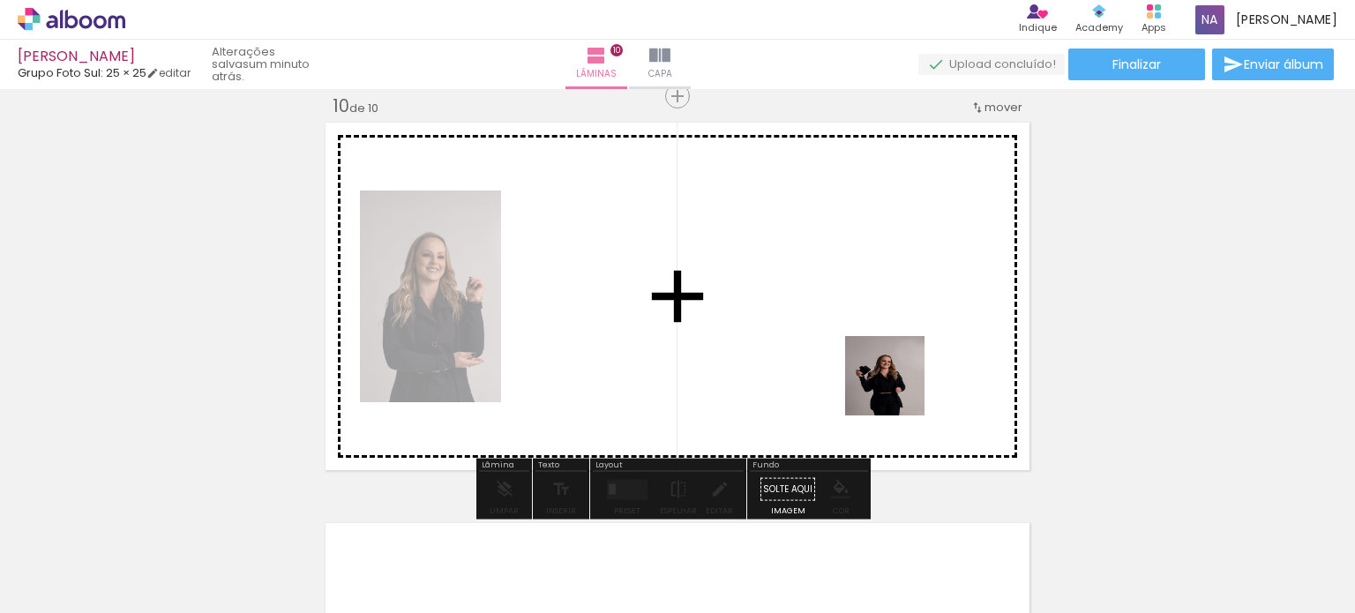
drag, startPoint x: 1088, startPoint y: 560, endPoint x: 822, endPoint y: 330, distance: 352.1
click at [822, 330] on quentale-workspace at bounding box center [677, 306] width 1355 height 613
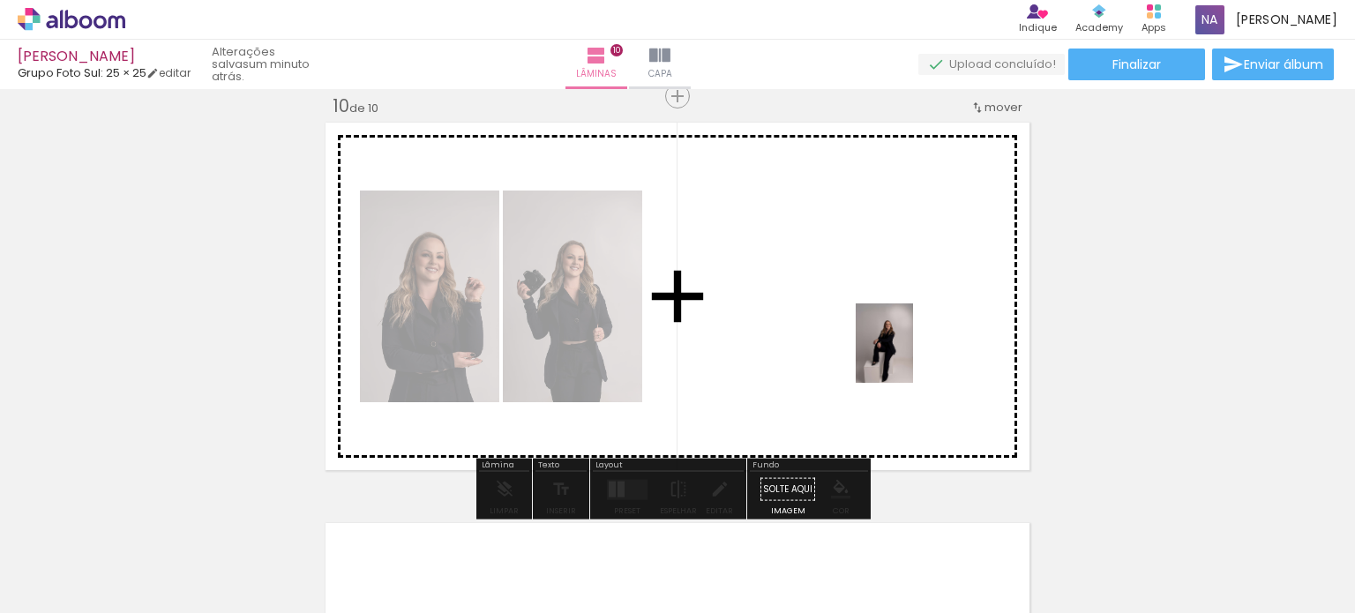
drag, startPoint x: 1175, startPoint y: 539, endPoint x: 907, endPoint y: 355, distance: 324.9
click at [907, 355] on quentale-workspace at bounding box center [677, 306] width 1355 height 613
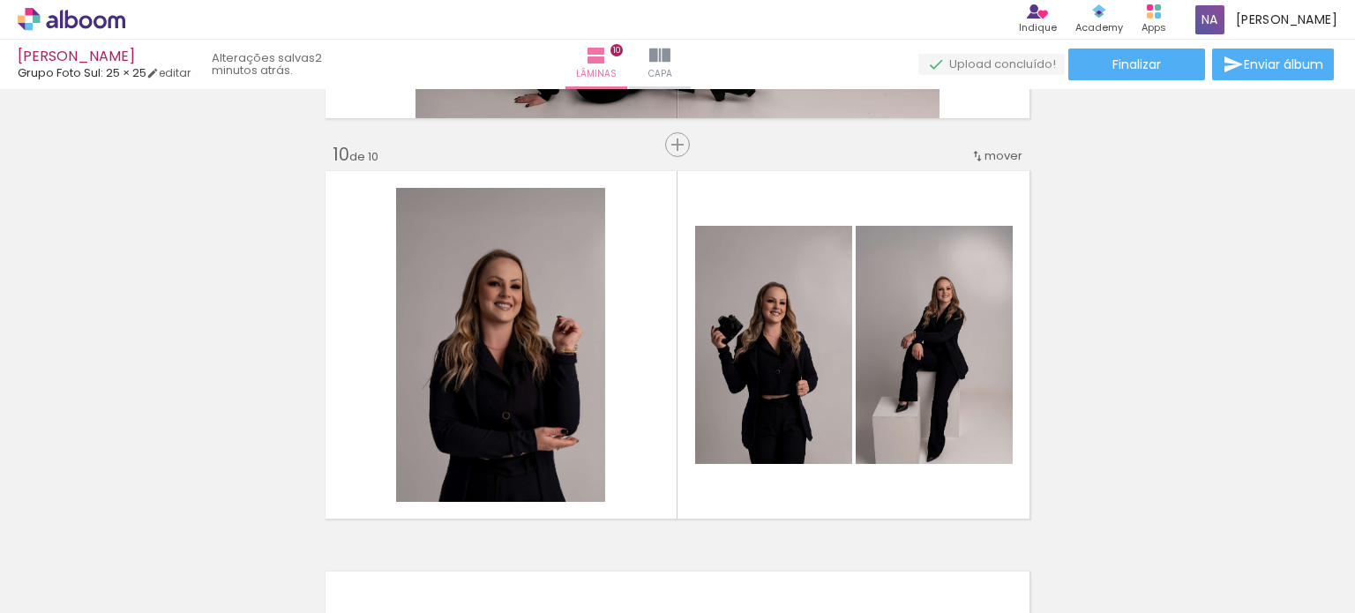
scroll to position [3597, 0]
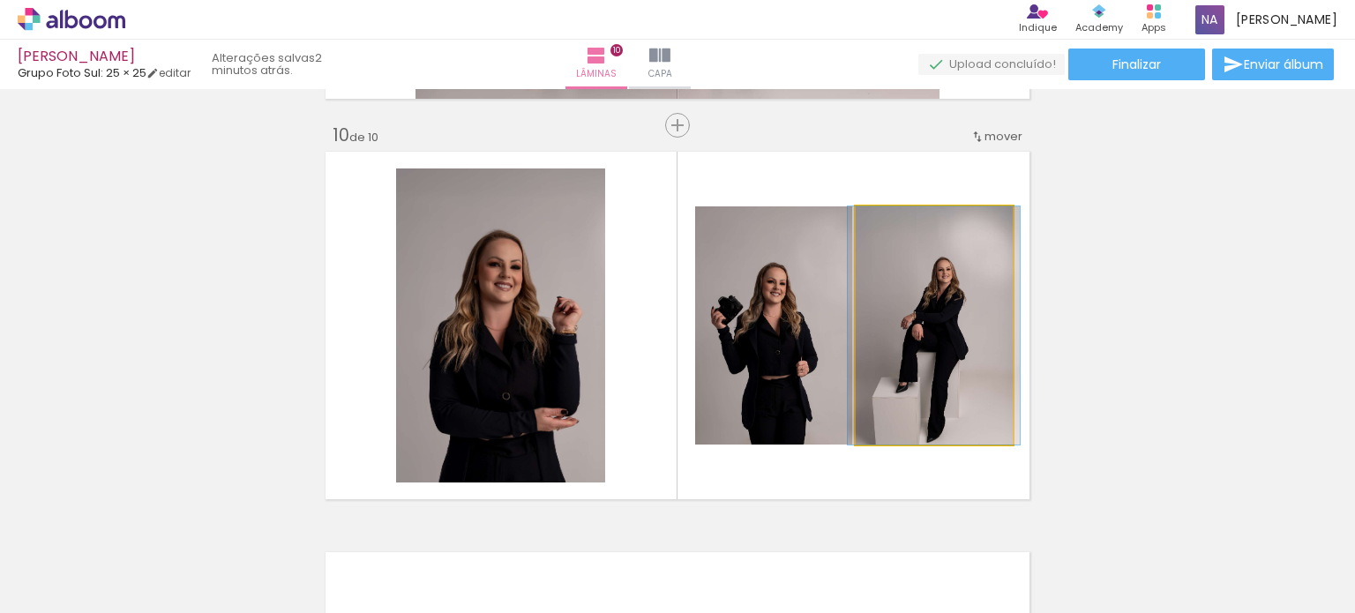
click at [938, 389] on quentale-photo at bounding box center [934, 325] width 157 height 238
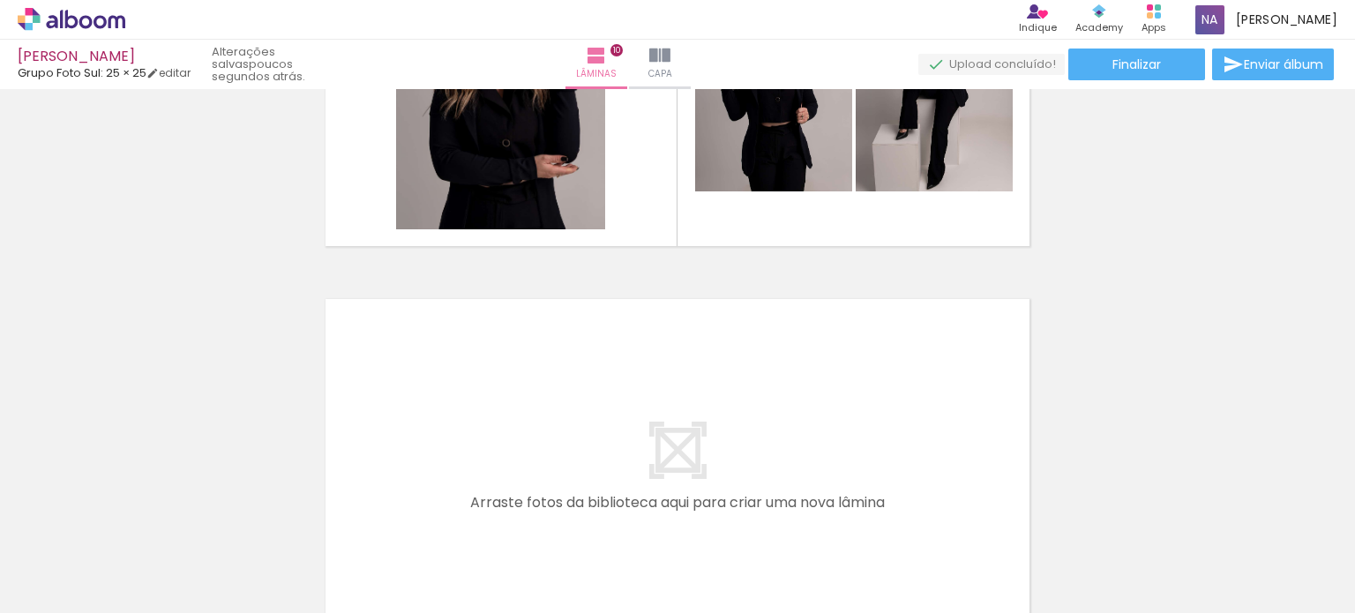
scroll to position [3909, 0]
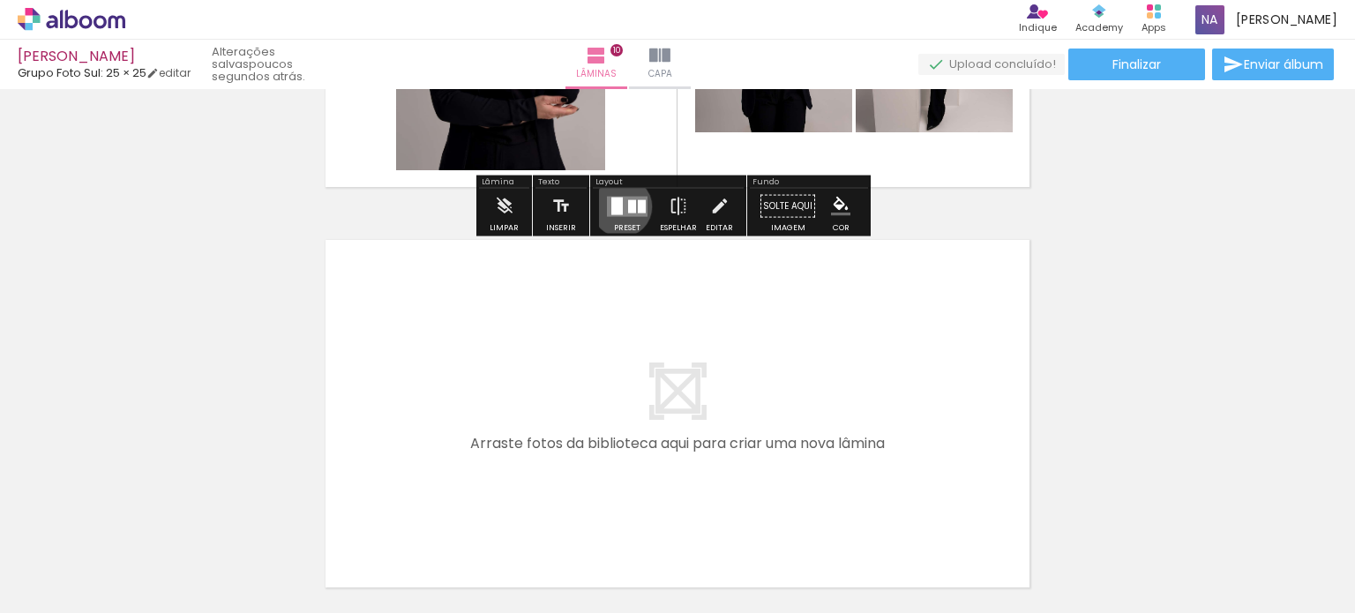
click at [617, 206] on div at bounding box center [616, 206] width 11 height 18
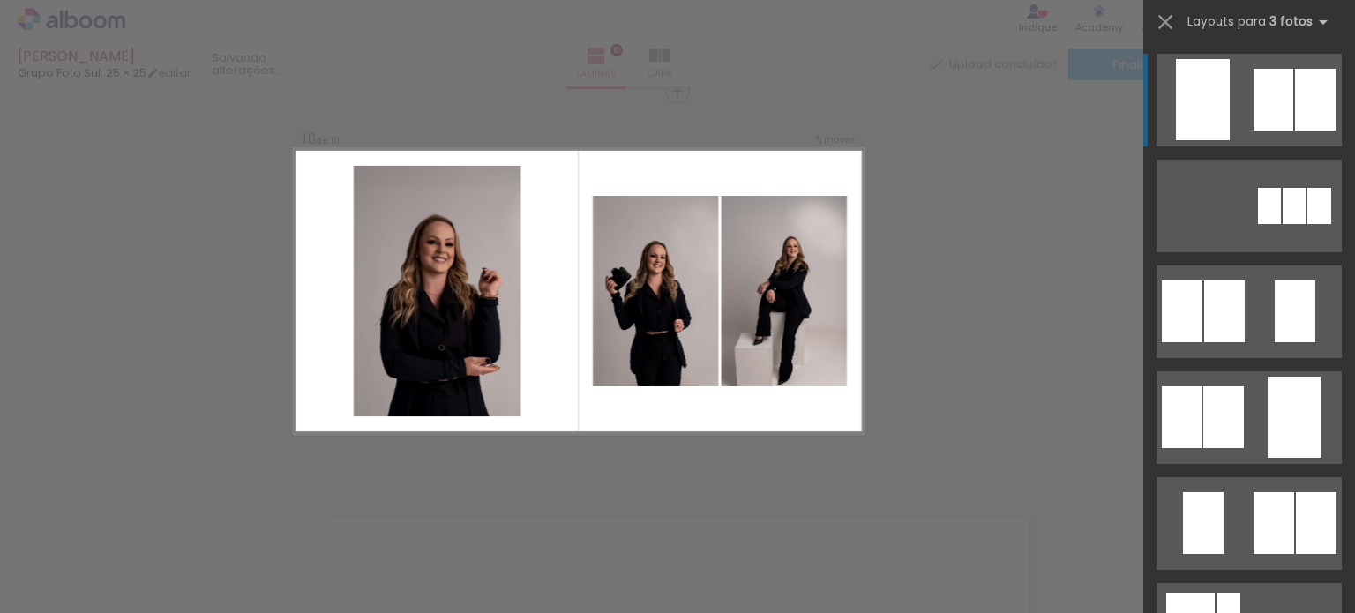
scroll to position [3626, 0]
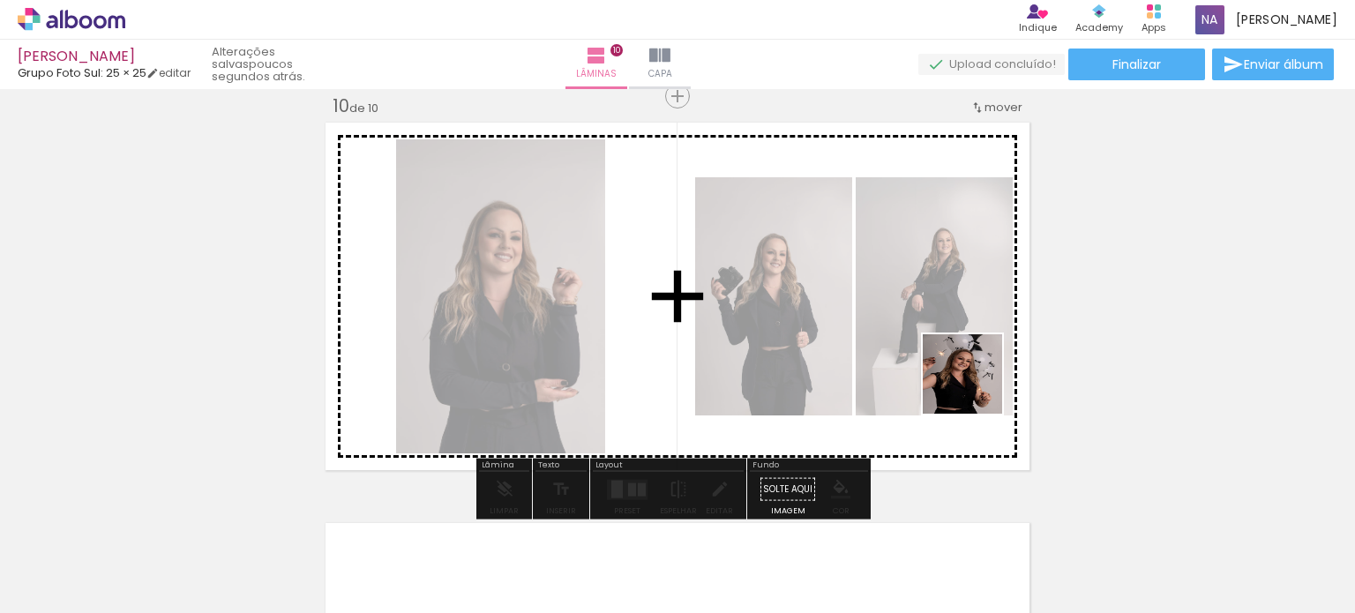
drag, startPoint x: 1281, startPoint y: 549, endPoint x: 938, endPoint y: 364, distance: 389.1
click at [938, 364] on quentale-workspace at bounding box center [677, 306] width 1355 height 613
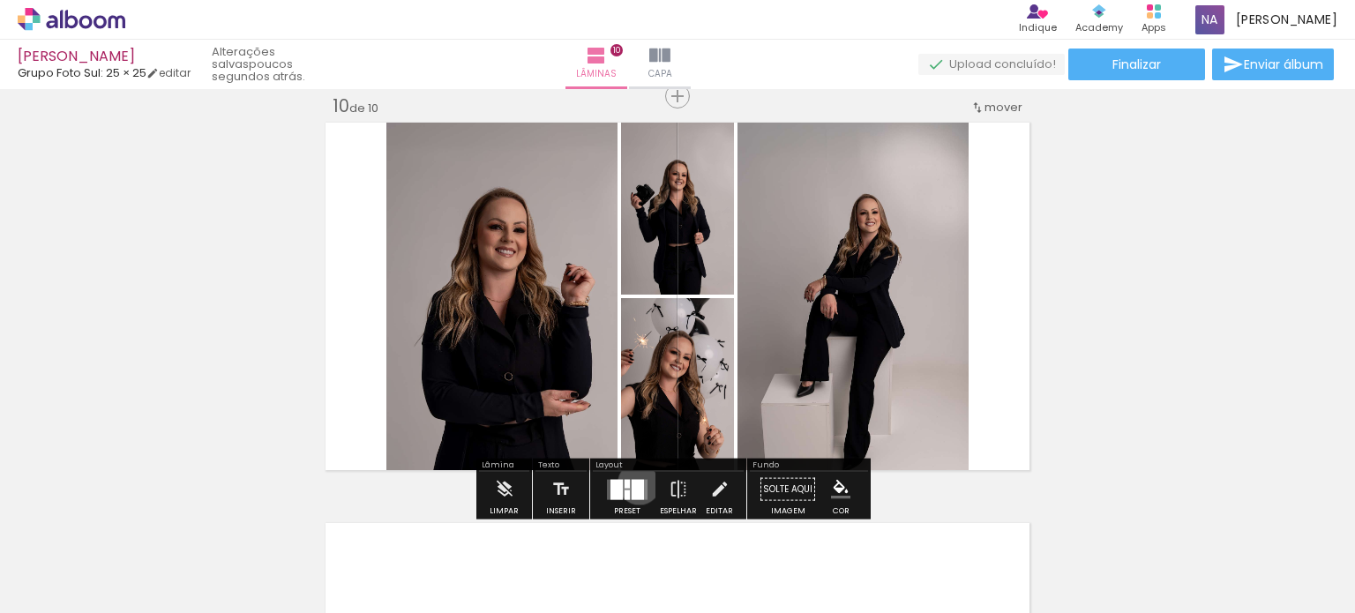
click at [635, 482] on div at bounding box center [638, 489] width 12 height 20
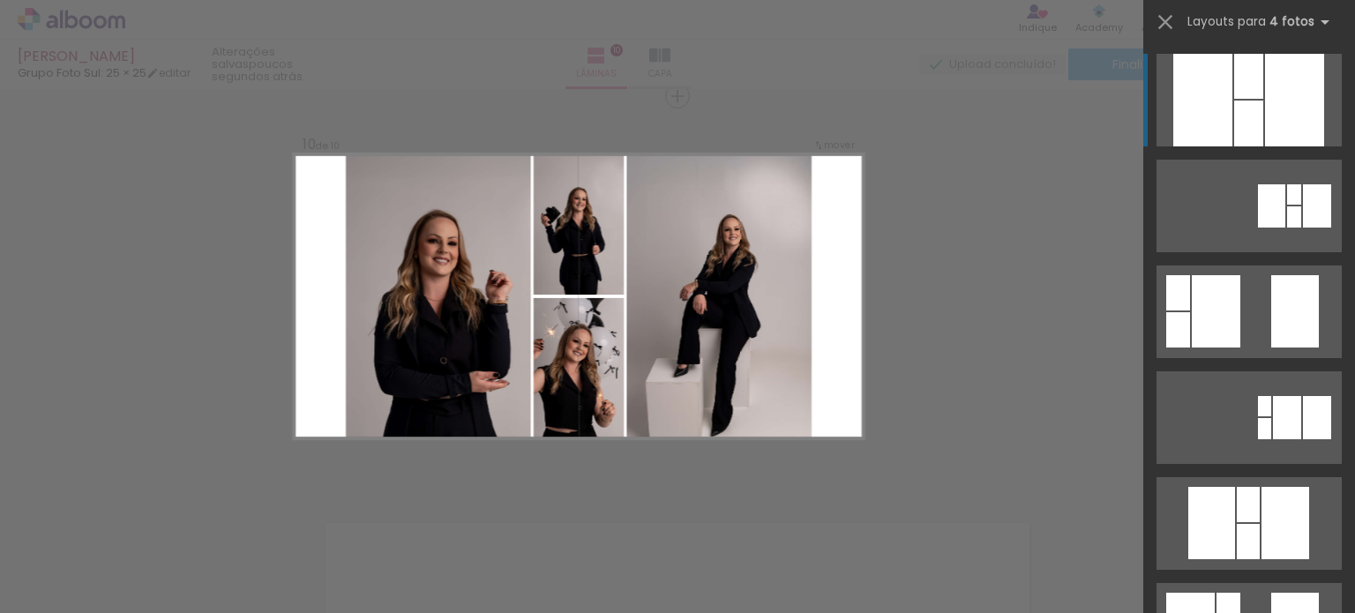
scroll to position [500, 0]
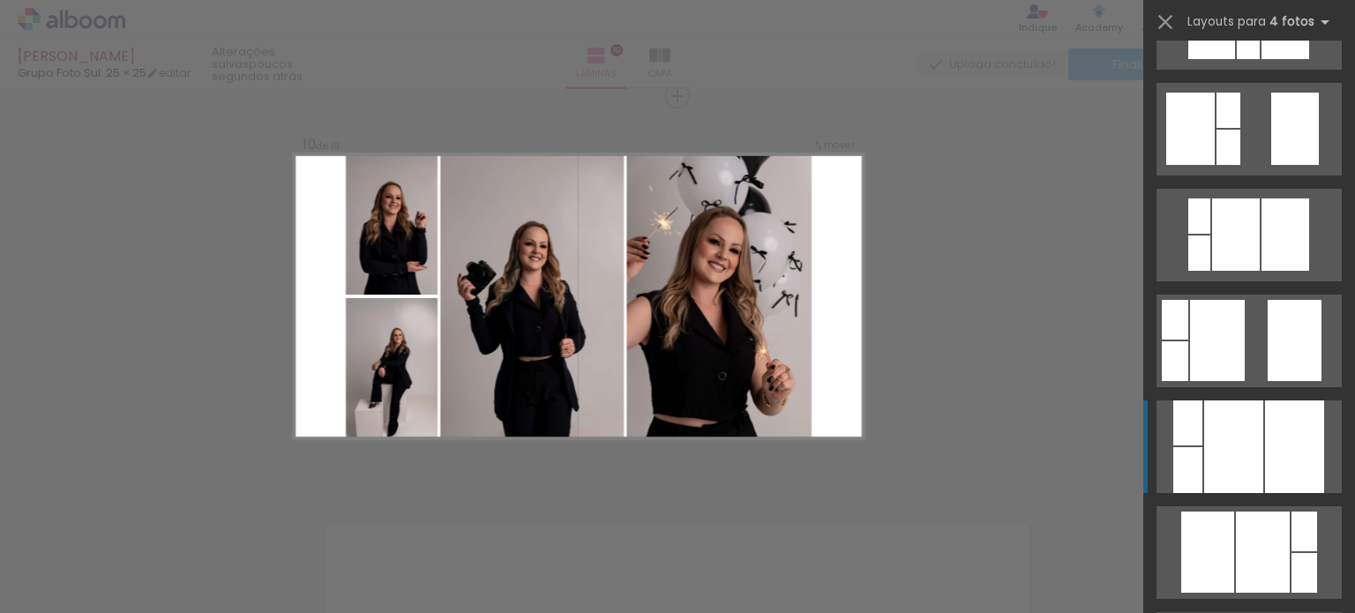
click at [1231, 431] on div at bounding box center [1233, 446] width 59 height 93
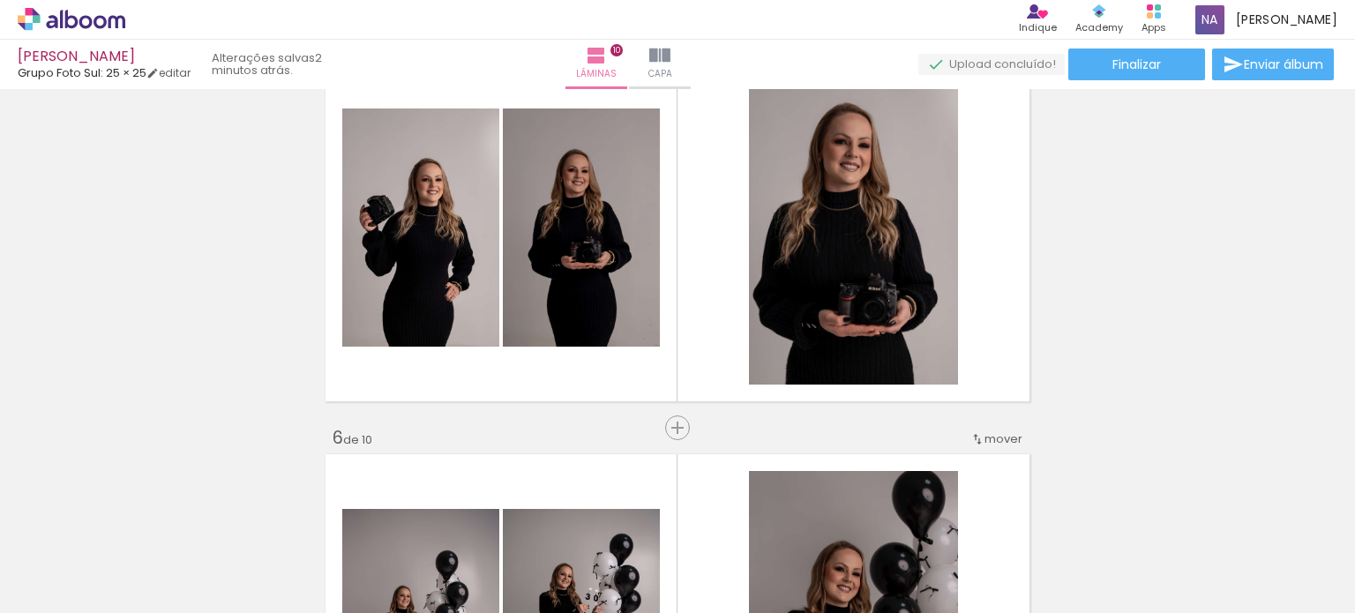
scroll to position [1699, 0]
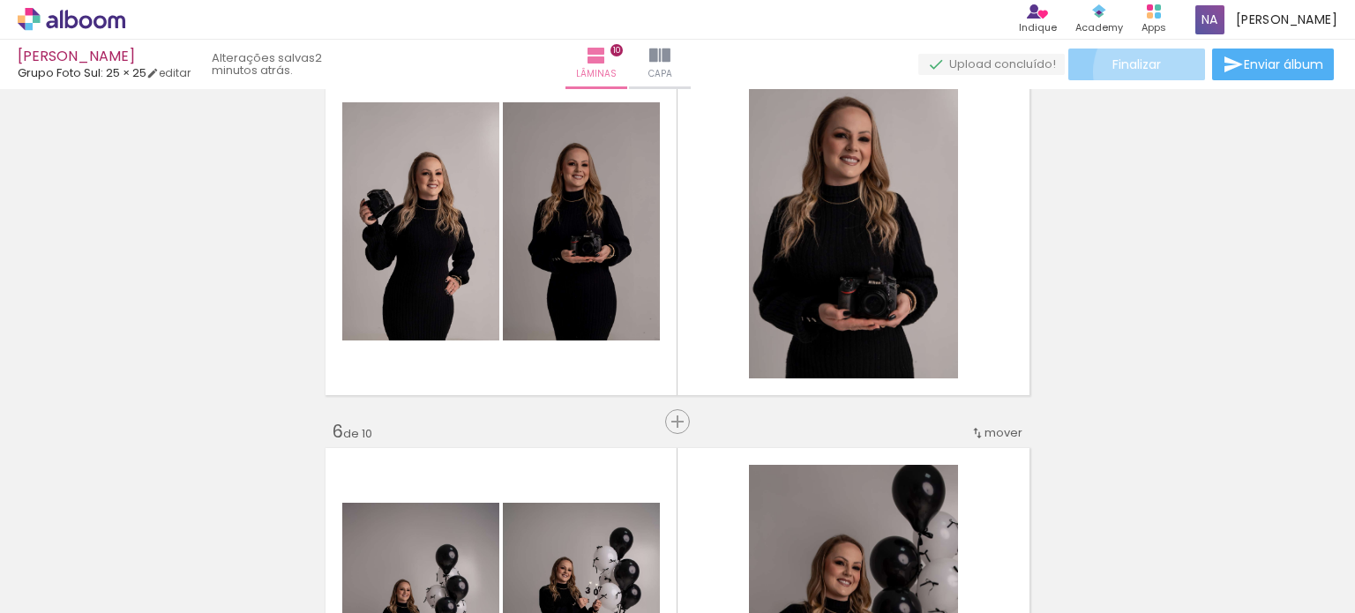
click at [1152, 71] on span "Finalizar" at bounding box center [1136, 64] width 49 height 12
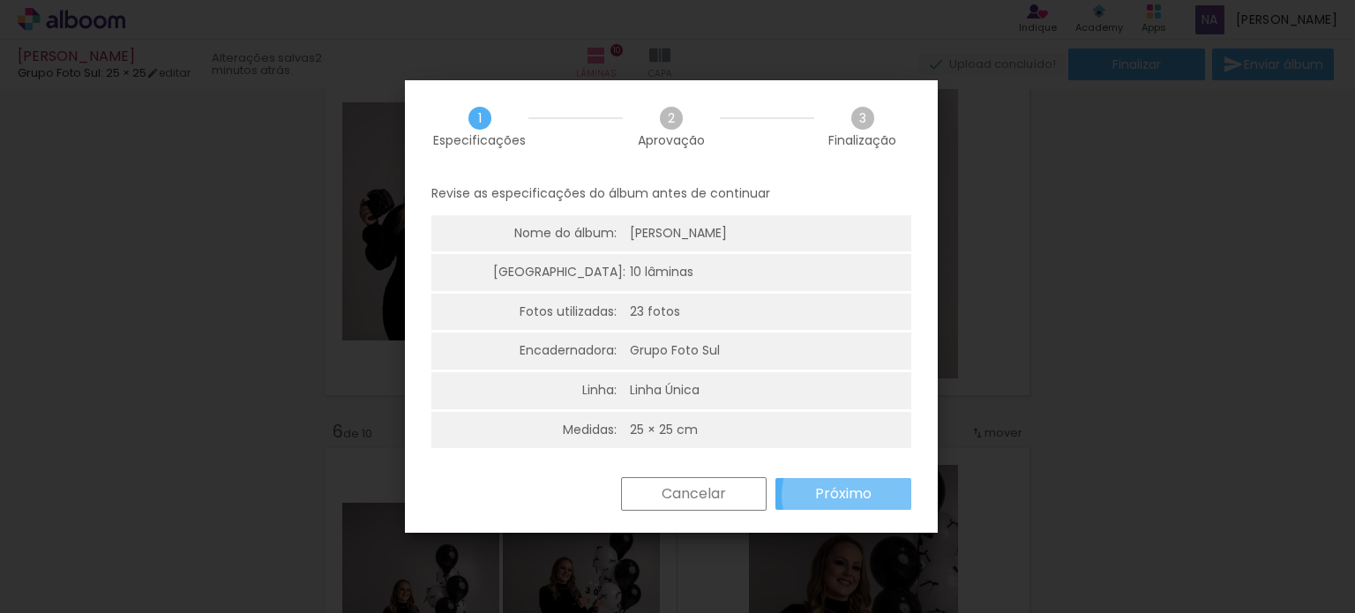
click at [0, 0] on slot "Próximo" at bounding box center [0, 0] width 0 height 0
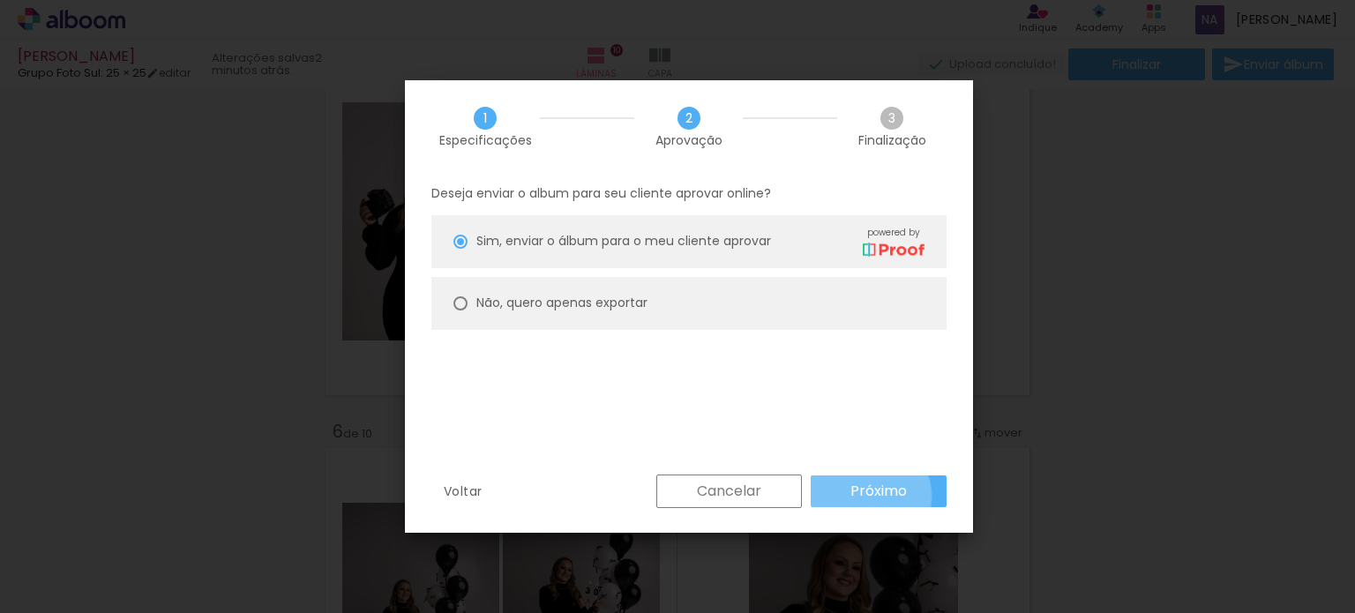
click at [0, 0] on slot "Próximo" at bounding box center [0, 0] width 0 height 0
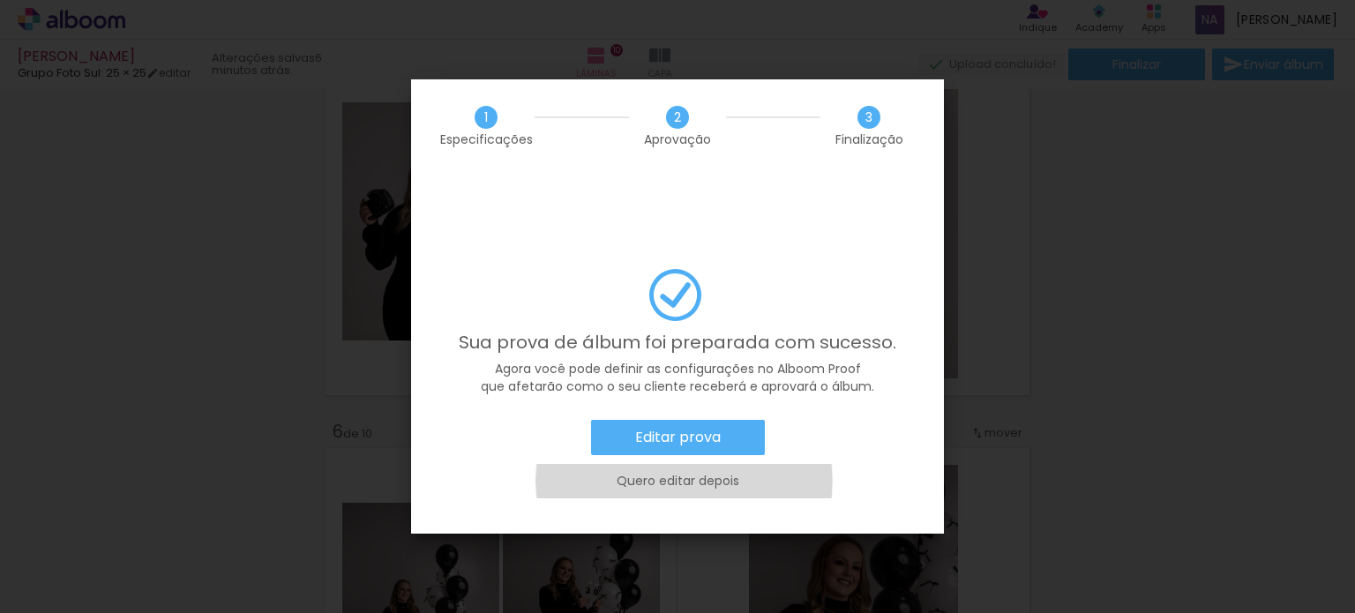
click at [0, 0] on slot "Quero editar depois" at bounding box center [0, 0] width 0 height 0
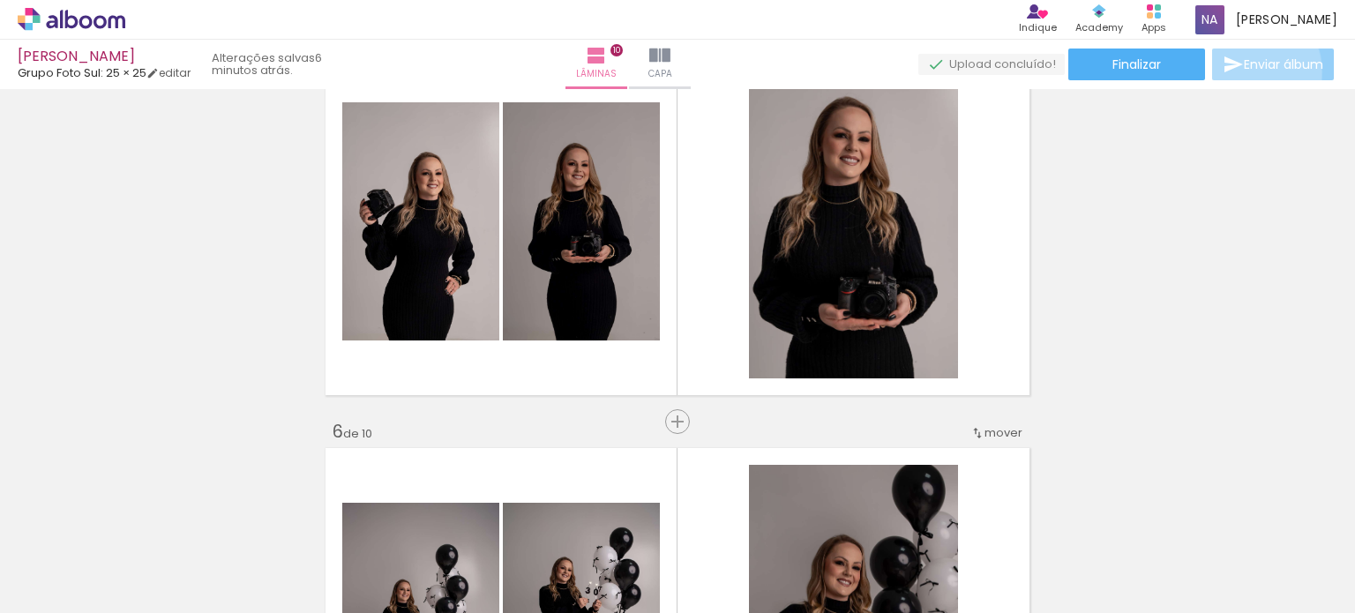
click at [1235, 72] on iron-icon at bounding box center [1232, 64] width 21 height 21
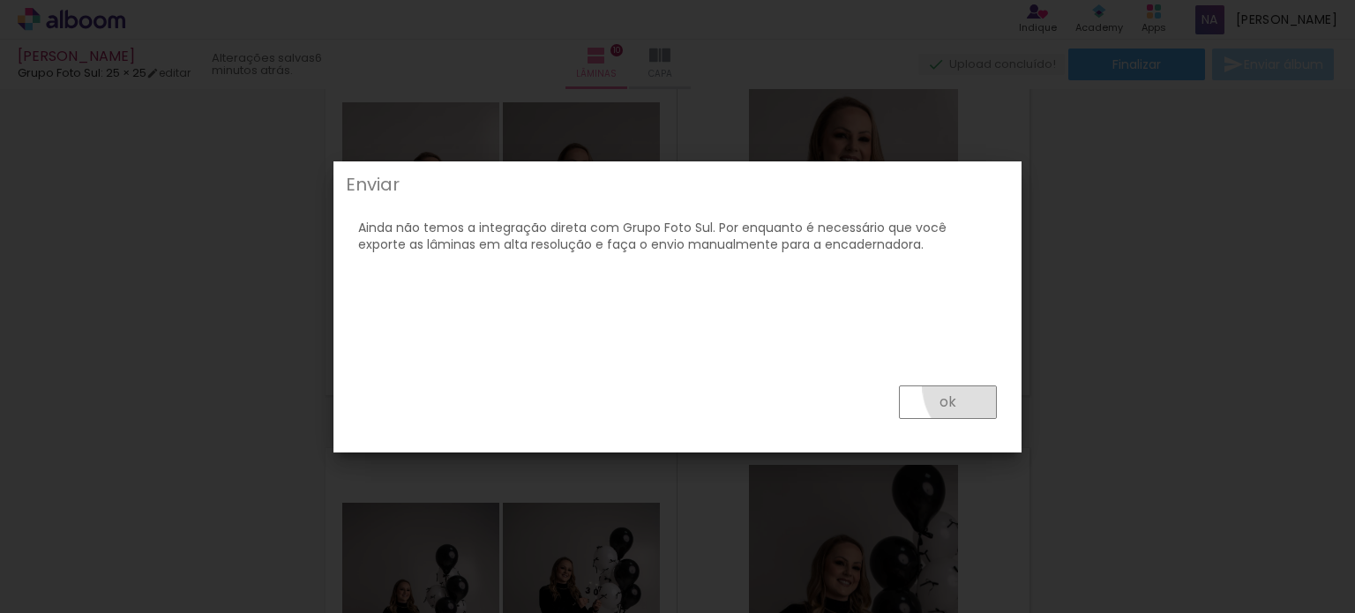
click at [983, 387] on paper-button "ok" at bounding box center [948, 402] width 98 height 34
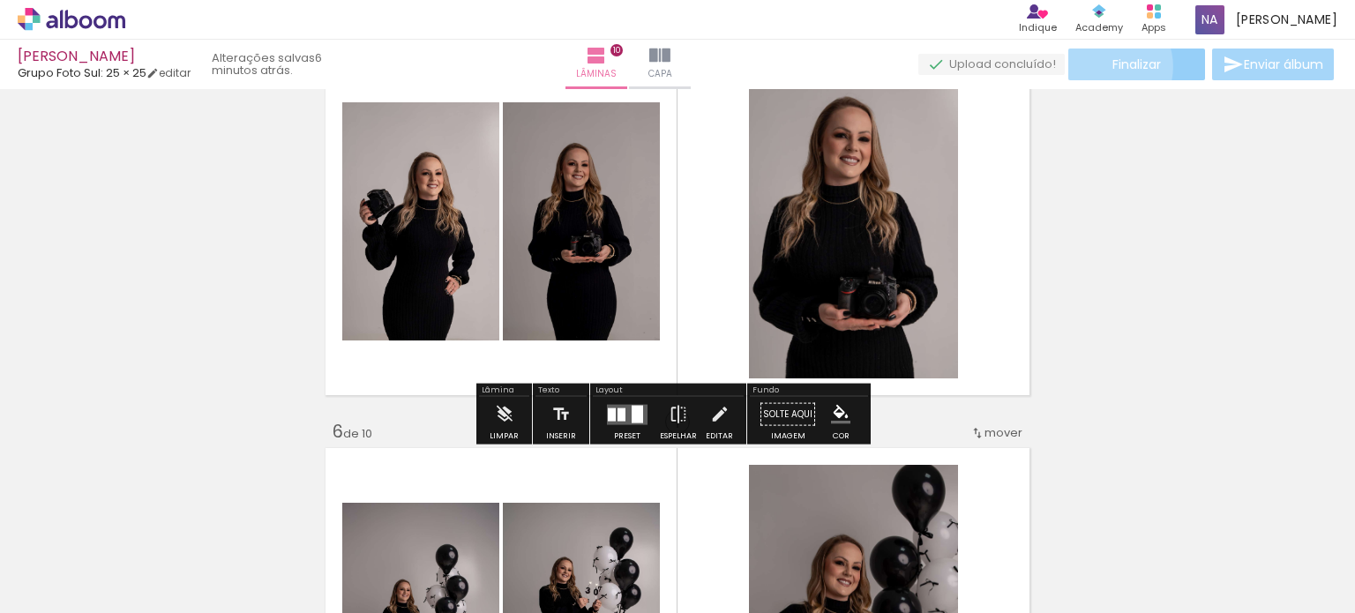
click at [1098, 66] on paper-button "Finalizar" at bounding box center [1136, 65] width 137 height 32
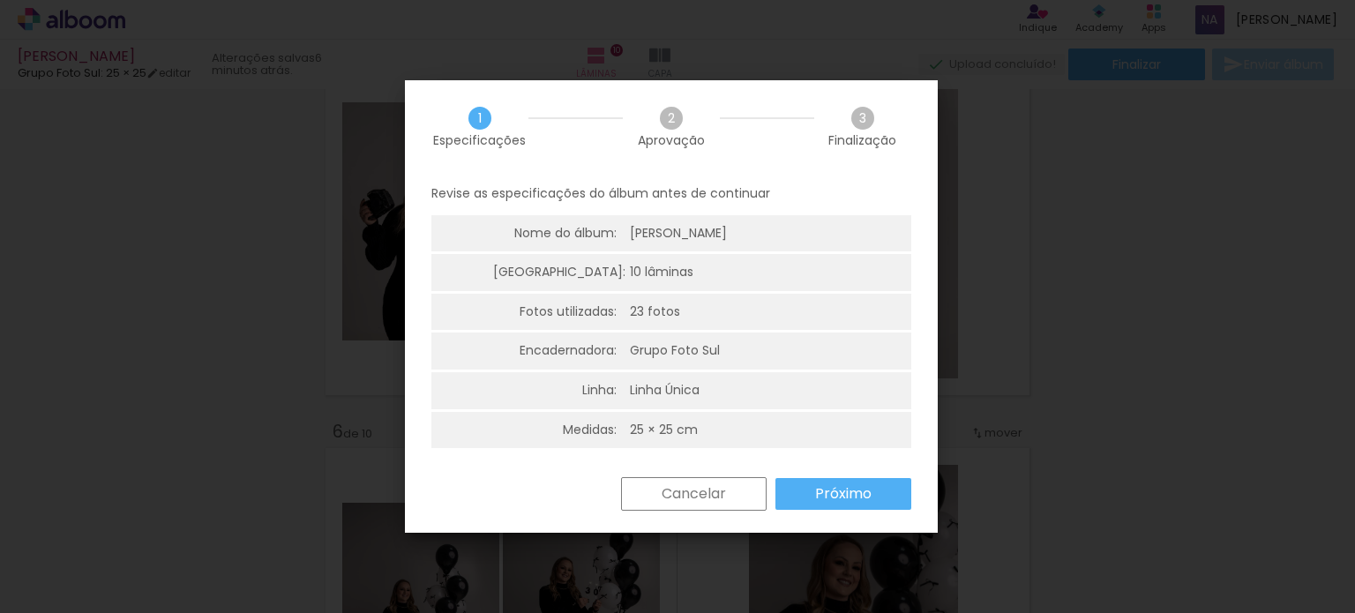
click at [794, 497] on paper-button "Próximo" at bounding box center [843, 494] width 136 height 32
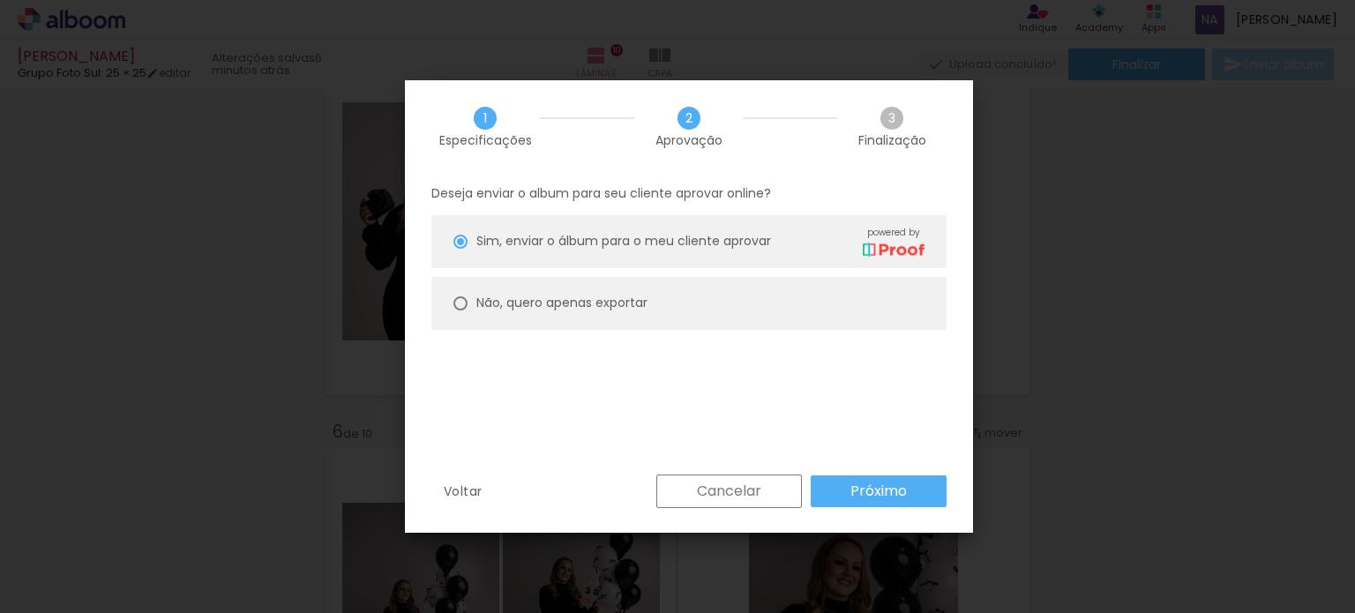
click at [713, 317] on paper-radio-button "Não, quero apenas exportar" at bounding box center [688, 303] width 515 height 53
type paper-radio-button "on"
click at [0, 0] on slot "Próximo" at bounding box center [0, 0] width 0 height 0
type input "Alta, 300 DPI"
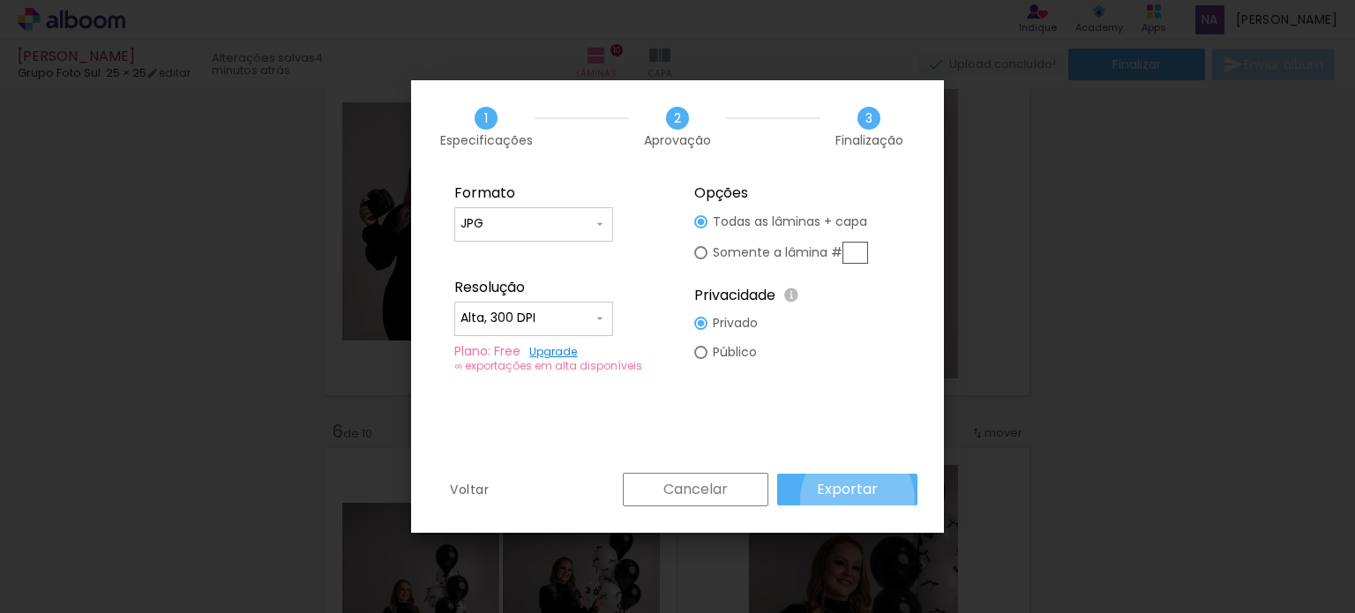
click at [860, 499] on paper-button "Exportar" at bounding box center [847, 490] width 140 height 32
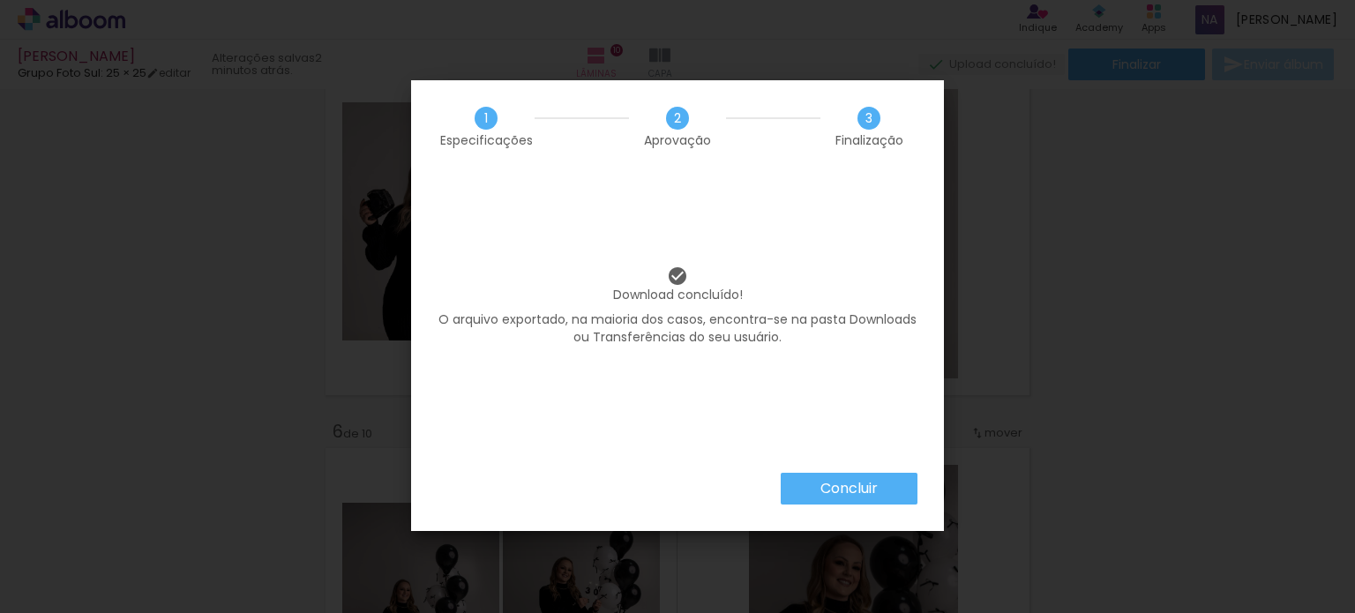
click at [852, 498] on div "Concluir" at bounding box center [677, 502] width 533 height 58
click at [852, 498] on paper-button "Concluir" at bounding box center [849, 489] width 137 height 32
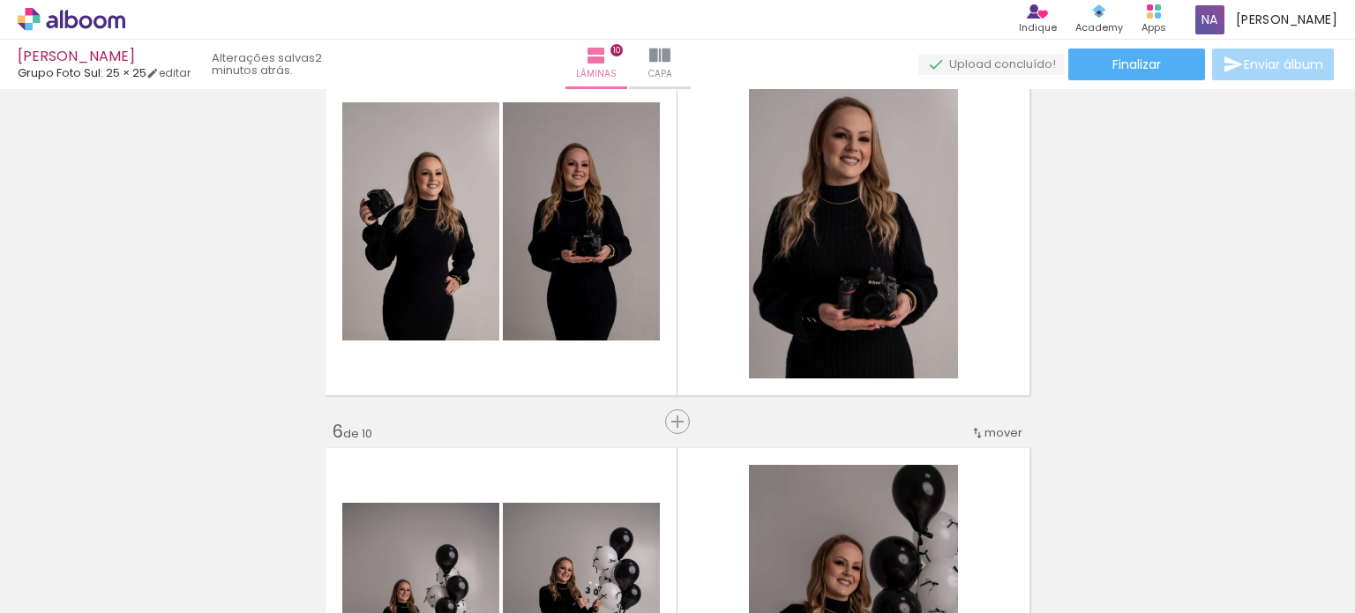
click at [91, 23] on icon at bounding box center [85, 21] width 13 height 13
